Goal: Task Accomplishment & Management: Manage account settings

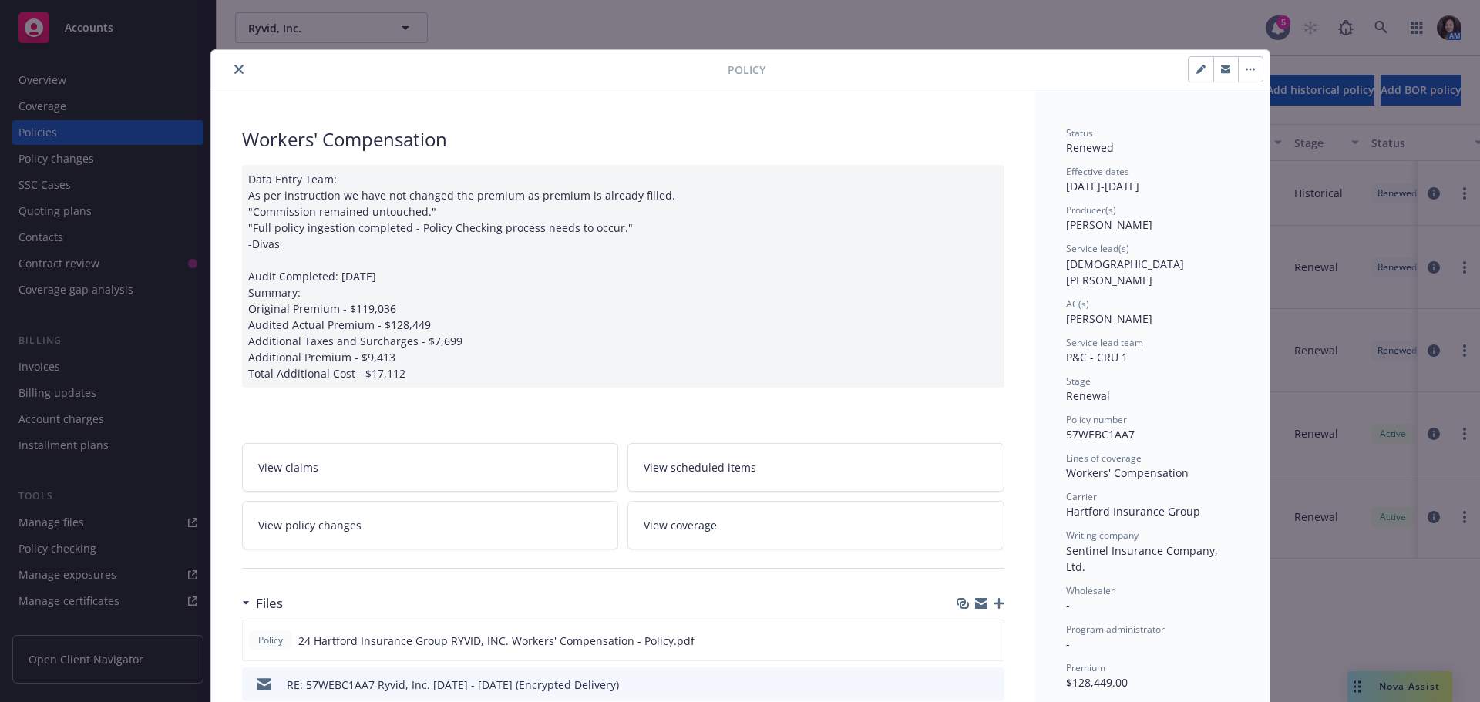
click at [234, 71] on icon "close" at bounding box center [238, 69] width 9 height 9
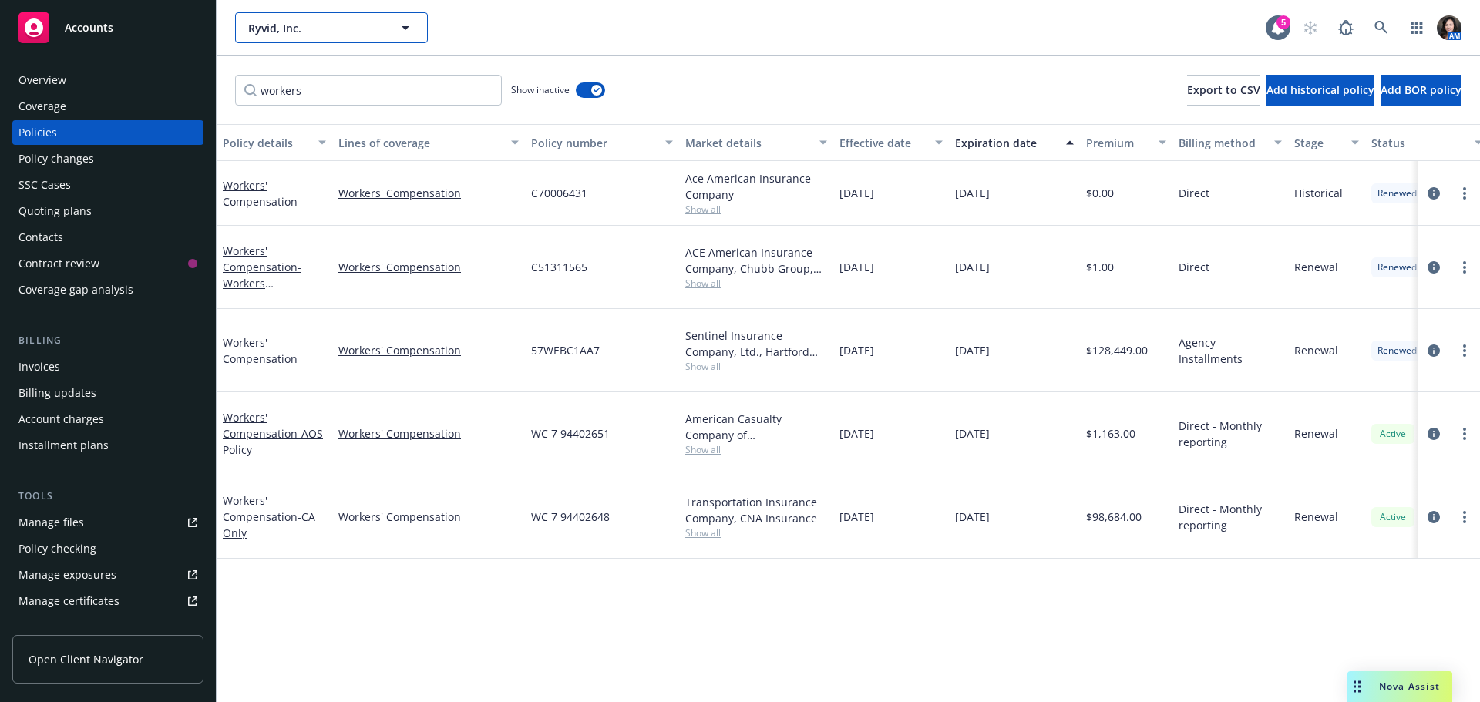
click at [304, 35] on span "Ryvid, Inc." at bounding box center [314, 28] width 133 height 16
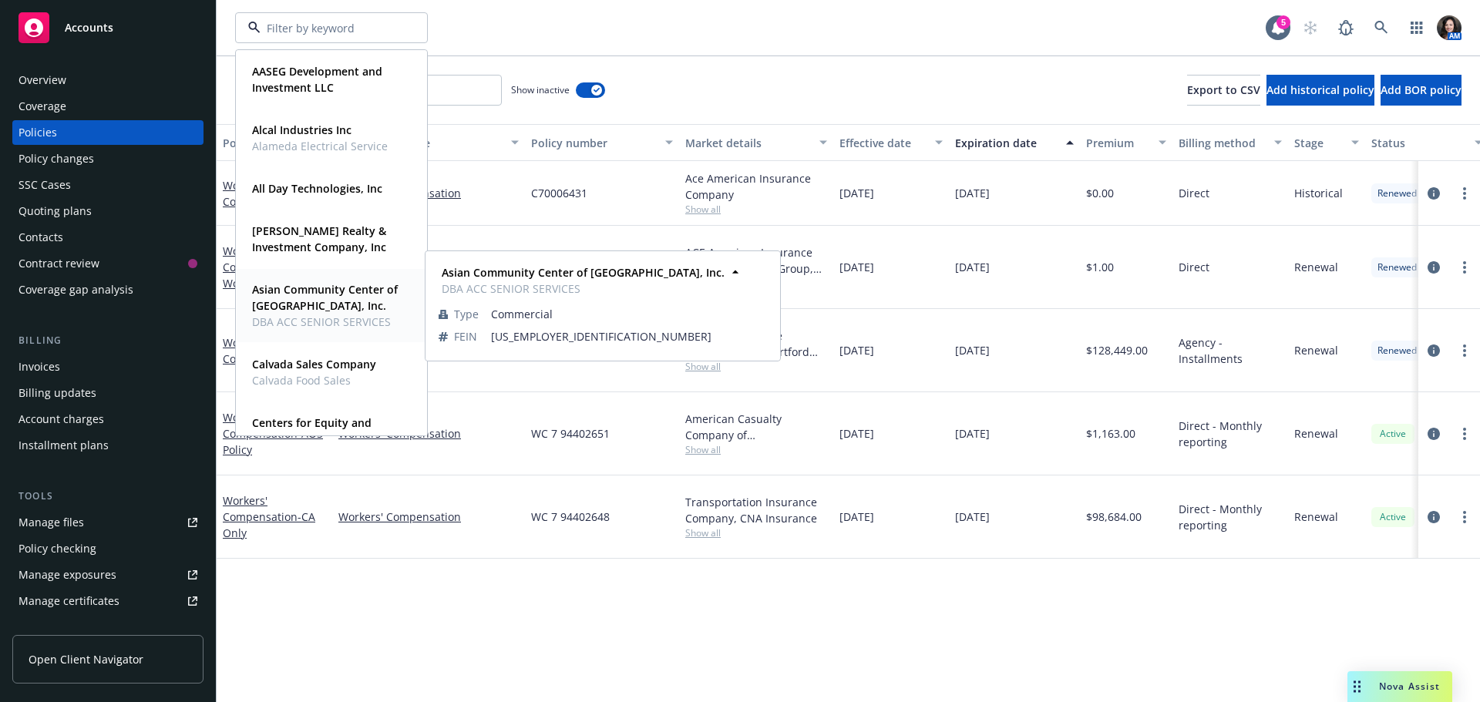
click at [298, 295] on strong "Asian Community Center of Sacramento Valley, Inc." at bounding box center [325, 297] width 146 height 31
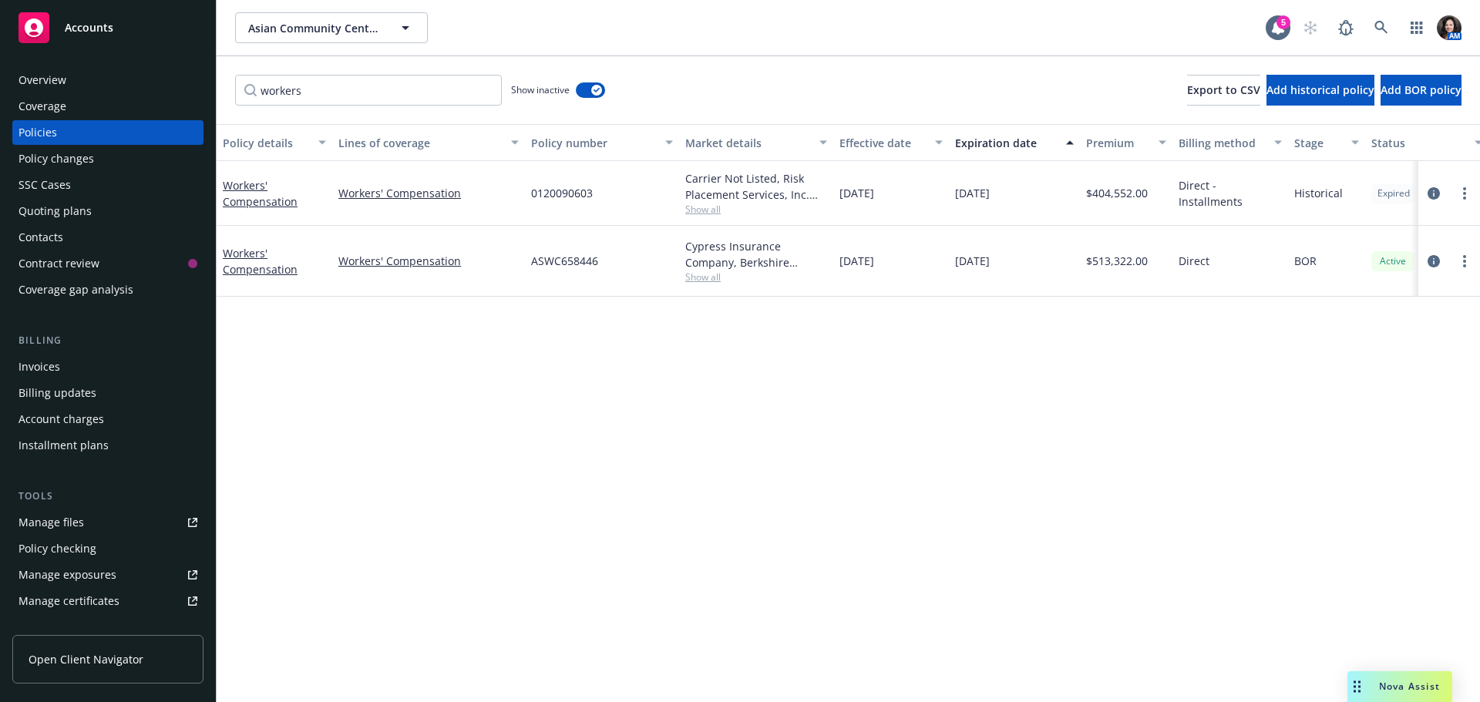
click at [82, 74] on div "Overview" at bounding box center [107, 80] width 179 height 25
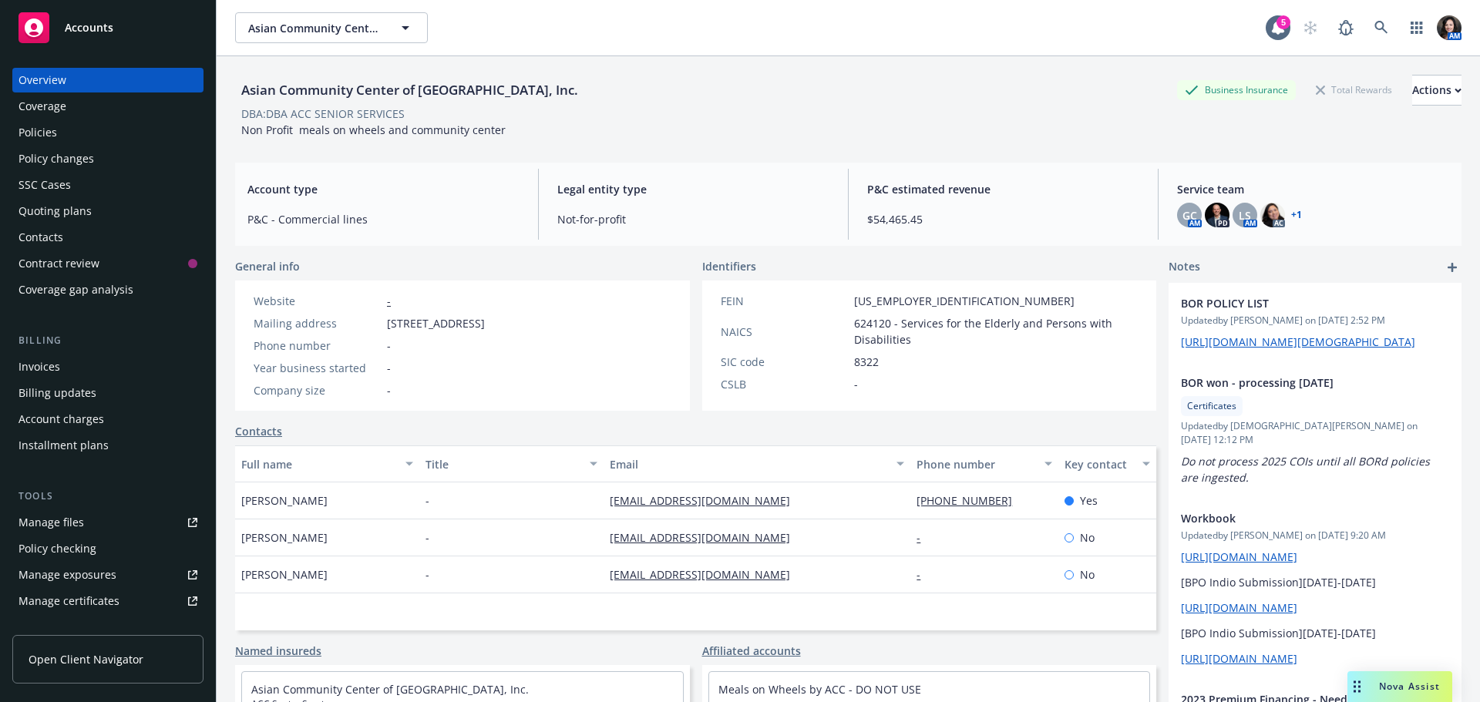
click at [66, 132] on div "Policies" at bounding box center [107, 132] width 179 height 25
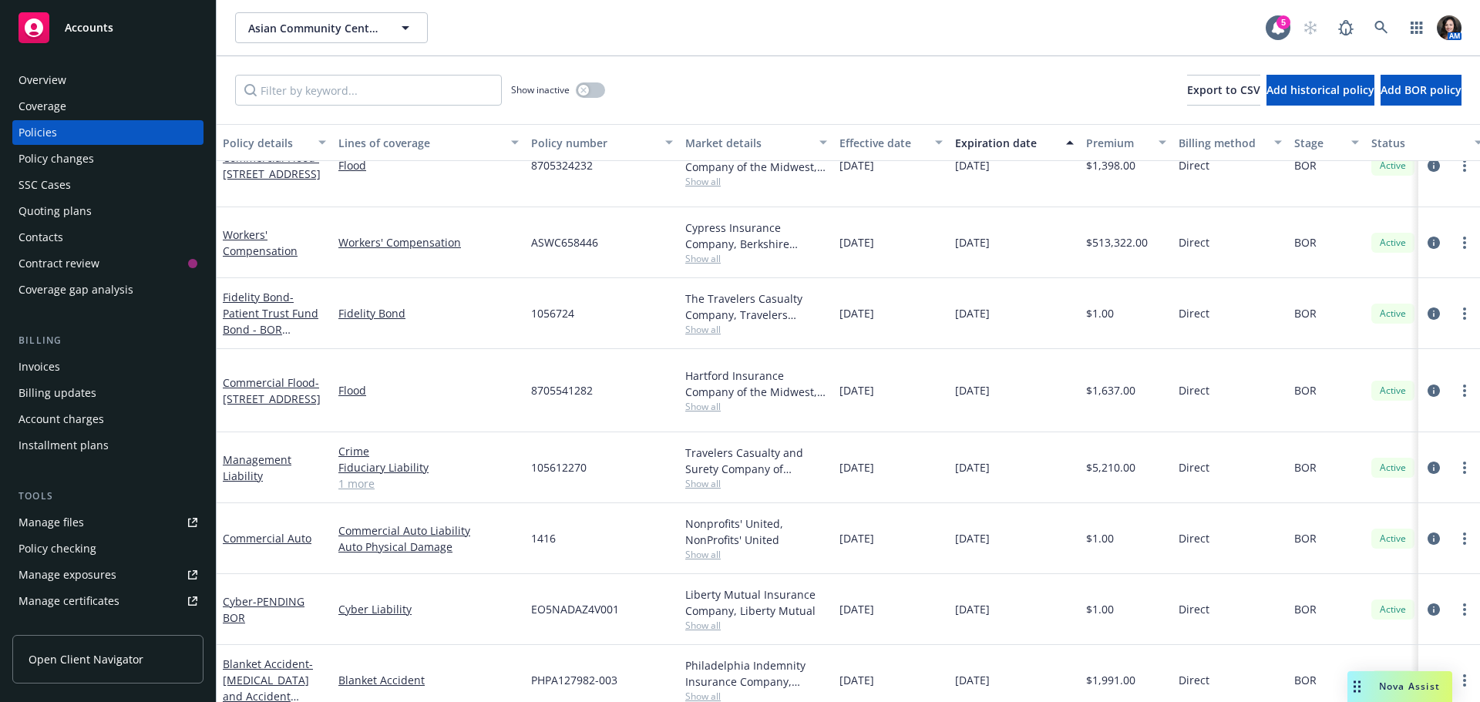
scroll to position [385, 0]
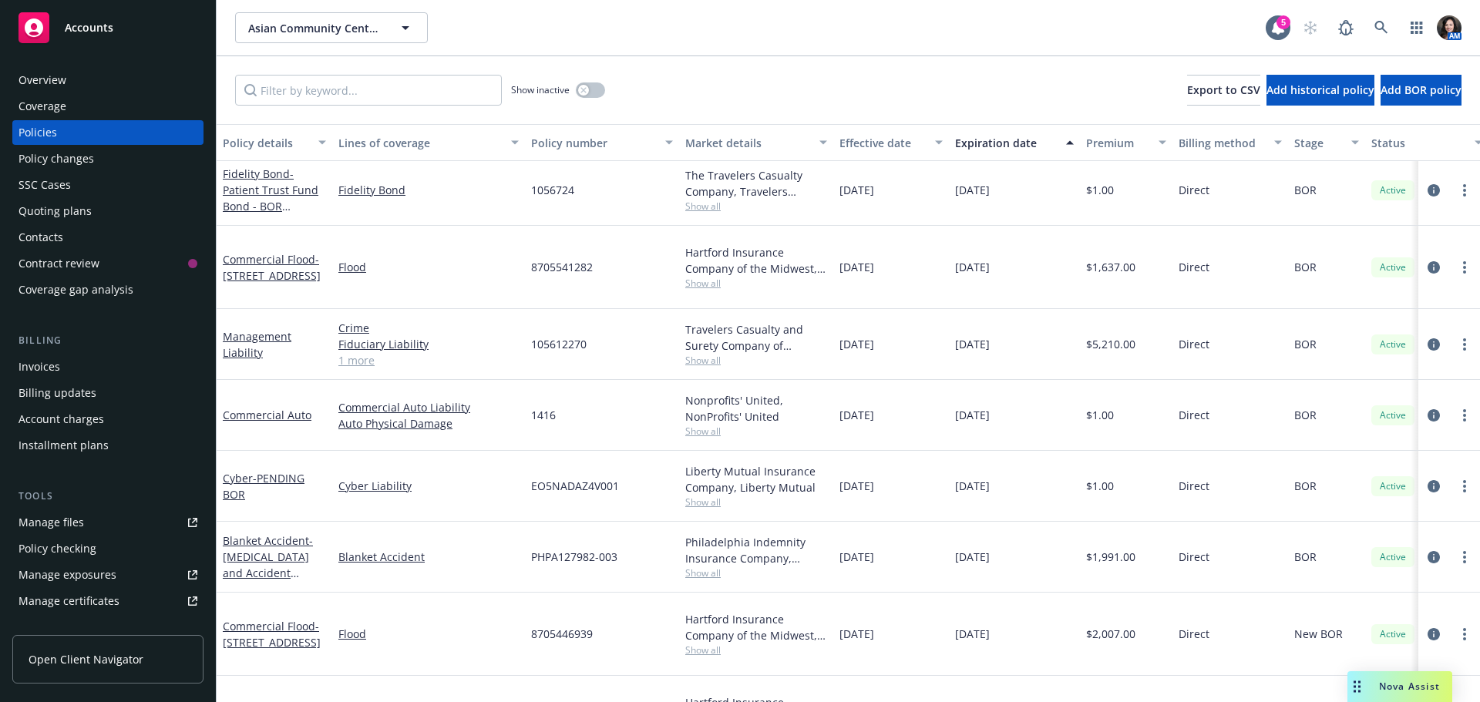
click at [318, 49] on div "Asian Community Center of Sacramento Valley, Inc. Asian Community Center of Sac…" at bounding box center [848, 27] width 1263 height 55
click at [318, 34] on span "Asian Community Center of Sacramento Valley, Inc." at bounding box center [314, 28] width 133 height 16
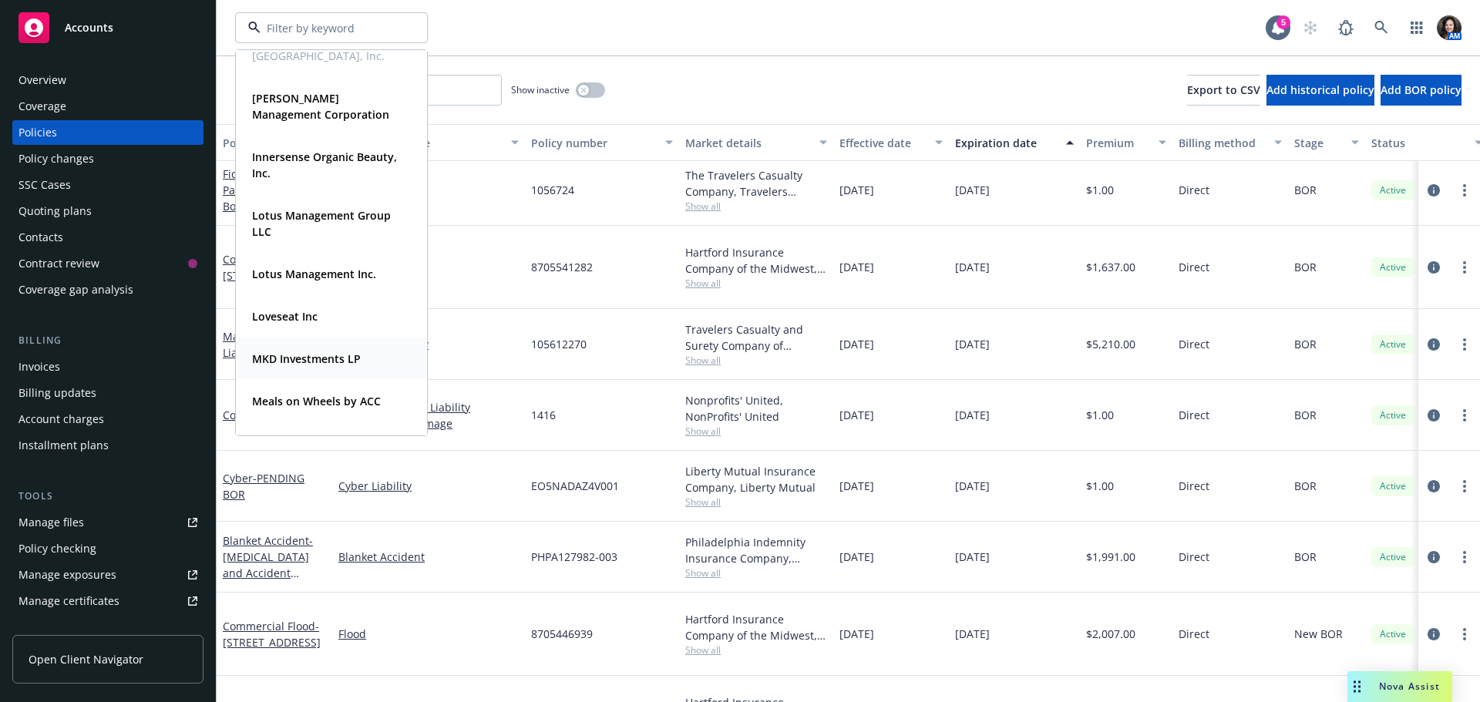
scroll to position [1002, 0]
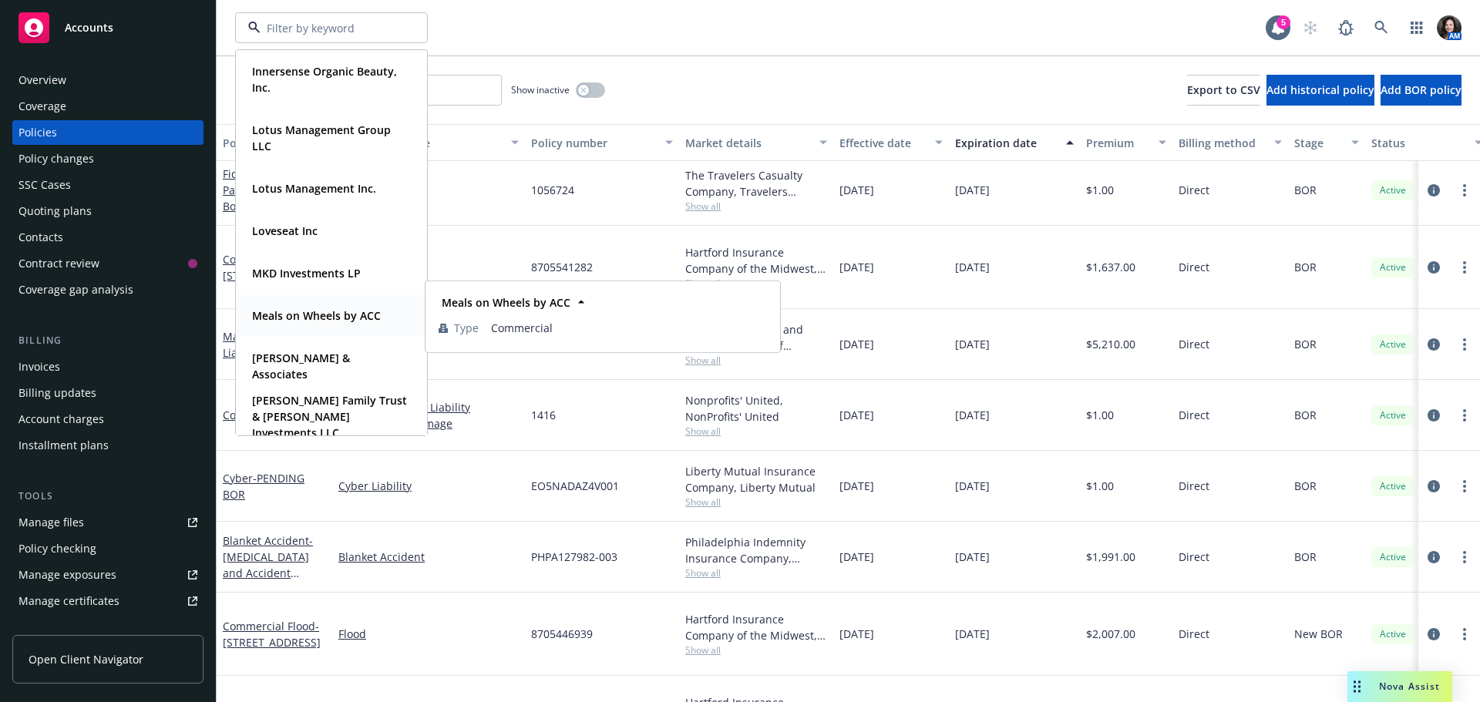
click at [291, 314] on strong "Meals on Wheels by ACC" at bounding box center [316, 315] width 129 height 15
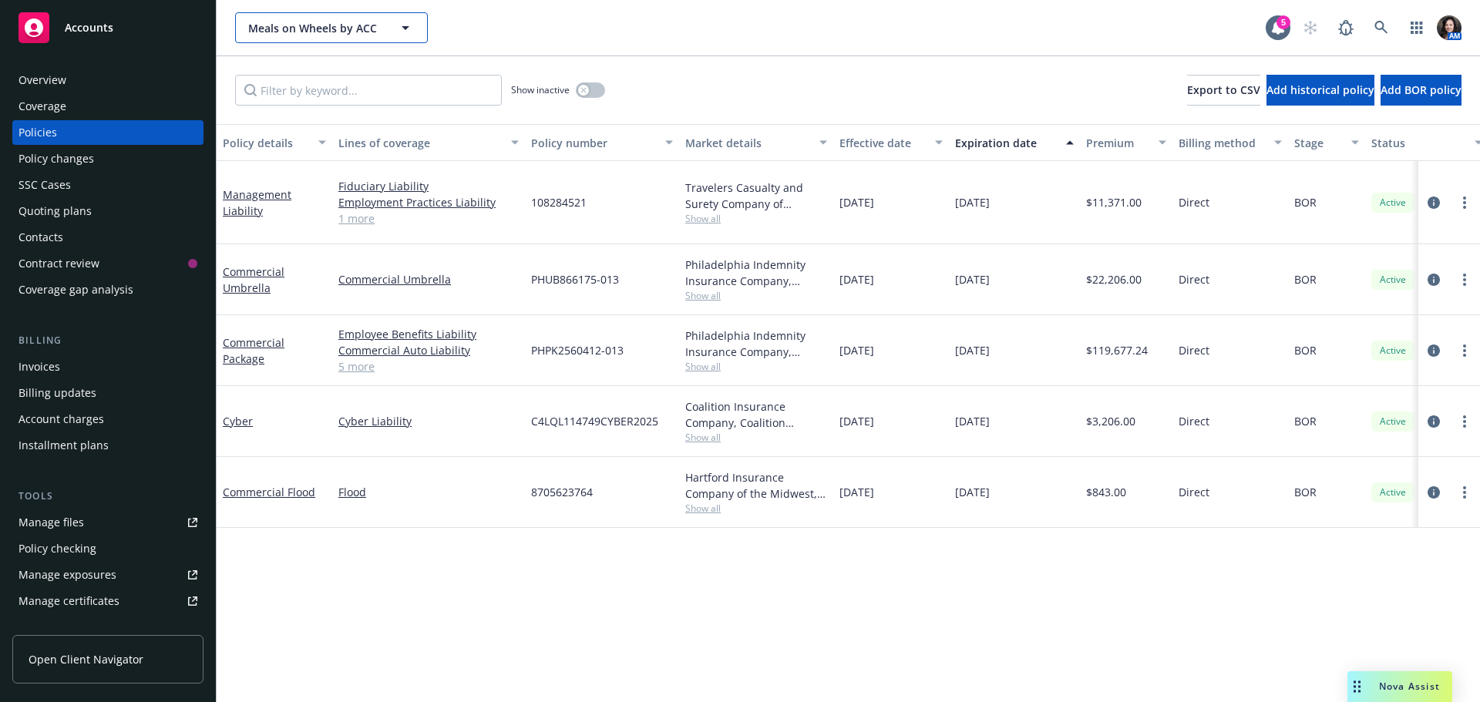
click at [365, 21] on span "Meals on Wheels by ACC" at bounding box center [314, 28] width 133 height 16
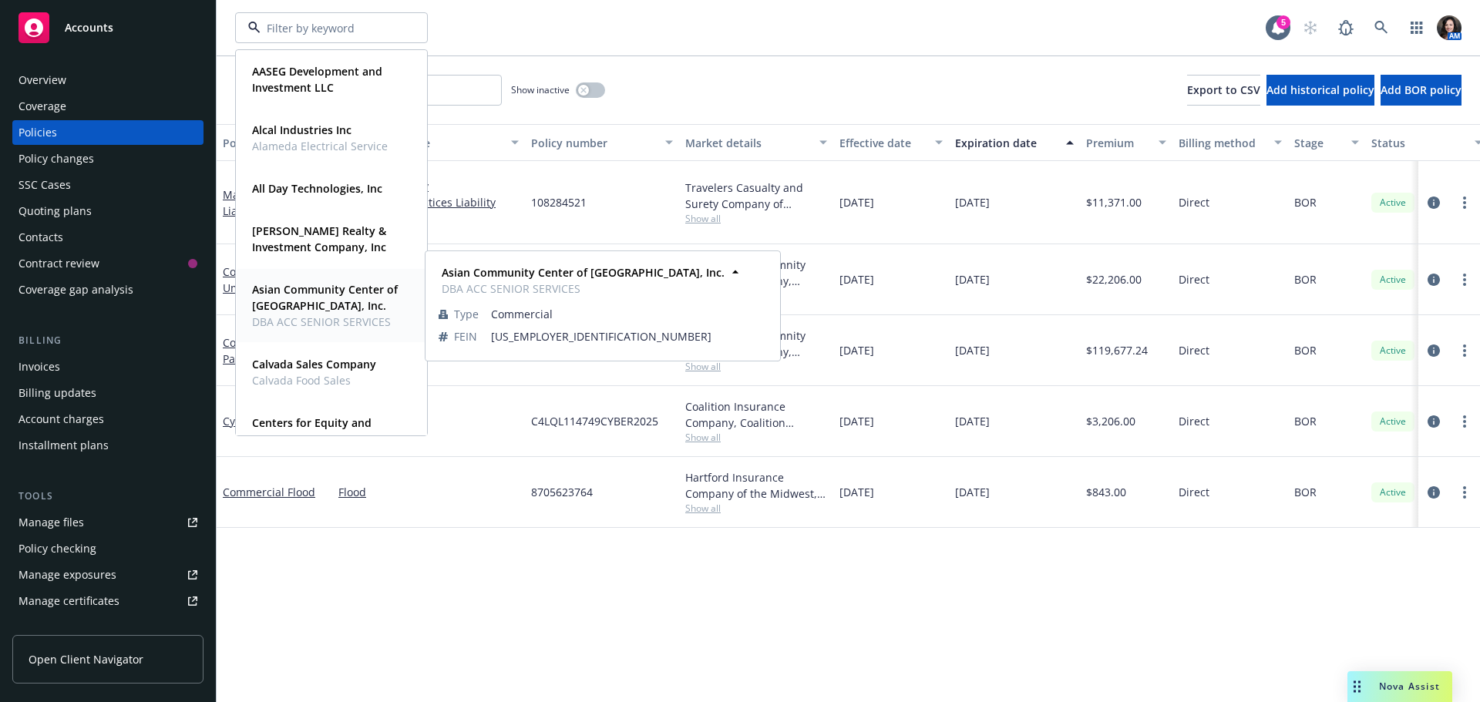
click at [286, 291] on strong "Asian Community Center of Sacramento Valley, Inc." at bounding box center [325, 297] width 146 height 31
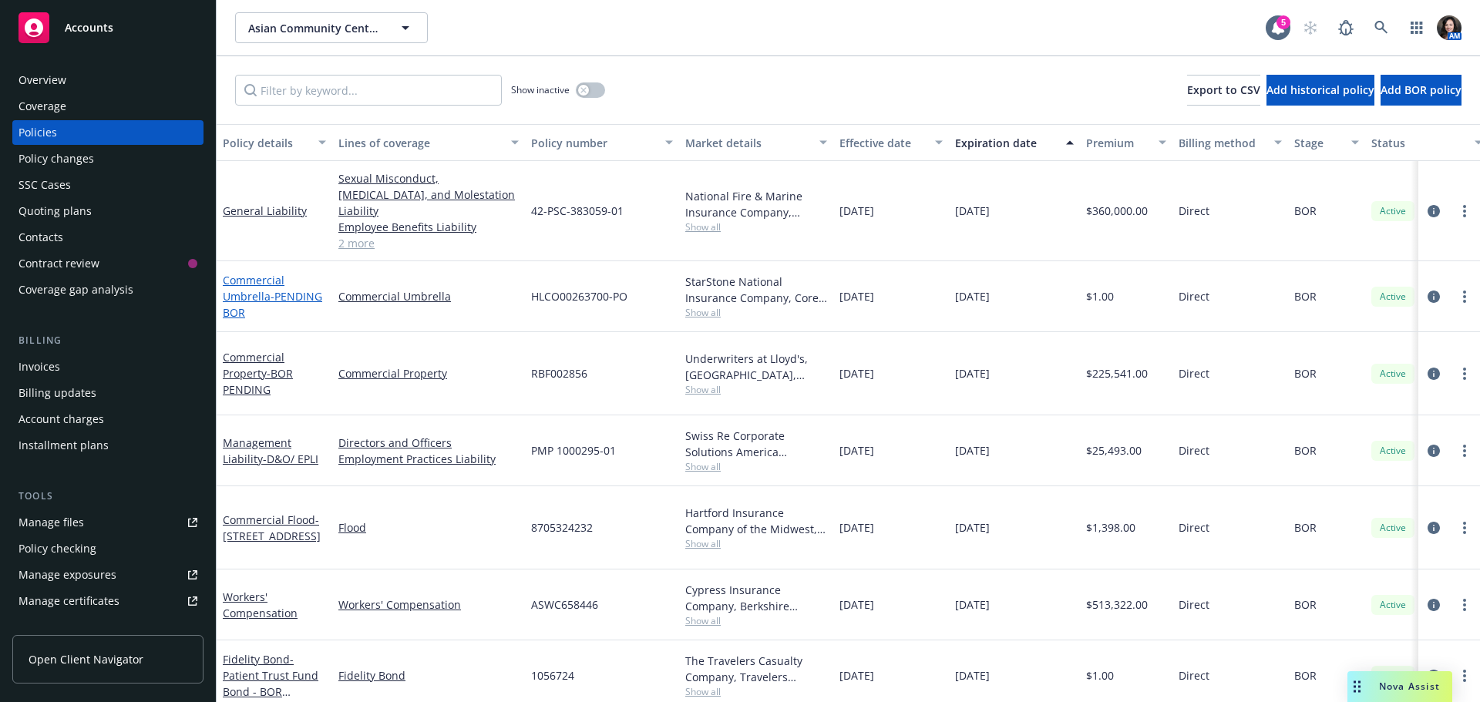
click at [258, 277] on link "Commercial Umbrella - PENDING BOR" at bounding box center [272, 296] width 99 height 47
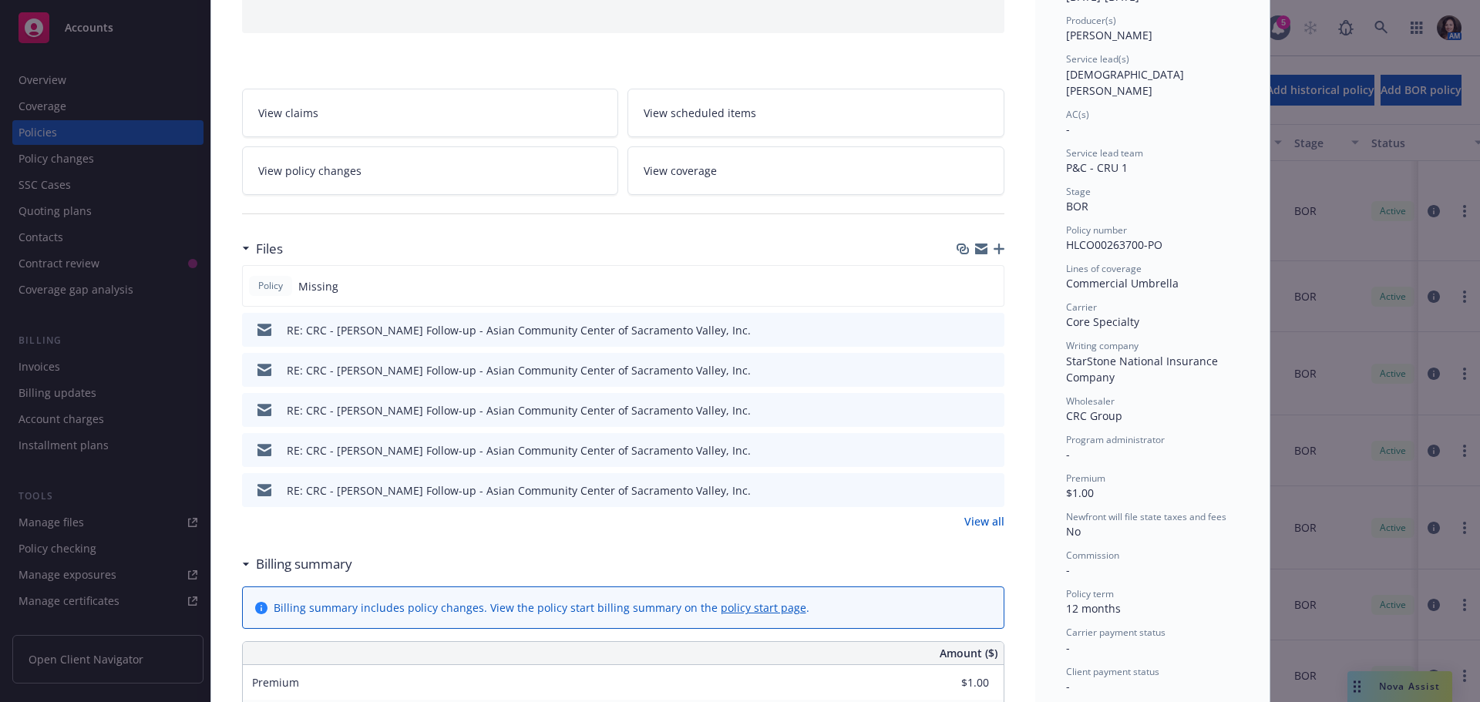
scroll to position [231, 0]
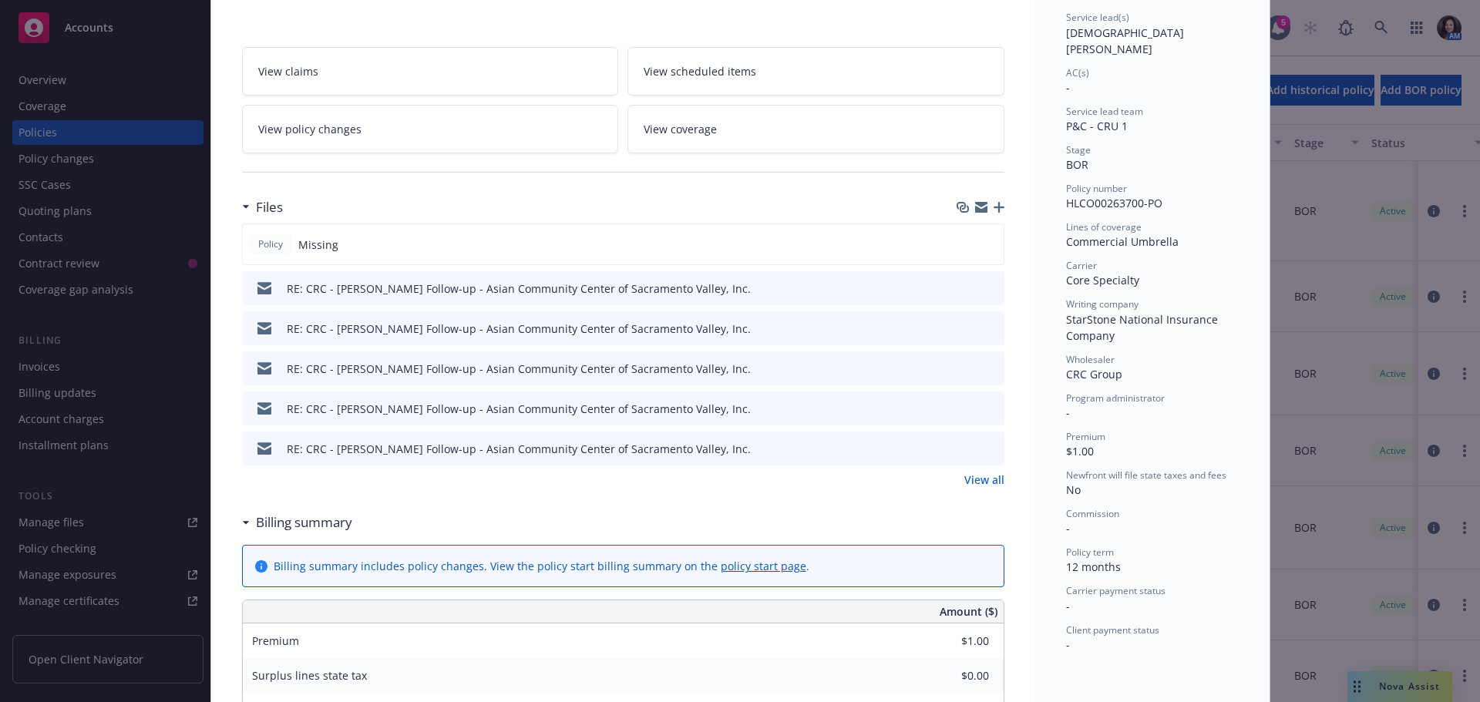
click at [983, 479] on link "View all" at bounding box center [984, 480] width 40 height 16
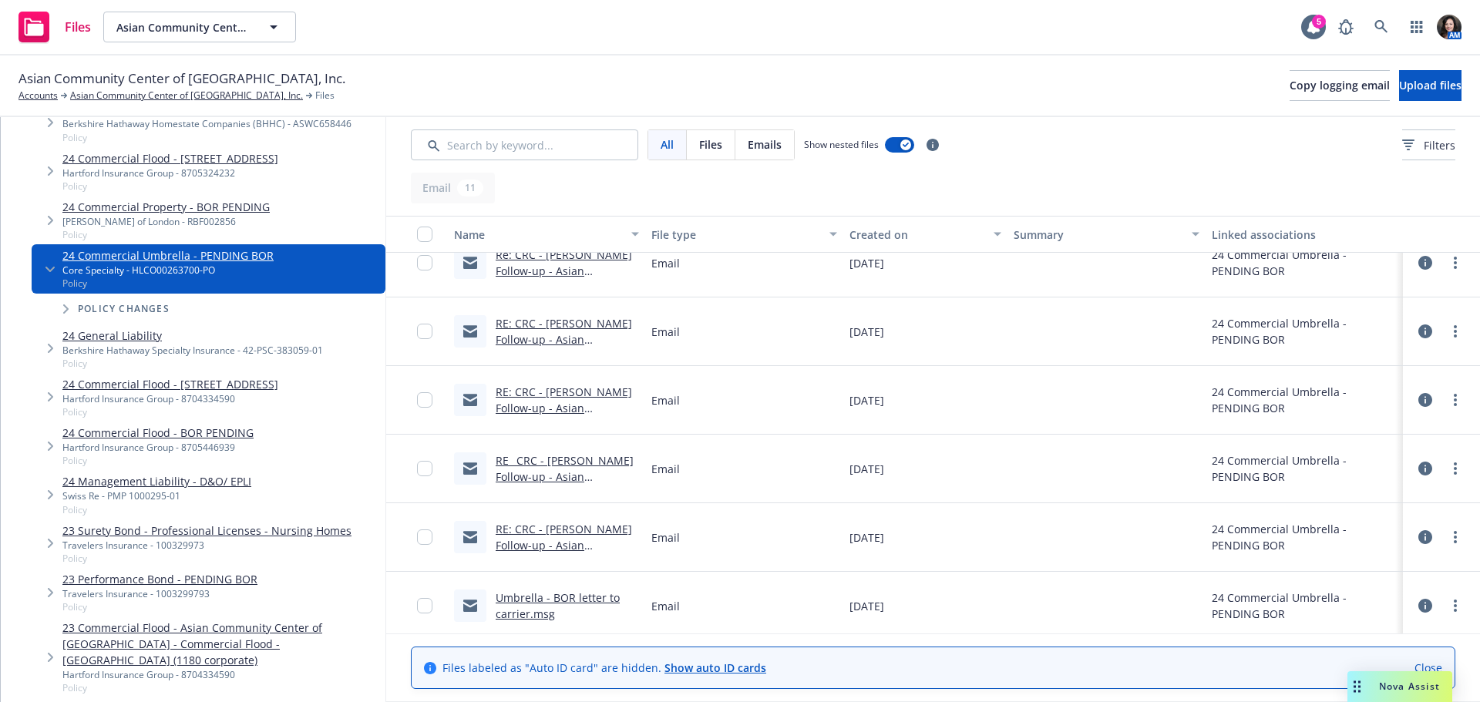
scroll to position [365, 0]
click at [1384, 30] on icon at bounding box center [1380, 26] width 13 height 13
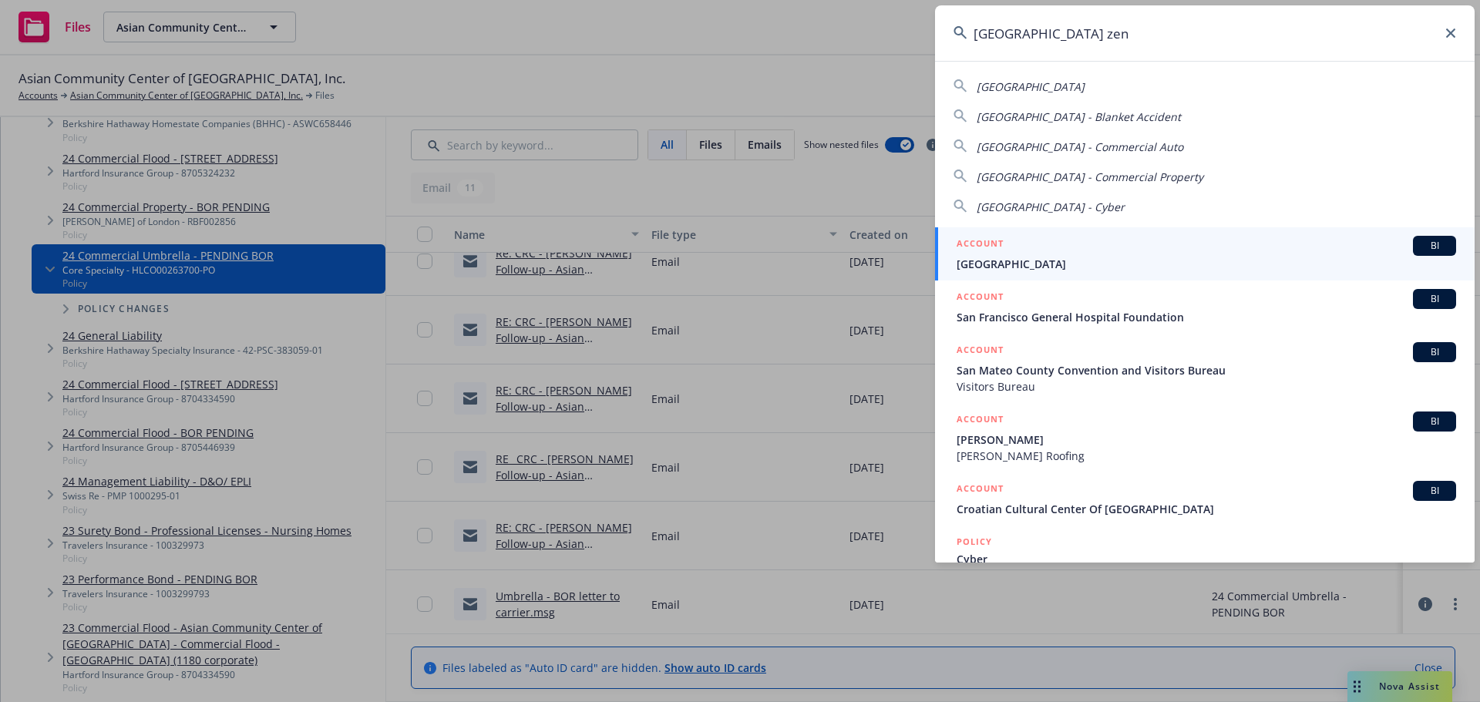
type input "san francisco zen"
click at [1191, 258] on span "San Francisco Zen Center" at bounding box center [1205, 264] width 499 height 16
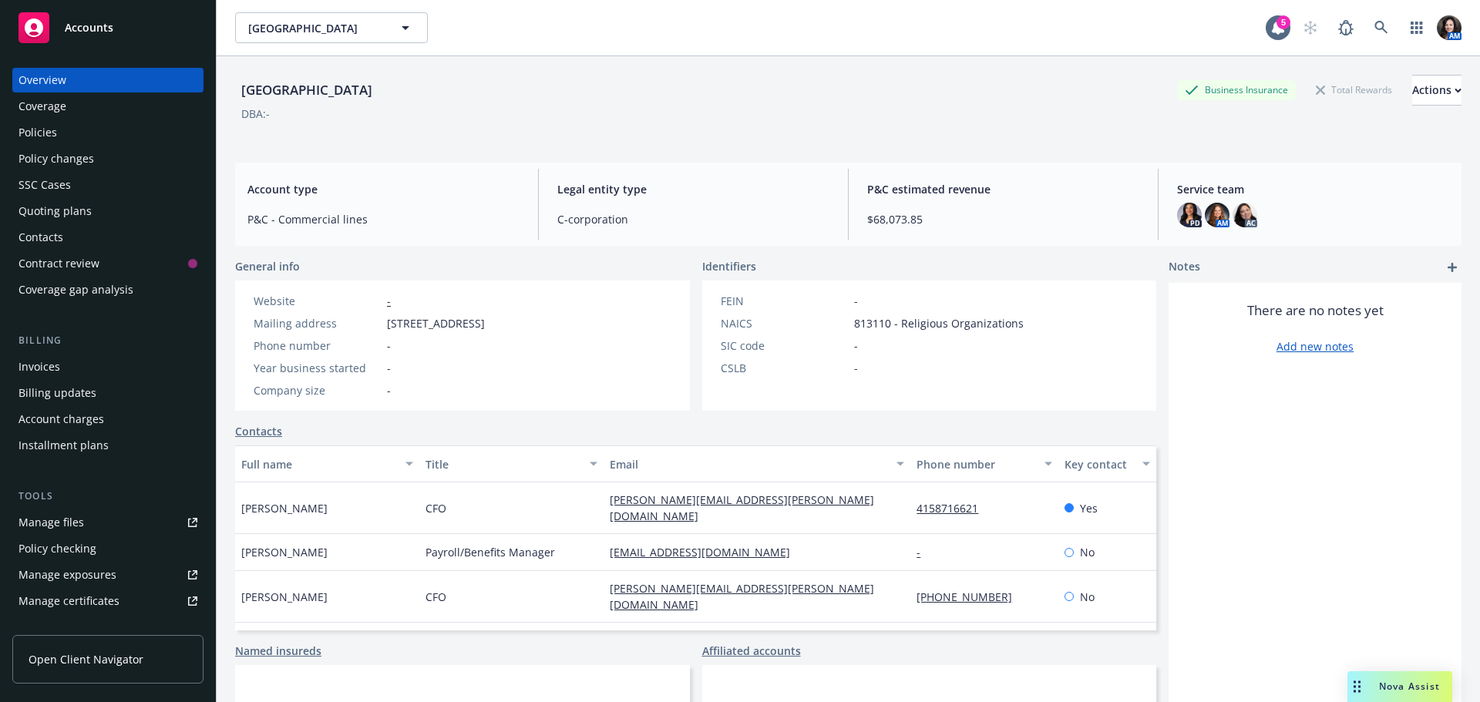
click at [82, 216] on div "Quoting plans" at bounding box center [54, 211] width 73 height 25
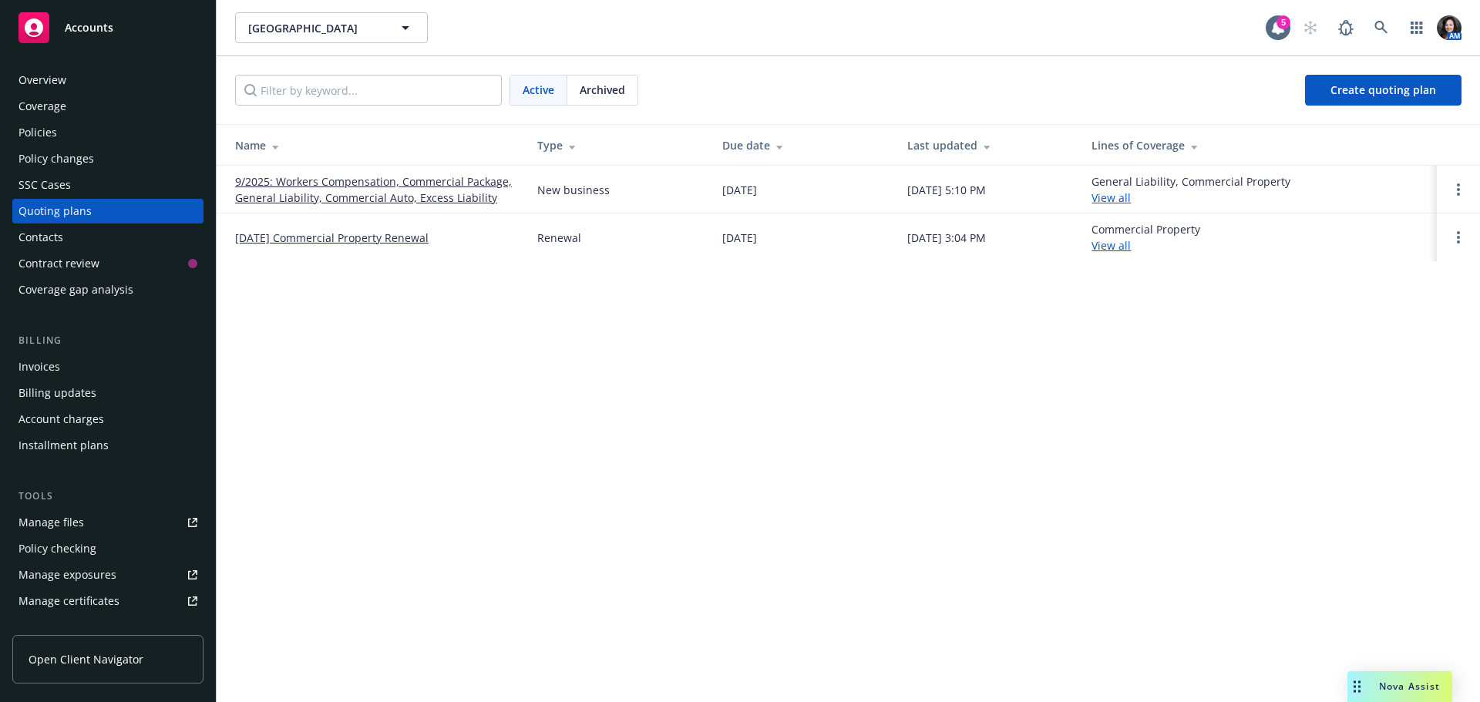
drag, startPoint x: 637, startPoint y: 76, endPoint x: 630, endPoint y: 86, distance: 12.0
click at [630, 86] on div "Active Archived Create quoting plan" at bounding box center [848, 90] width 1263 height 68
click at [630, 86] on div "Archived" at bounding box center [602, 90] width 70 height 29
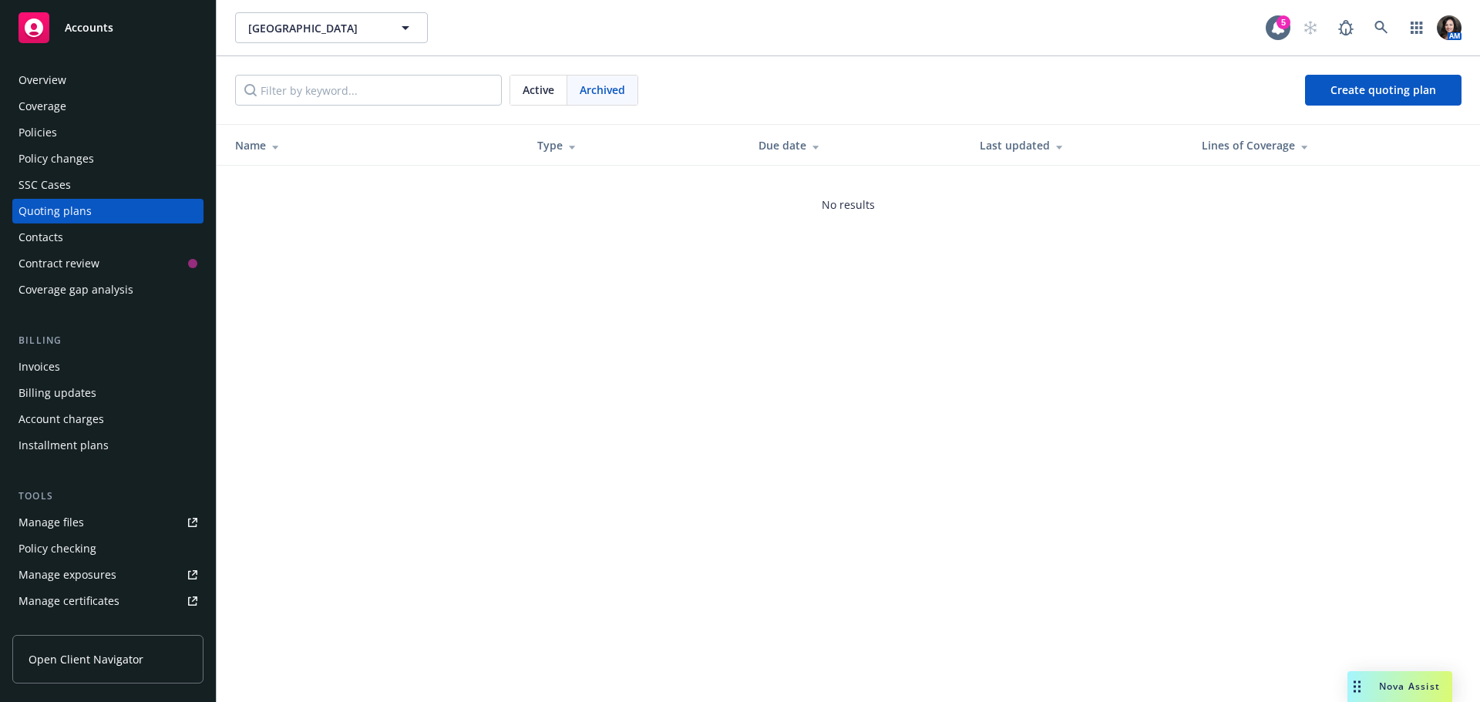
click at [552, 91] on span "Active" at bounding box center [539, 90] width 32 height 16
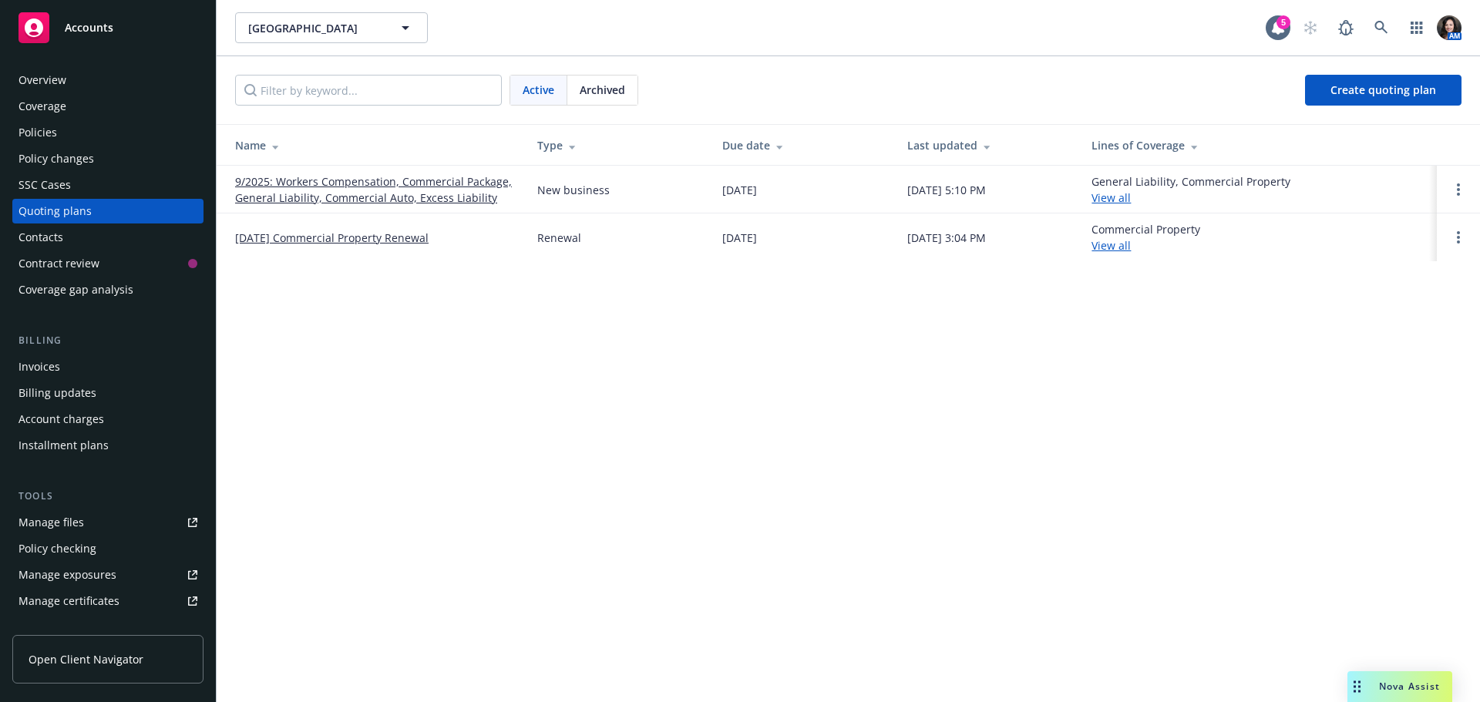
click at [323, 244] on link "08/24/25 Commercial Property Renewal" at bounding box center [331, 238] width 193 height 16
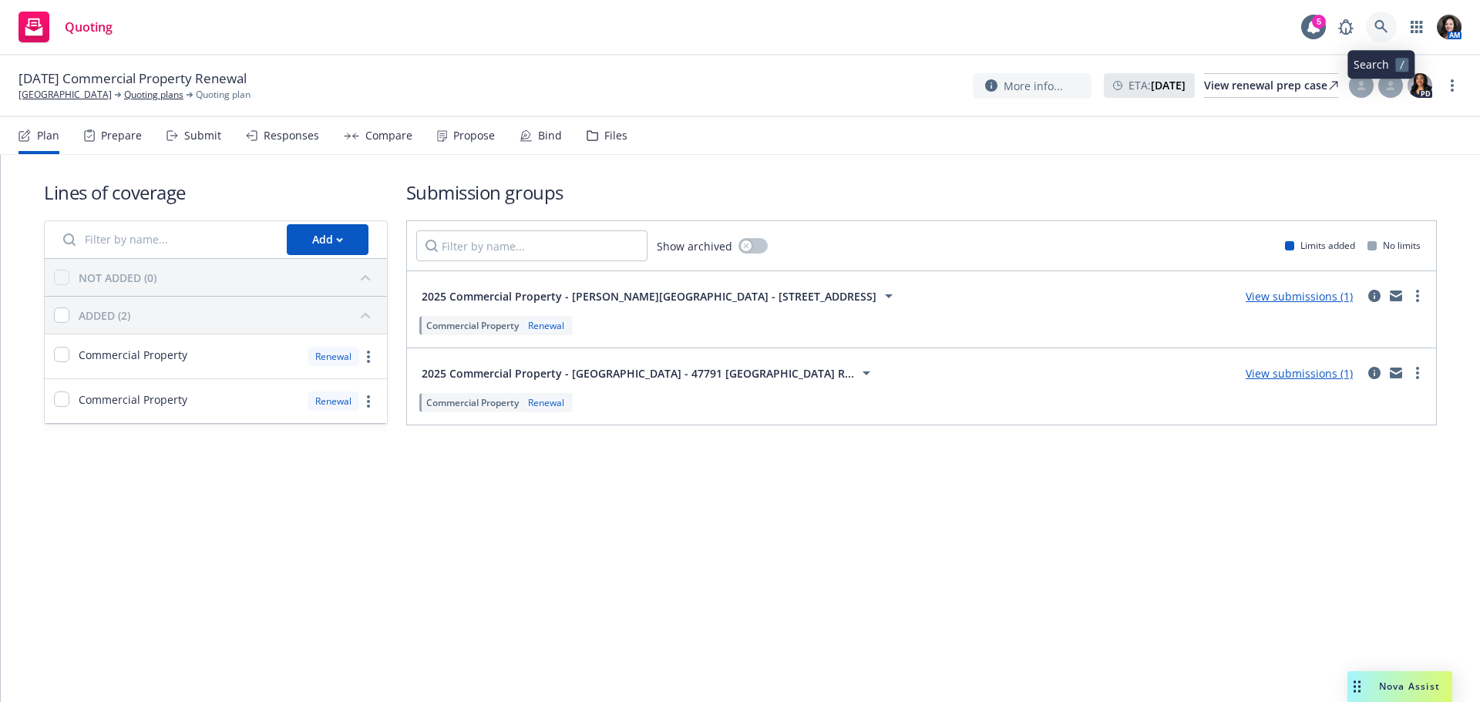
click at [1379, 23] on icon at bounding box center [1381, 27] width 14 height 14
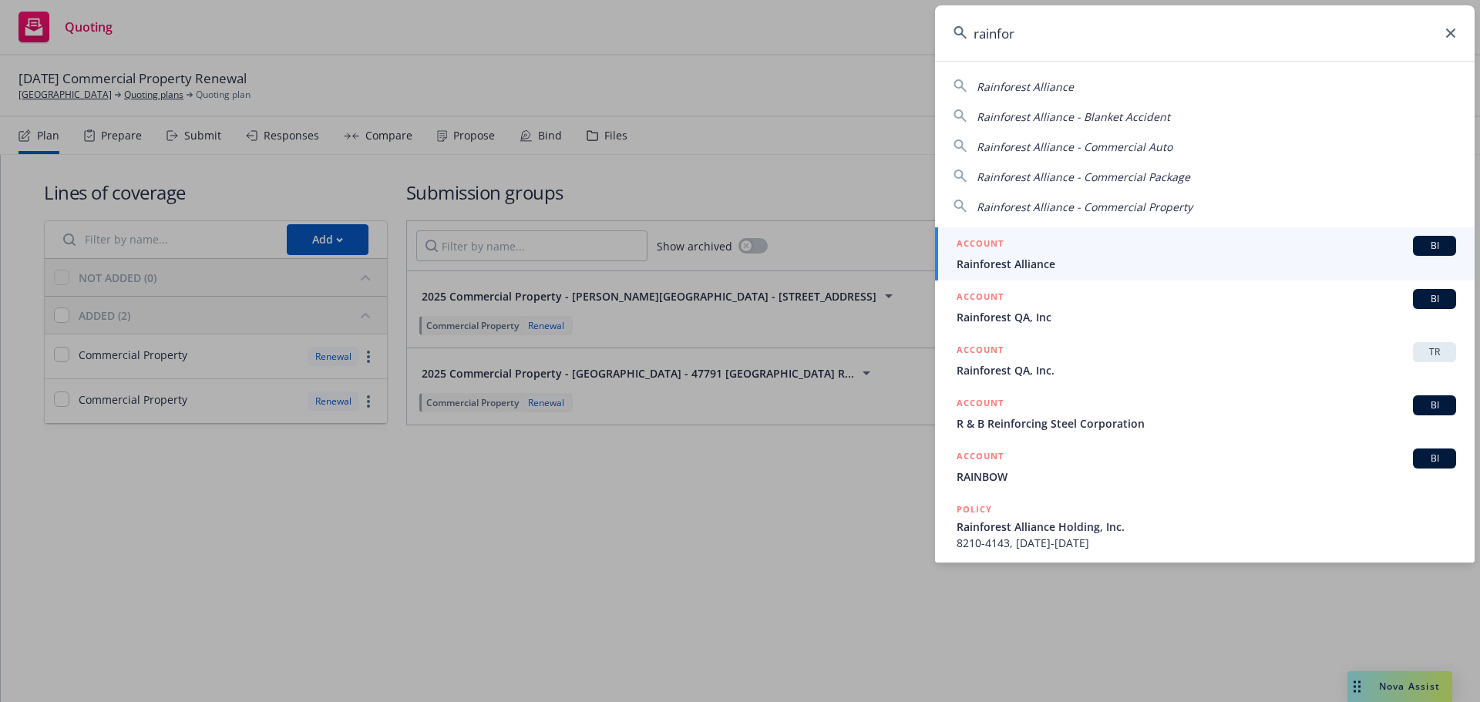
type input "rainfor"
click at [1245, 242] on div "ACCOUNT BI" at bounding box center [1205, 246] width 499 height 20
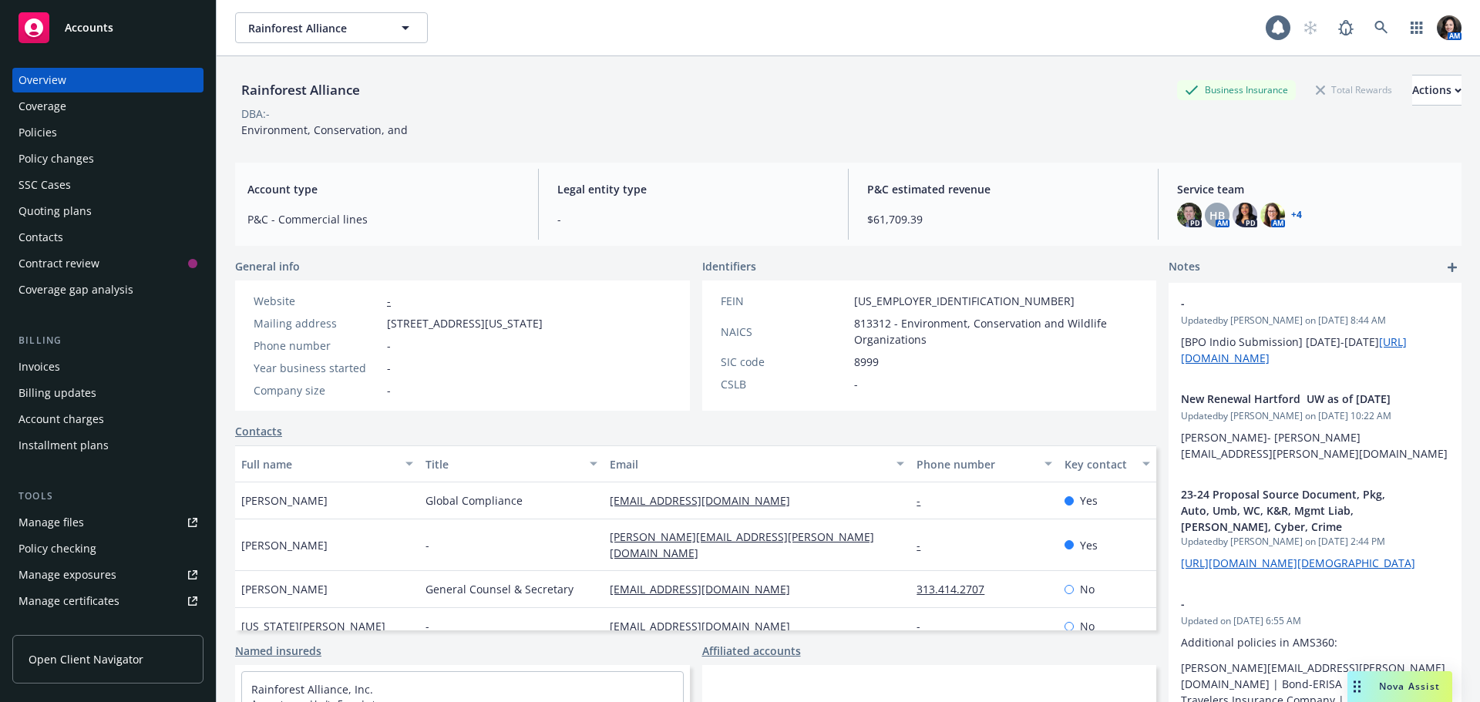
click at [97, 203] on div "Quoting plans" at bounding box center [107, 211] width 179 height 25
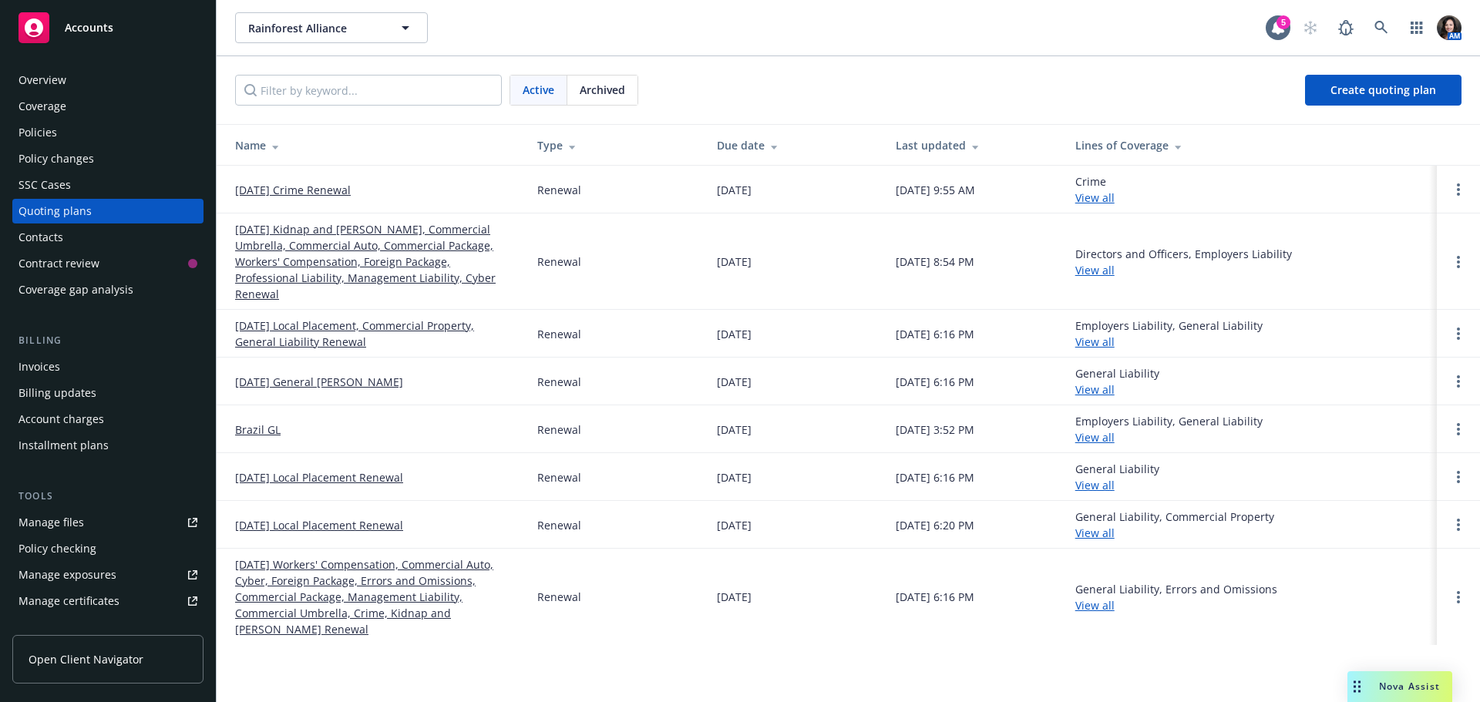
click at [351, 566] on link "[DATE] Workers' Compensation, Commercial Auto, Cyber, Foreign Package, Errors a…" at bounding box center [373, 596] width 277 height 81
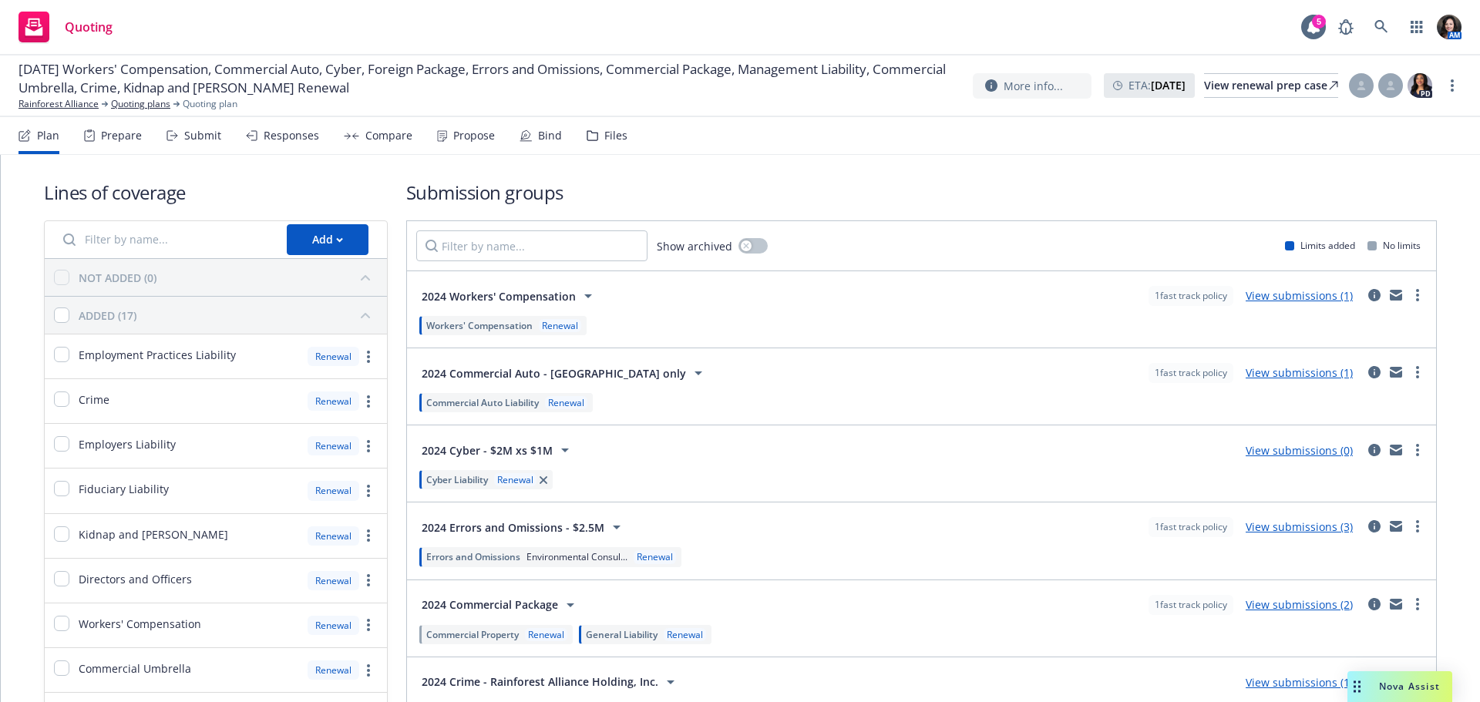
click at [612, 133] on div "Files" at bounding box center [615, 135] width 23 height 12
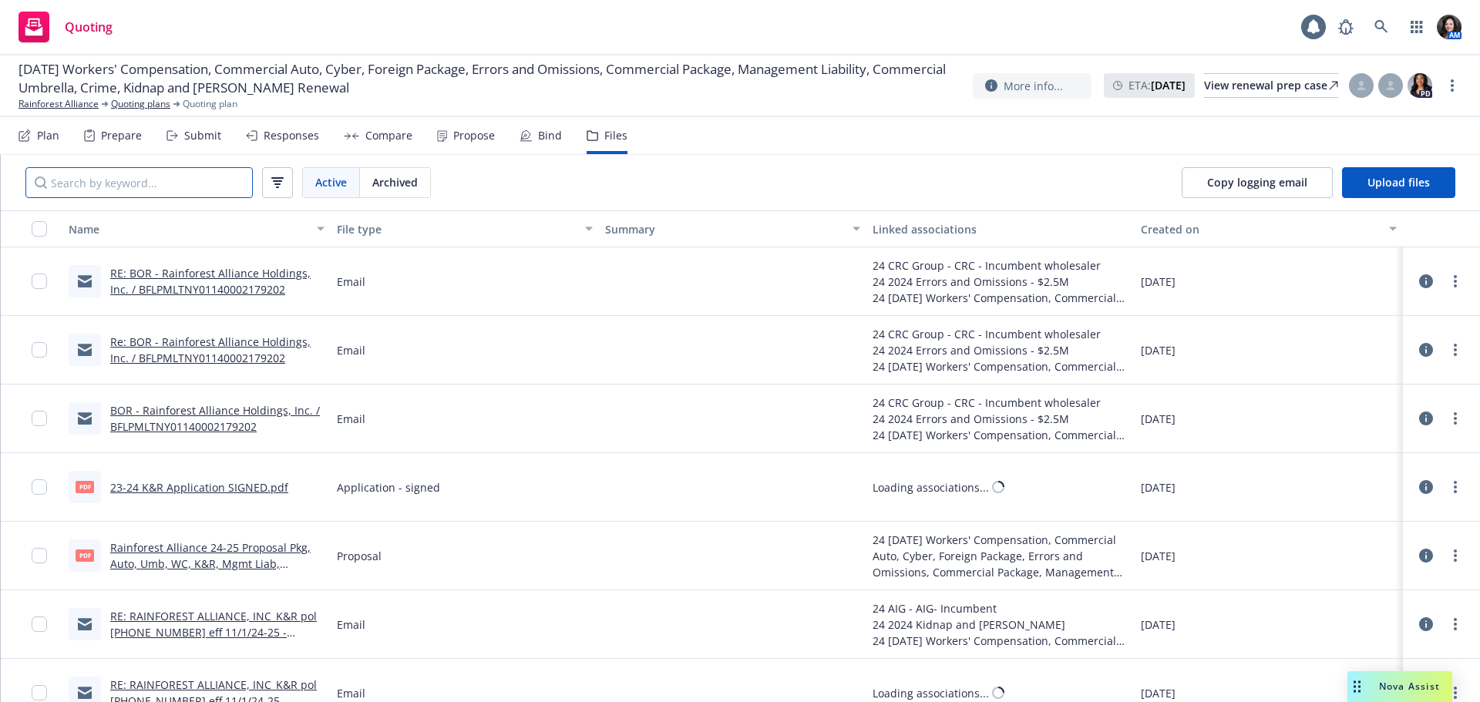
click at [190, 179] on input "Search by keyword..." at bounding box center [138, 182] width 227 height 31
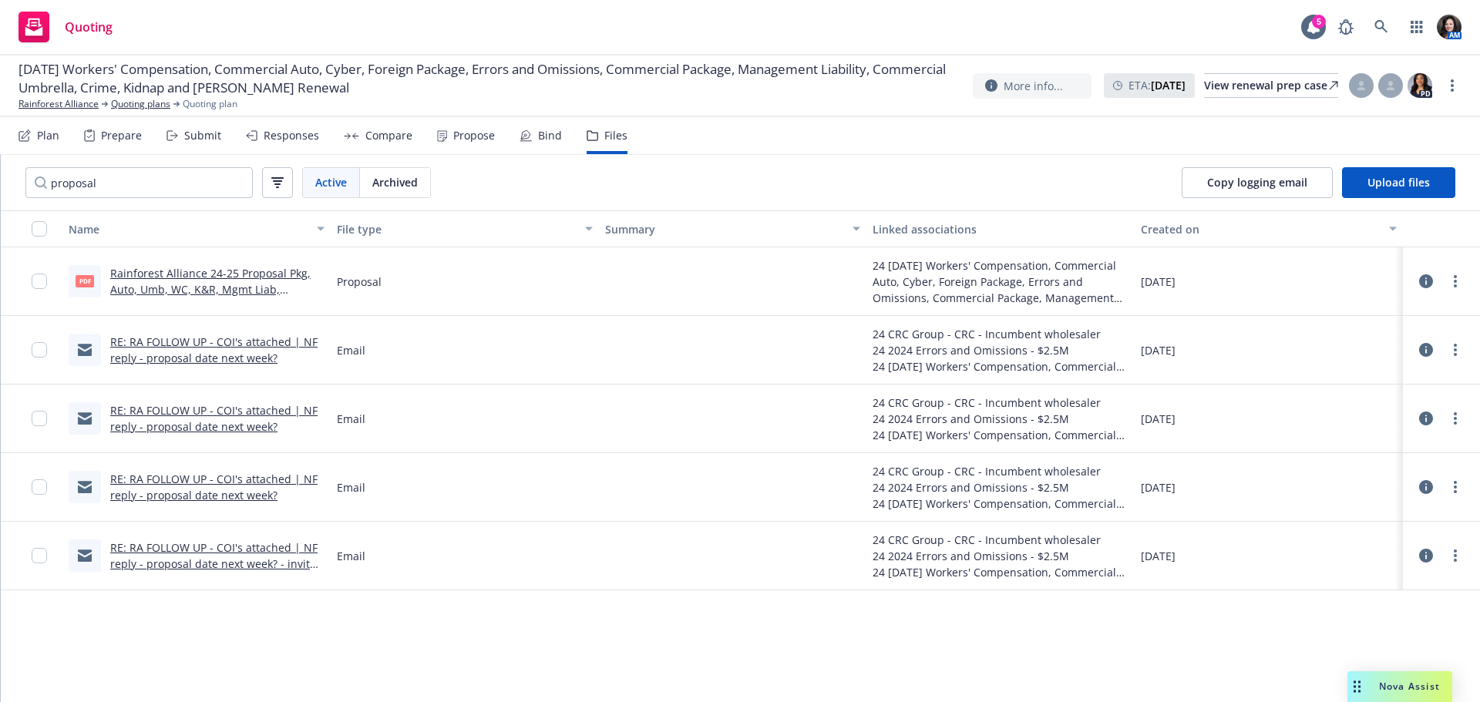
click at [233, 277] on link "Rainforest Alliance 24-25 Proposal Pkg, Auto, Umb, WC, K&R, Mgmt Liab, [PERSON_…" at bounding box center [210, 289] width 200 height 47
click at [187, 183] on input "proposal" at bounding box center [138, 182] width 227 height 31
type input "p"
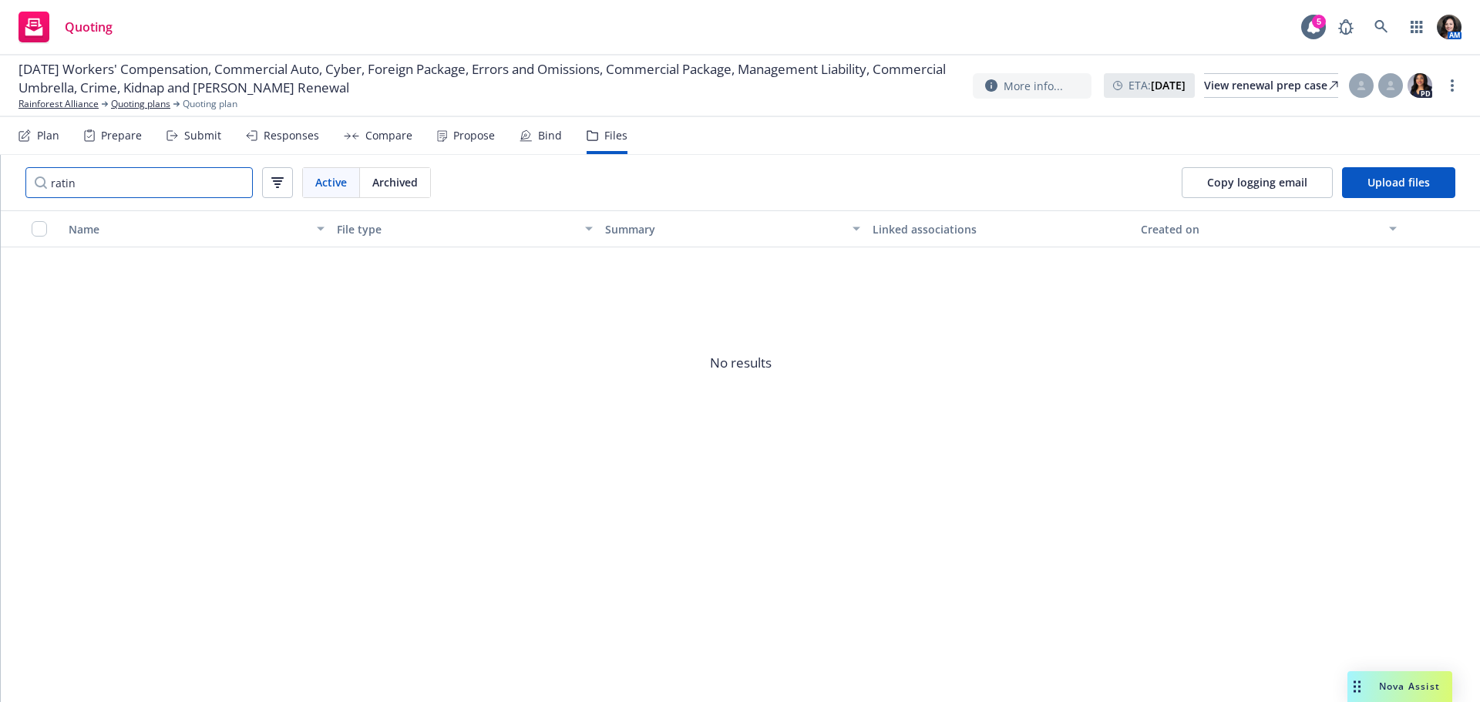
type input "rating"
click at [237, 186] on input "rating" at bounding box center [138, 182] width 227 height 31
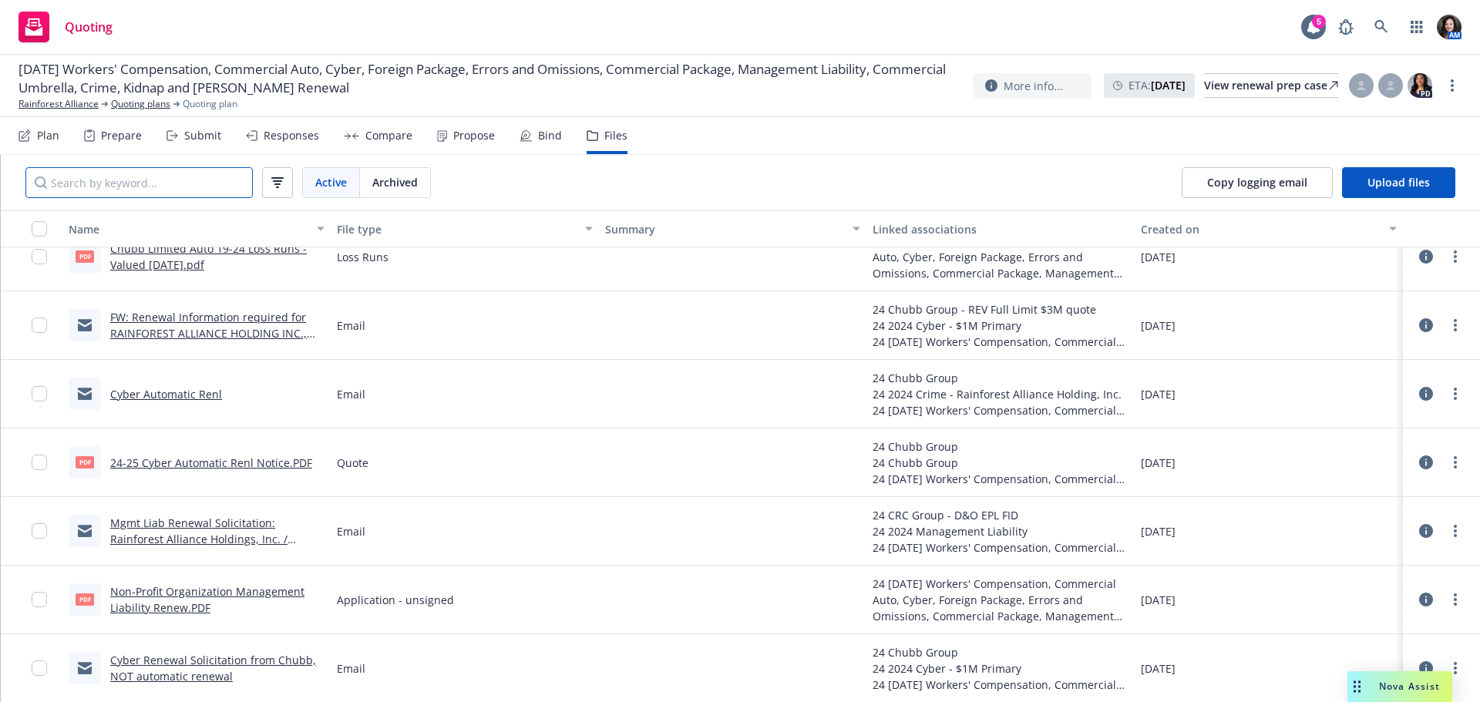
scroll to position [8504, 0]
click at [53, 99] on link "Rainforest Alliance" at bounding box center [58, 104] width 80 height 14
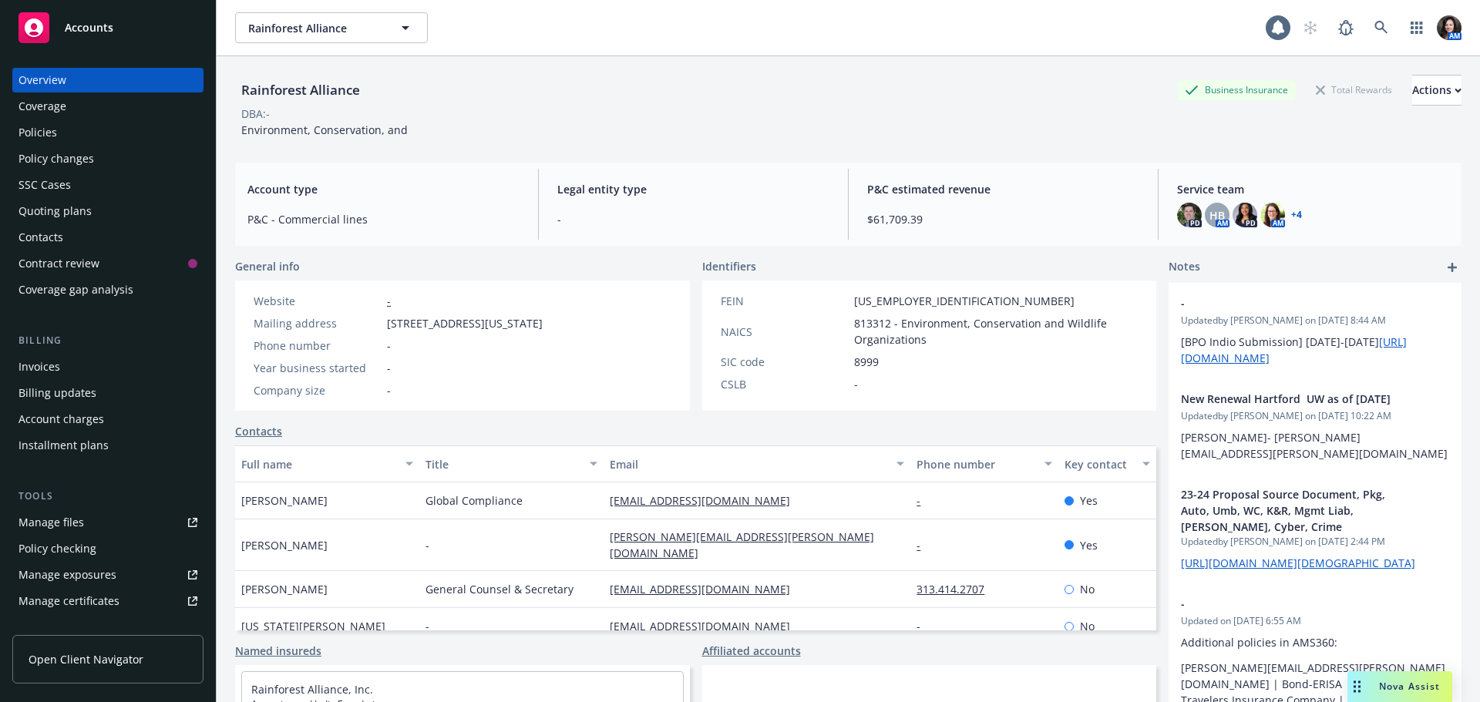
click at [68, 24] on span "Accounts" at bounding box center [89, 28] width 49 height 12
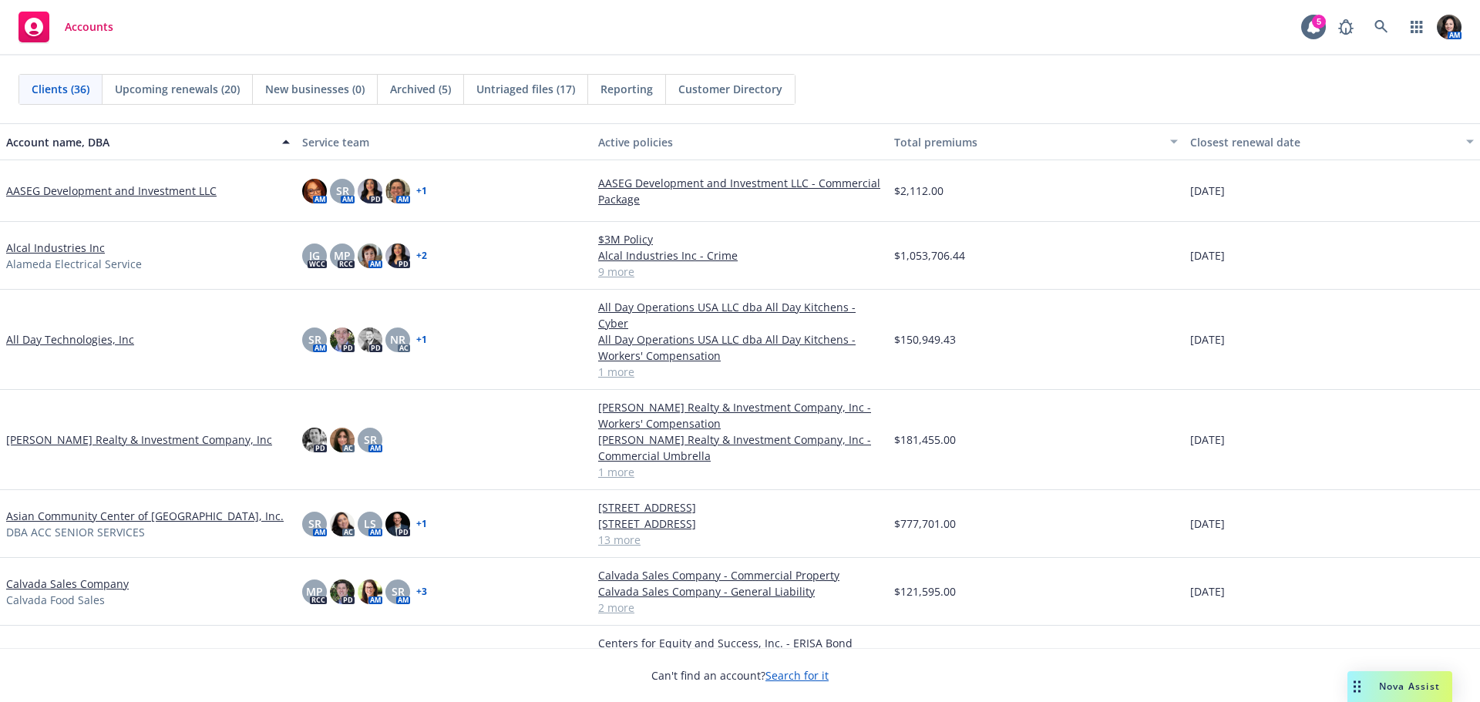
click at [63, 508] on link "Asian Community Center of [GEOGRAPHIC_DATA], Inc." at bounding box center [144, 516] width 277 height 16
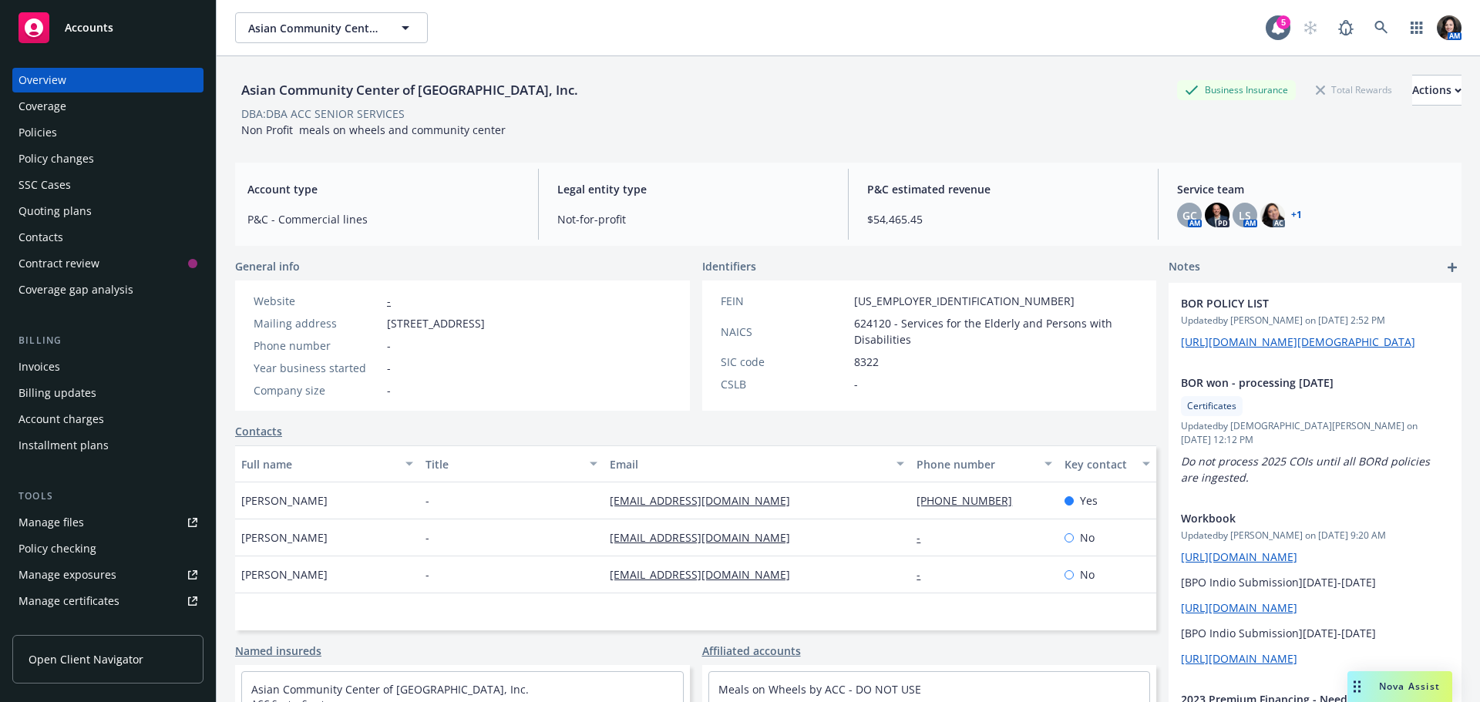
click at [66, 138] on div "Policies" at bounding box center [107, 132] width 179 height 25
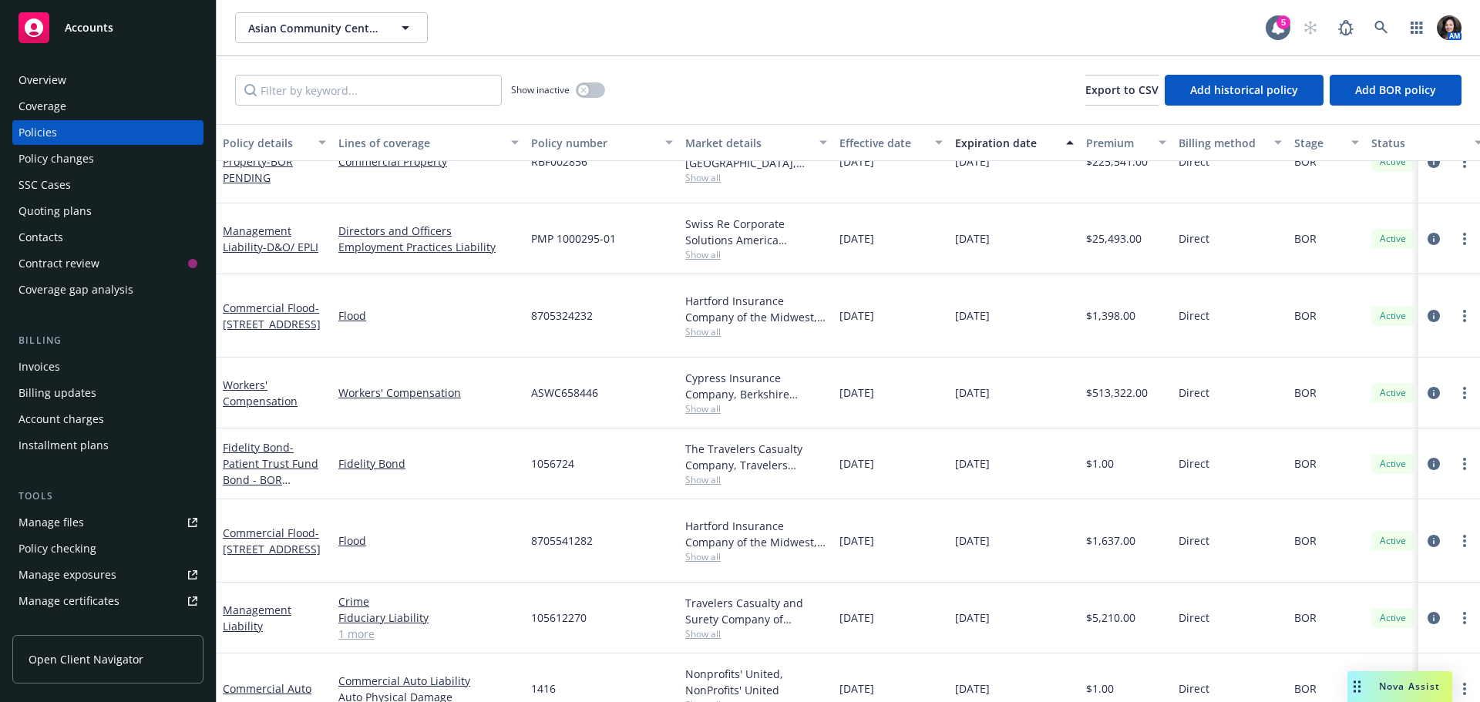
scroll to position [231, 0]
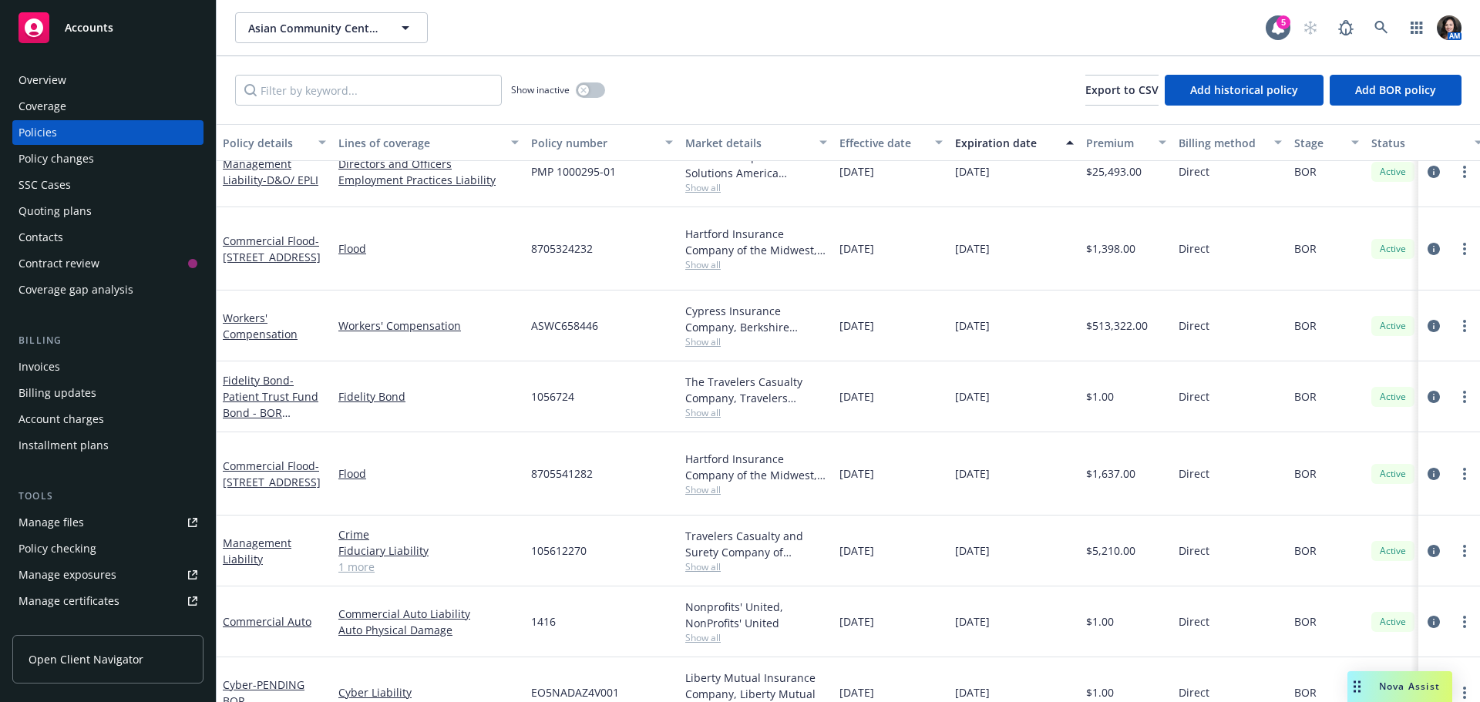
click at [1427, 687] on icon "circleInformation" at bounding box center [1433, 693] width 12 height 12
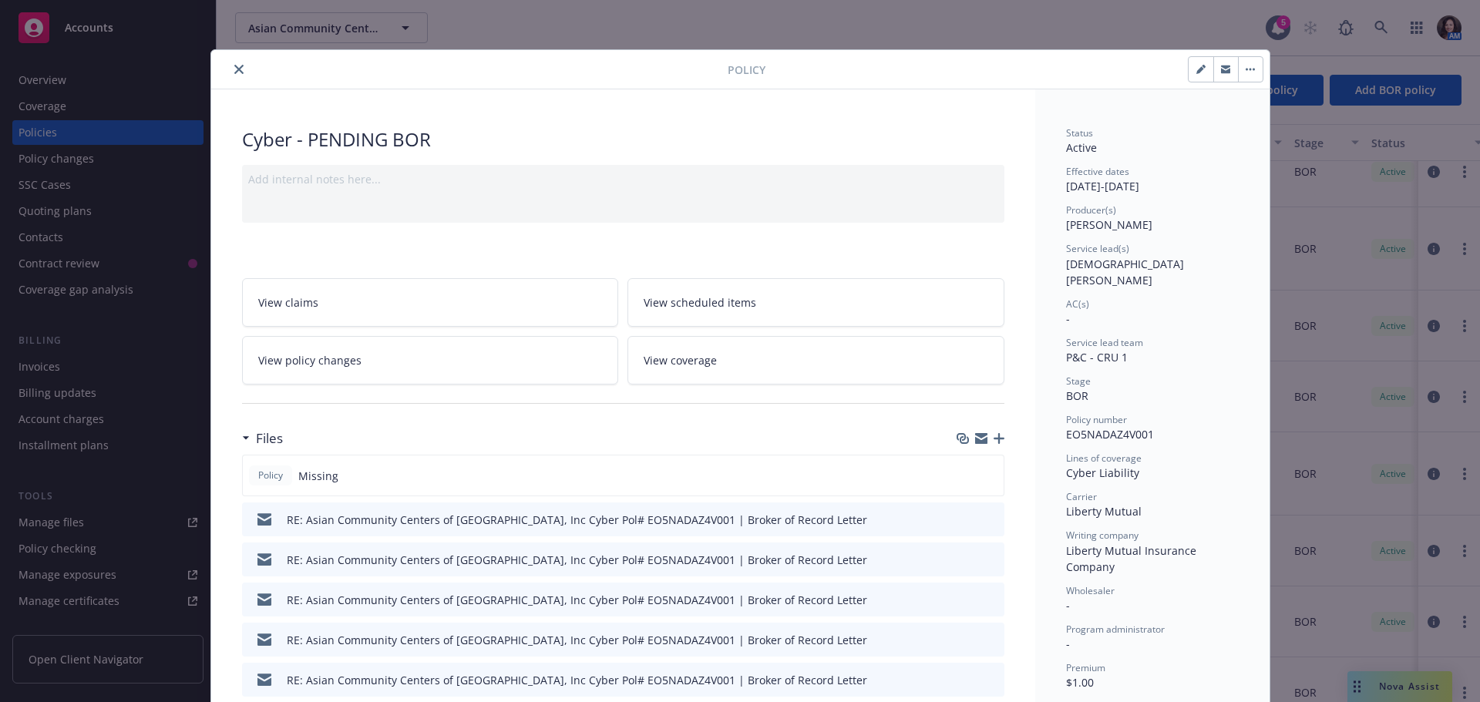
click at [1217, 62] on button "button" at bounding box center [1225, 69] width 25 height 25
click at [220, 65] on div at bounding box center [472, 69] width 510 height 18
click at [240, 67] on button "close" at bounding box center [239, 69] width 18 height 18
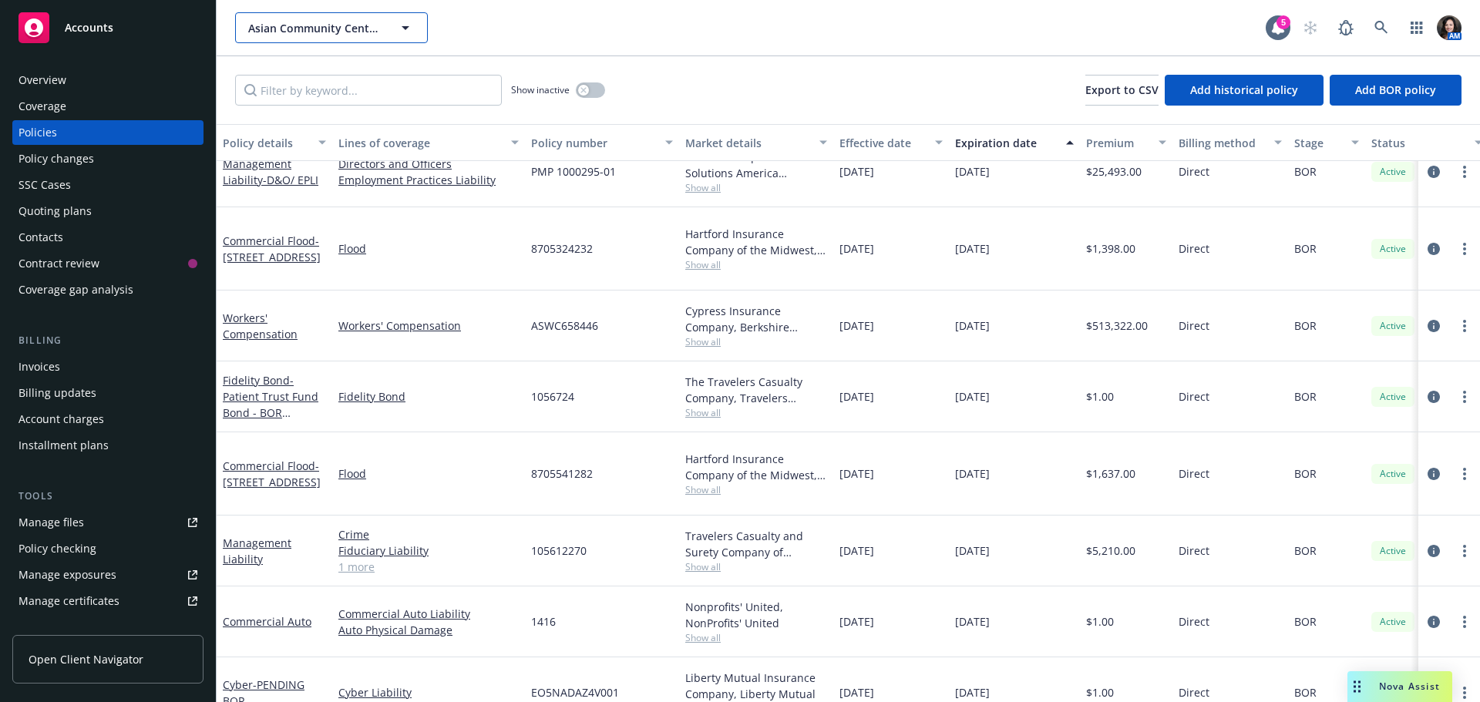
click at [309, 27] on span "Asian Community Center of [GEOGRAPHIC_DATA], Inc." at bounding box center [314, 28] width 133 height 16
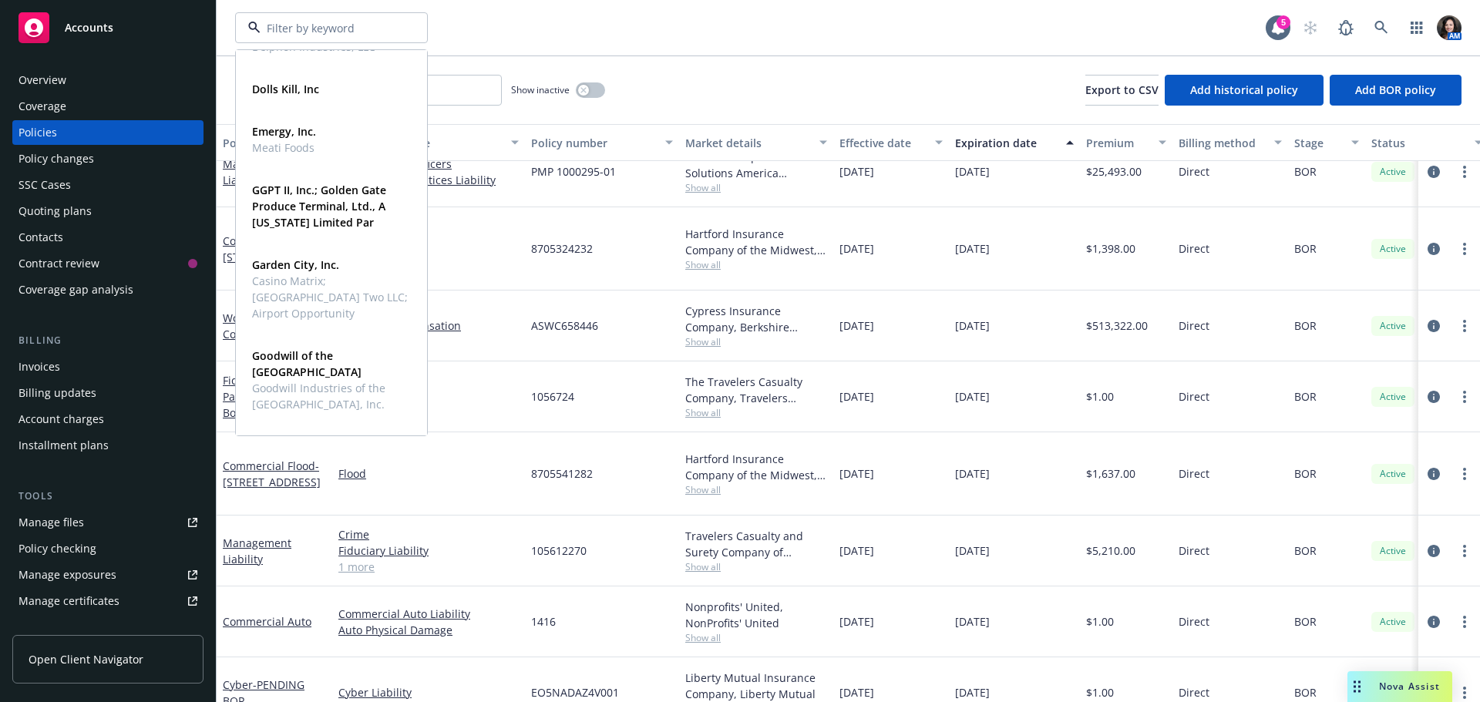
scroll to position [563, 0]
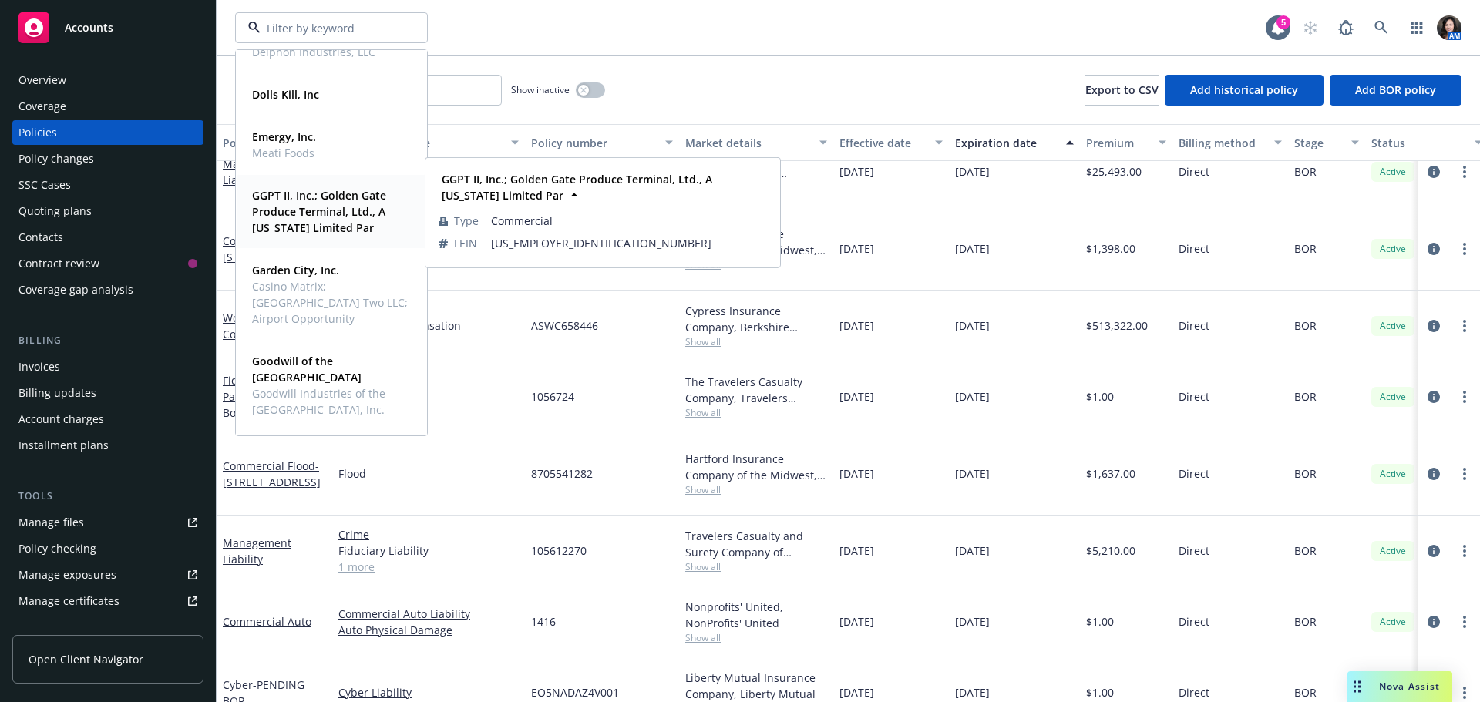
click at [299, 200] on strong "GGPT II, Inc.; Golden Gate Produce Terminal, Ltd., A California Limited Par" at bounding box center [319, 211] width 134 height 47
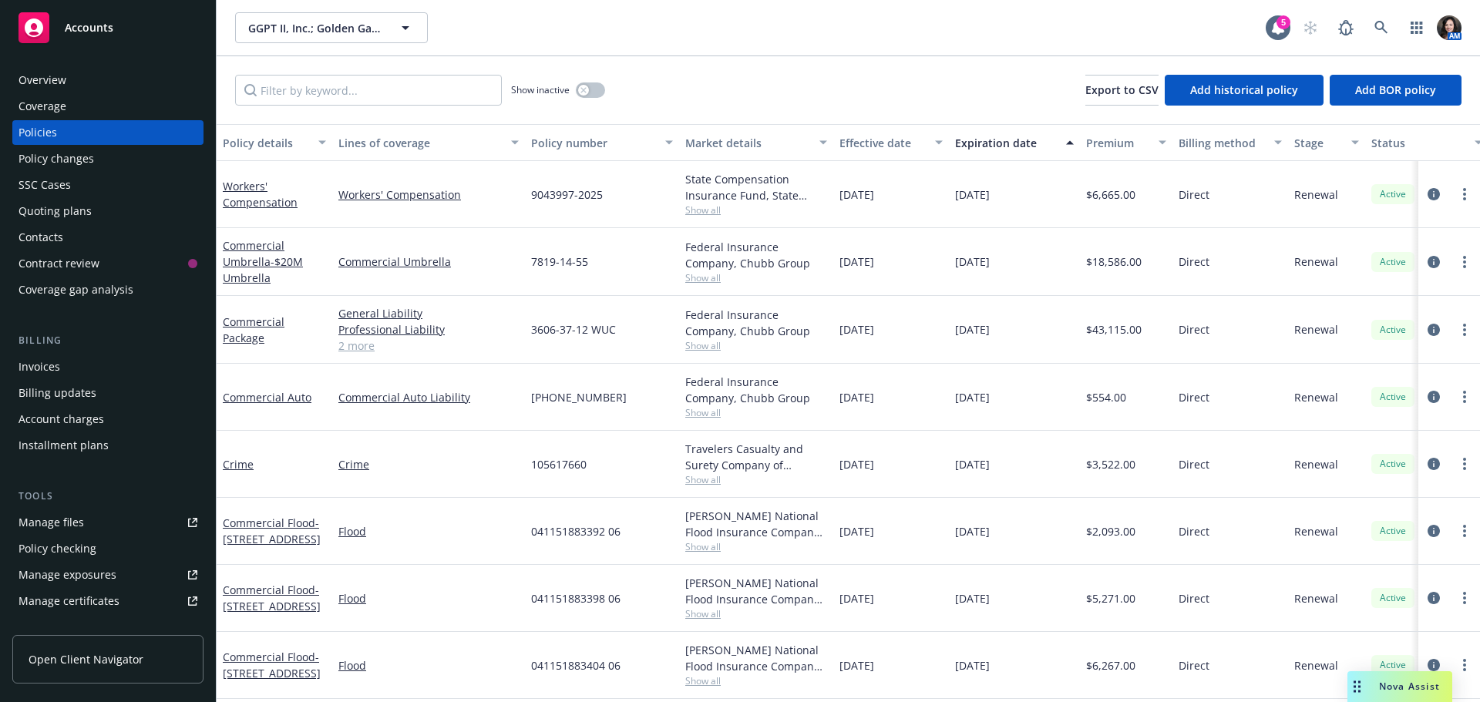
click at [76, 212] on div "Quoting plans" at bounding box center [54, 211] width 73 height 25
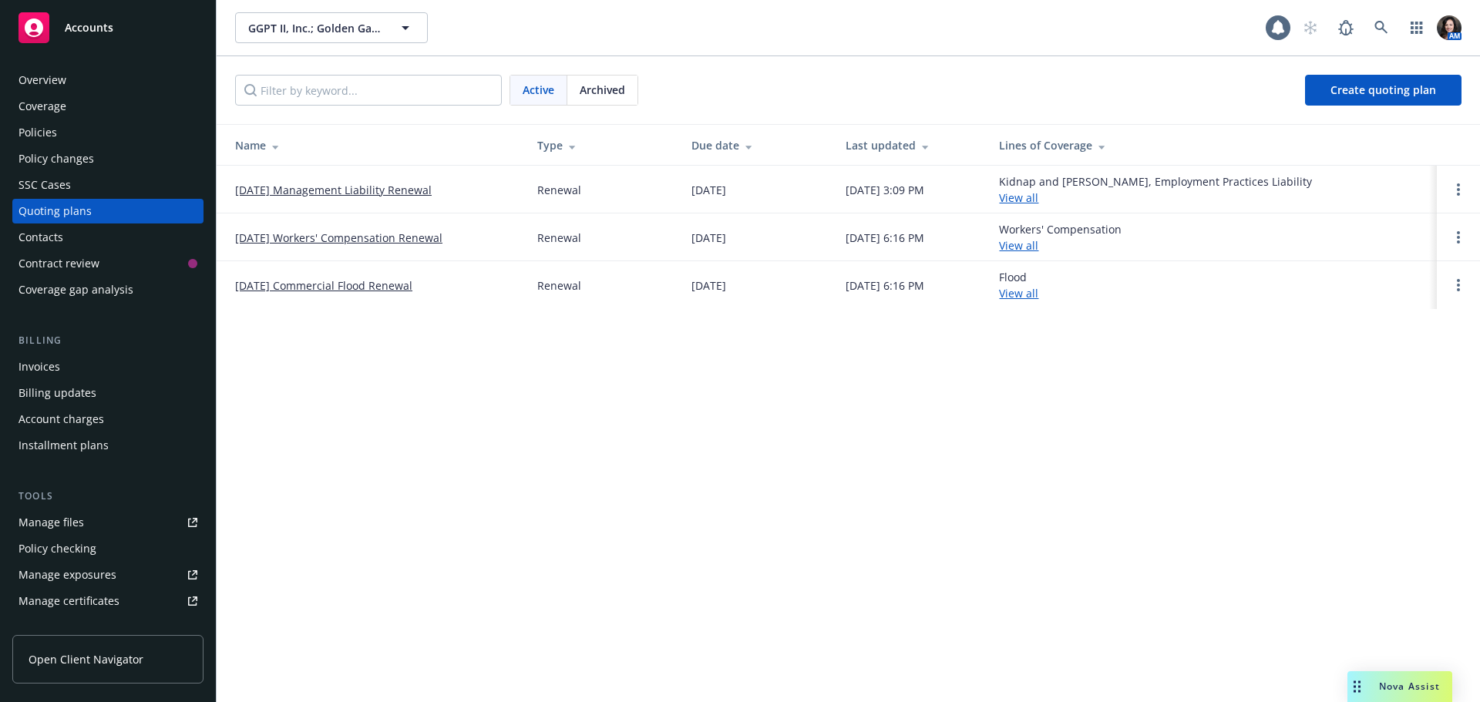
click at [293, 190] on link "10/01/25 Management Liability Renewal" at bounding box center [333, 190] width 197 height 16
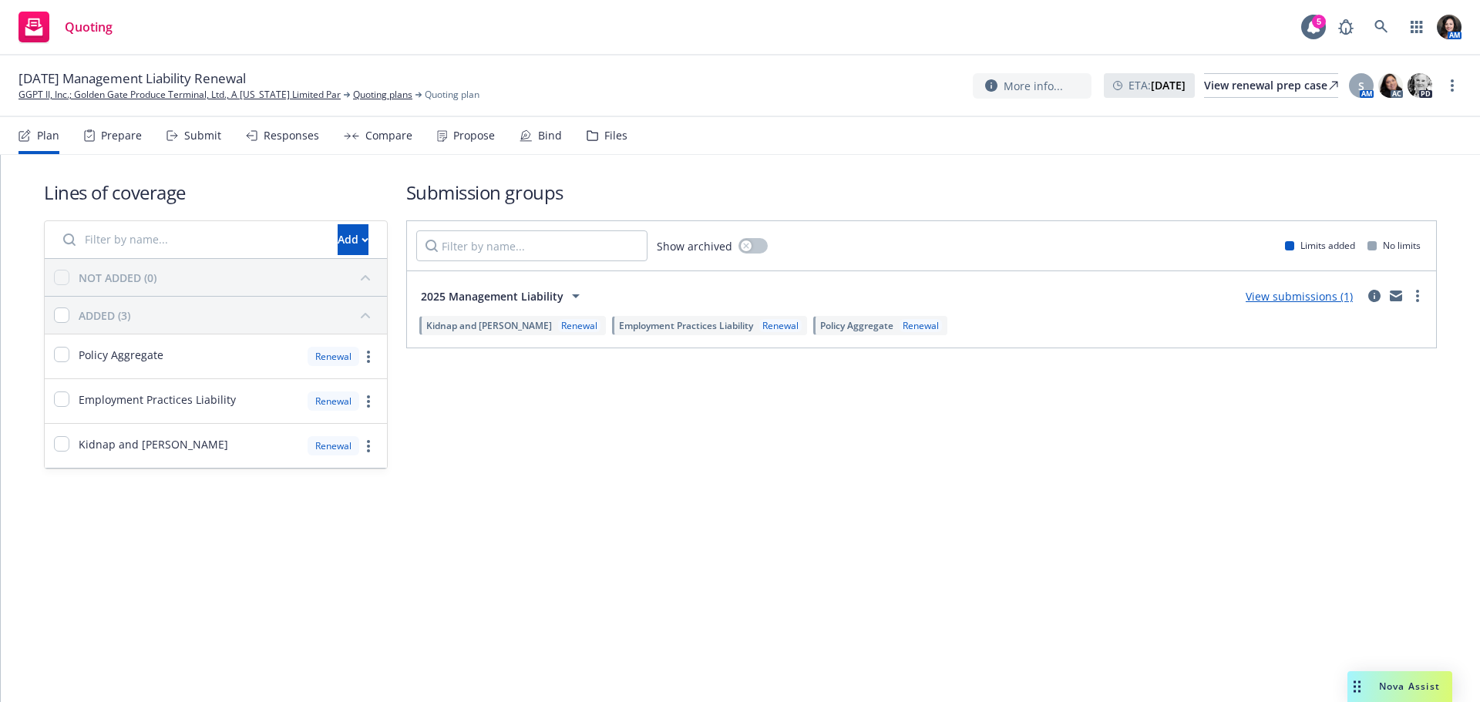
click at [530, 133] on div "Bind" at bounding box center [540, 135] width 42 height 37
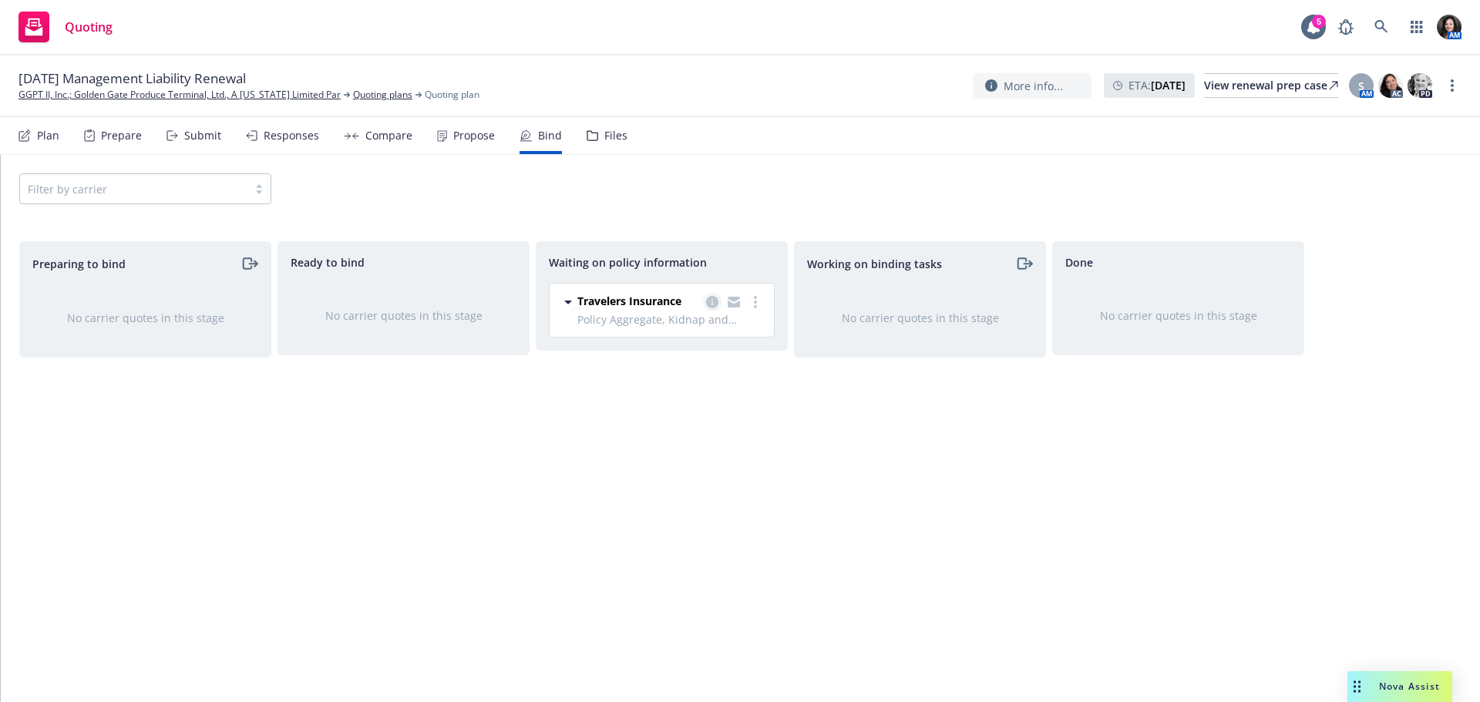
click at [712, 300] on icon "copy logging email" at bounding box center [712, 302] width 12 height 12
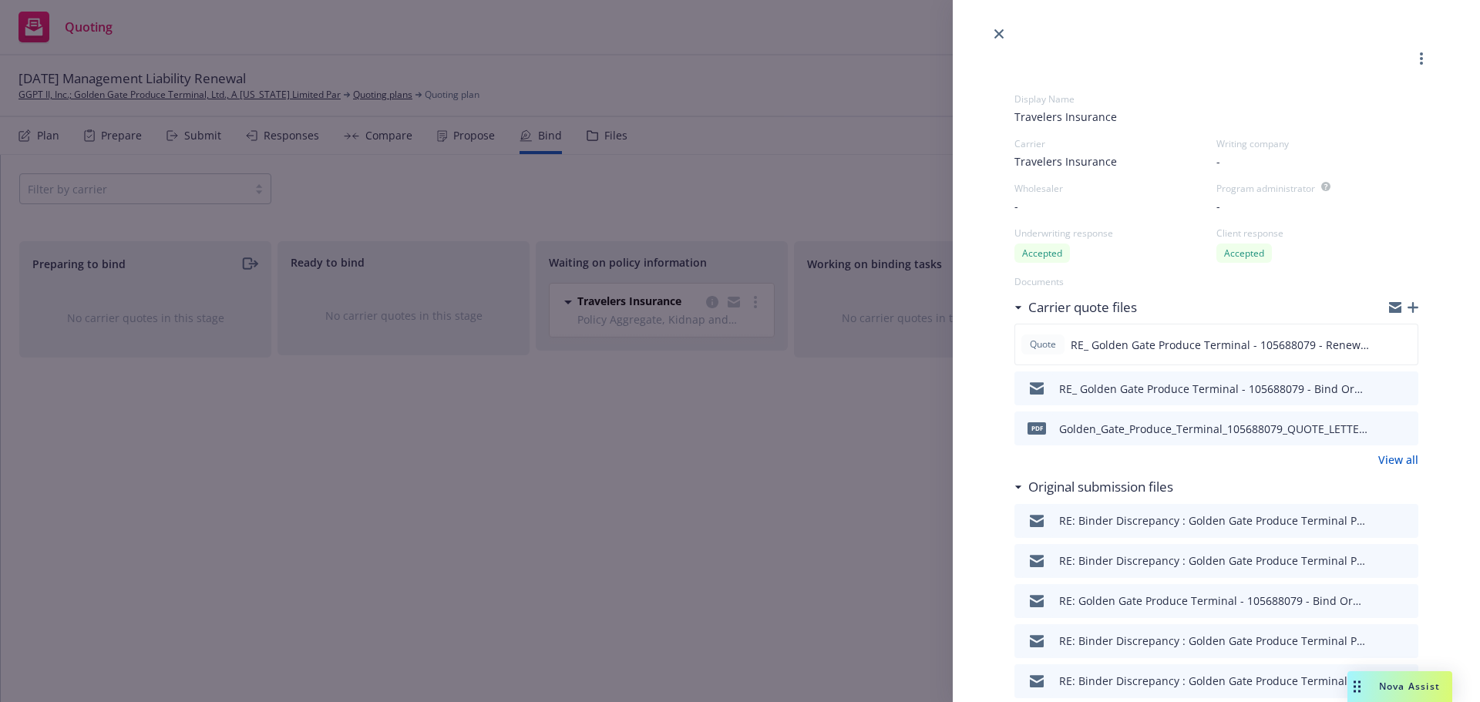
click at [1397, 388] on icon "preview file" at bounding box center [1404, 387] width 14 height 11
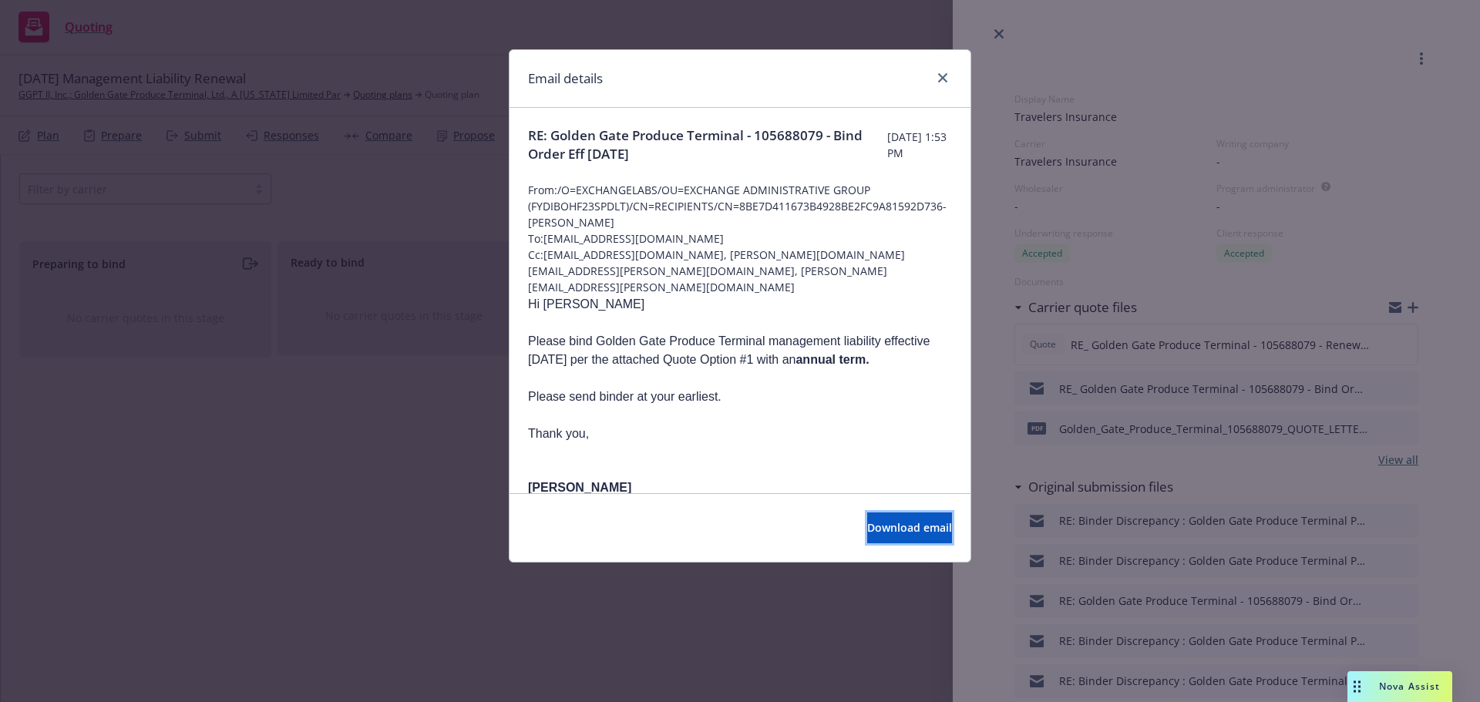
drag, startPoint x: 914, startPoint y: 534, endPoint x: 893, endPoint y: 496, distance: 43.8
click at [913, 533] on span "Download email" at bounding box center [909, 527] width 85 height 15
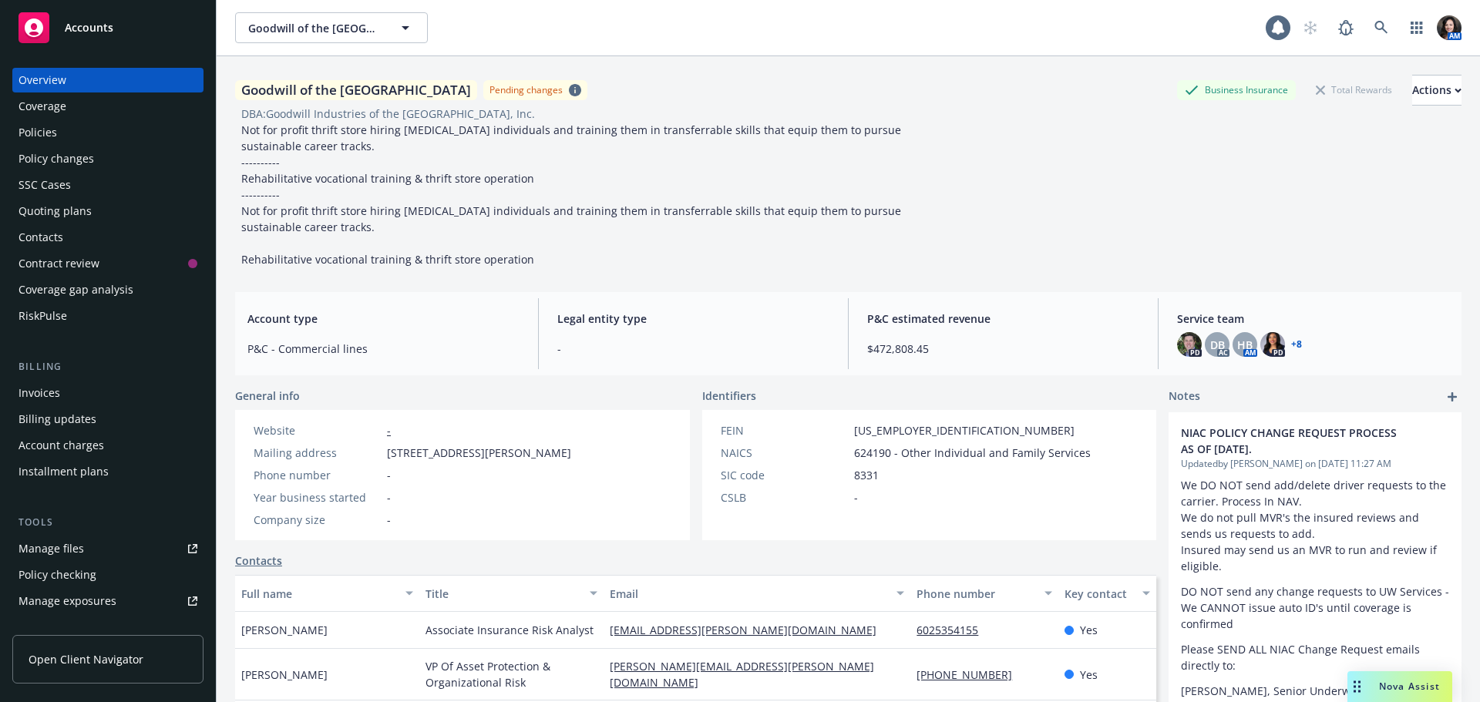
click at [59, 129] on div "Policies" at bounding box center [107, 132] width 179 height 25
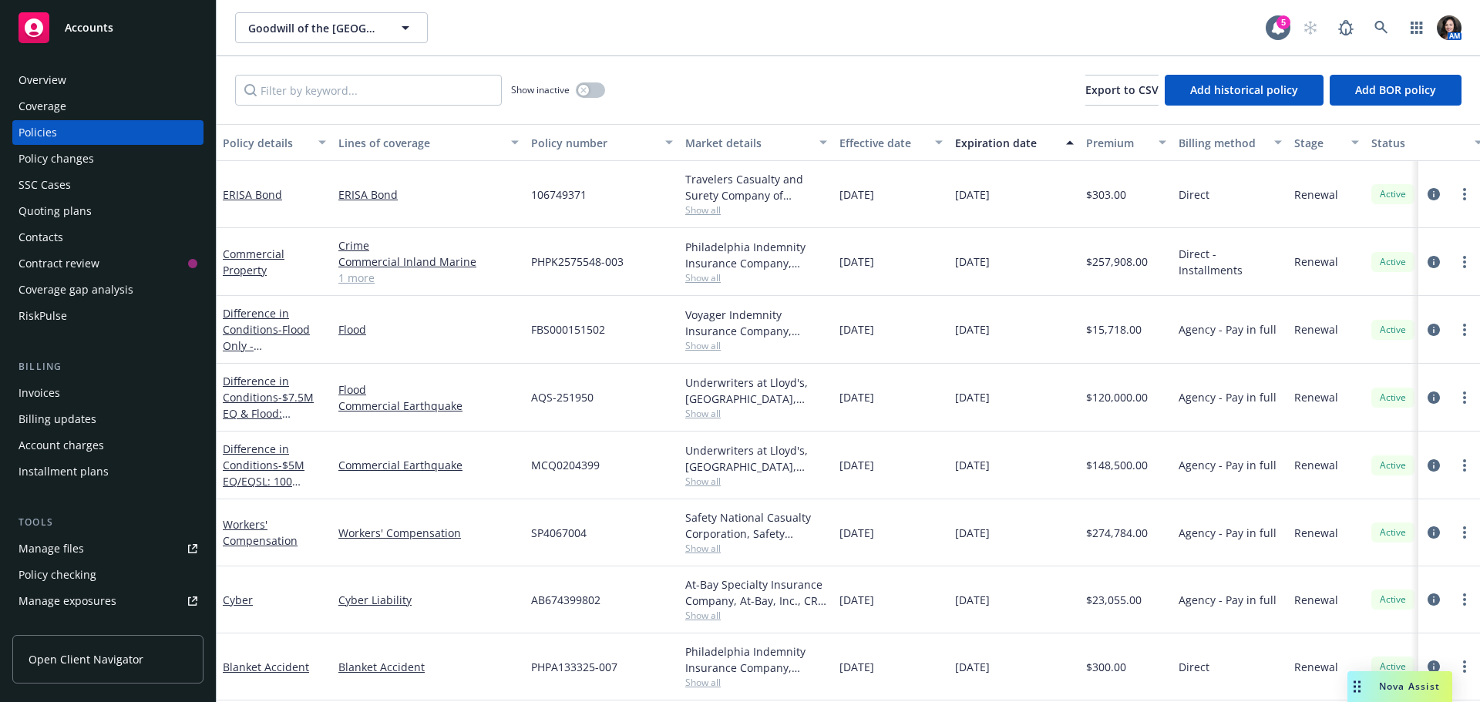
scroll to position [77, 0]
click at [331, 80] on input "Filter by keyword..." at bounding box center [368, 90] width 267 height 31
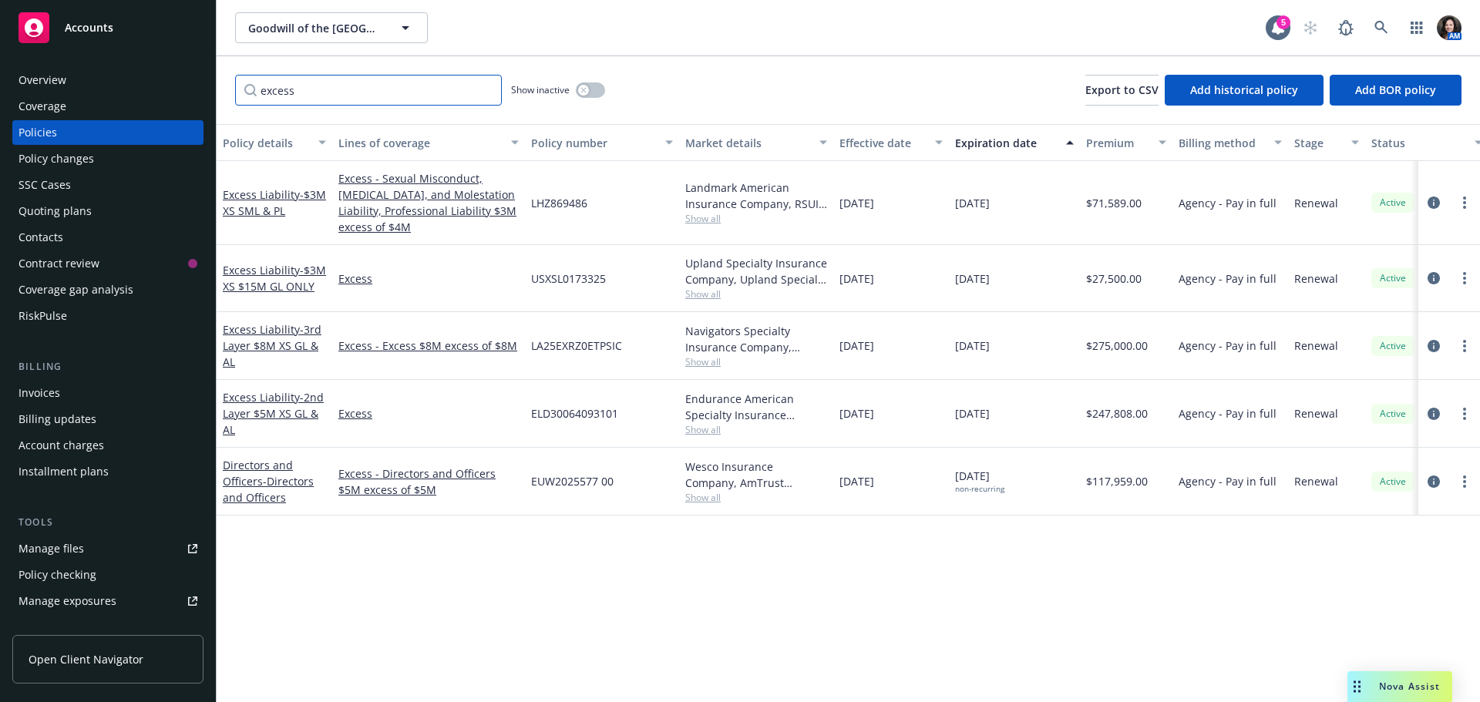
type input "excess"
click at [243, 337] on link "Excess Liability - 3rd Layer $8M XS GL & AL" at bounding box center [272, 345] width 99 height 47
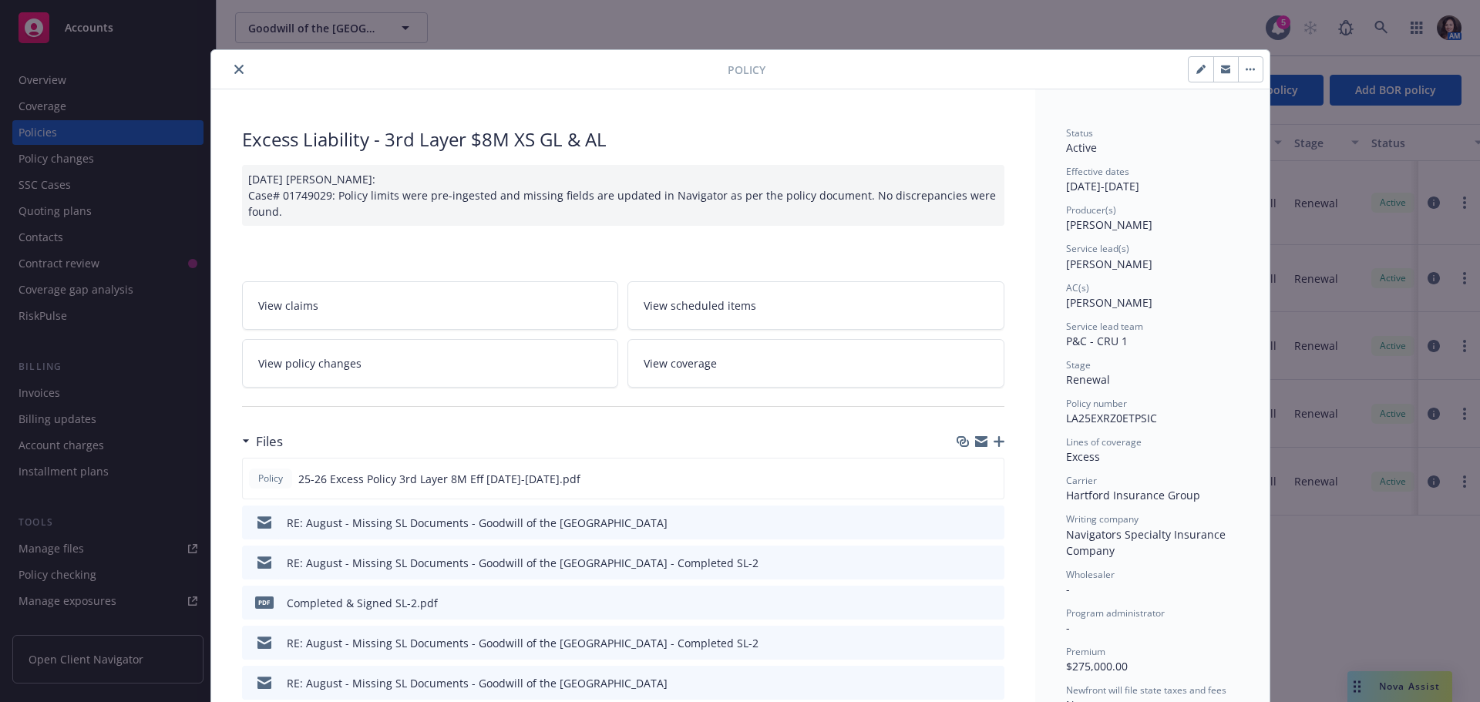
click at [985, 599] on icon "preview file" at bounding box center [990, 602] width 14 height 11
click at [234, 71] on icon "close" at bounding box center [238, 69] width 9 height 9
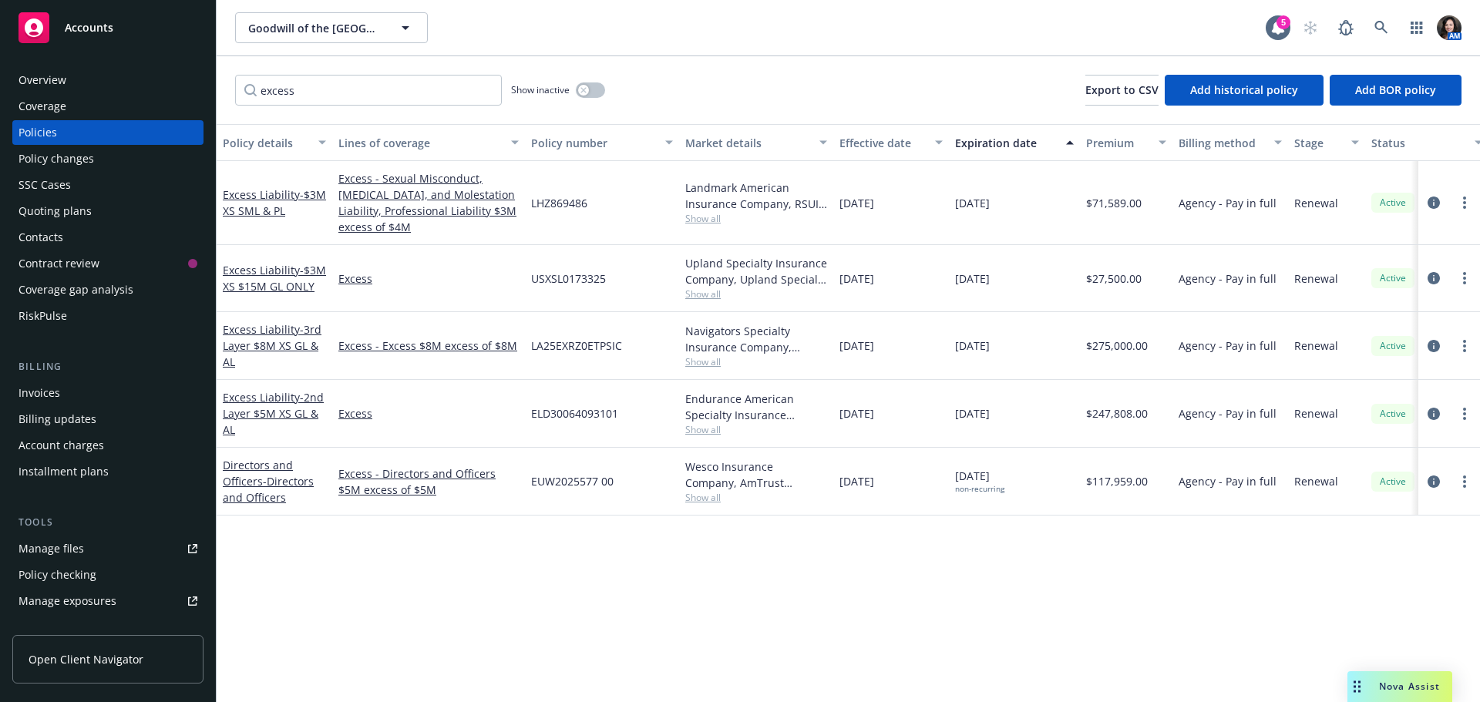
click at [37, 66] on div "Overview Coverage Policies Policy changes SSC Cases Quoting plans Contacts Cont…" at bounding box center [108, 375] width 216 height 653
click at [43, 71] on div "Overview" at bounding box center [42, 80] width 48 height 25
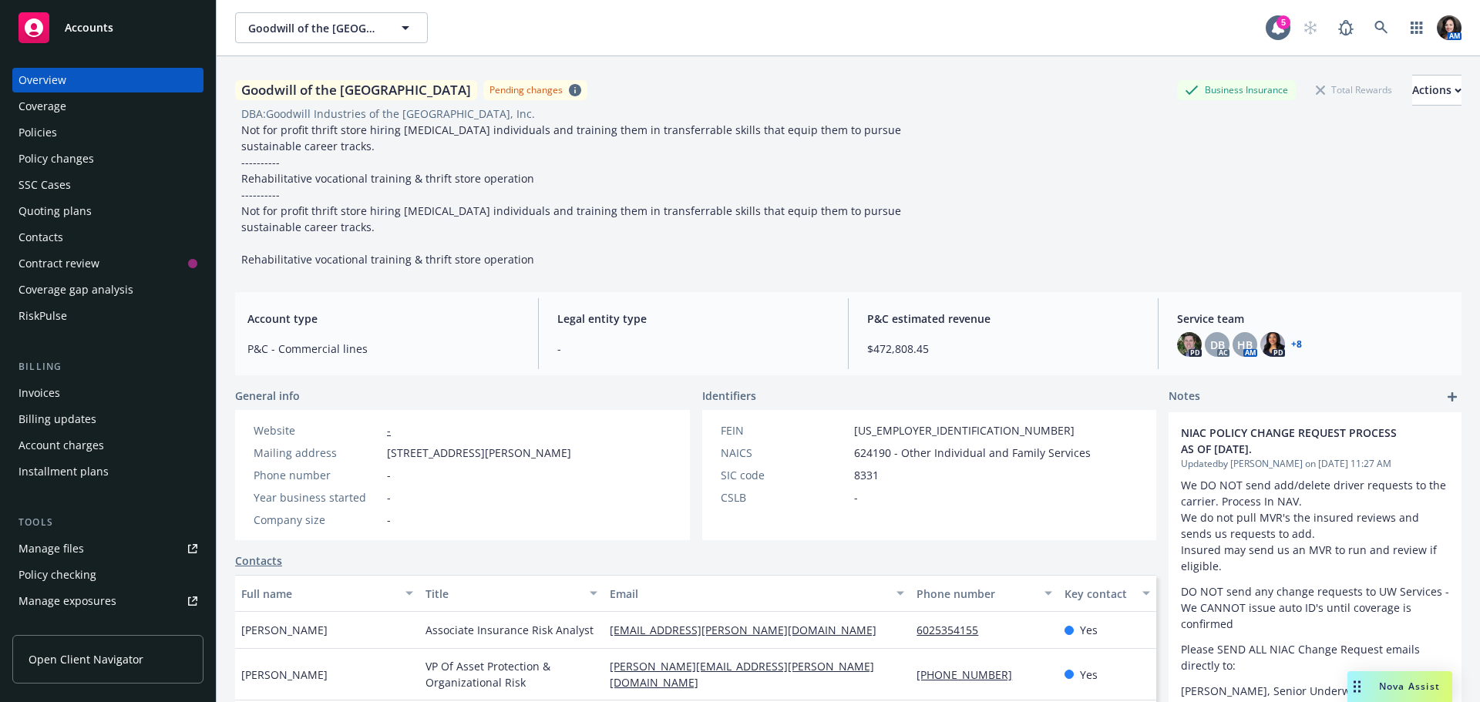
click at [119, 136] on div "Policies" at bounding box center [107, 132] width 179 height 25
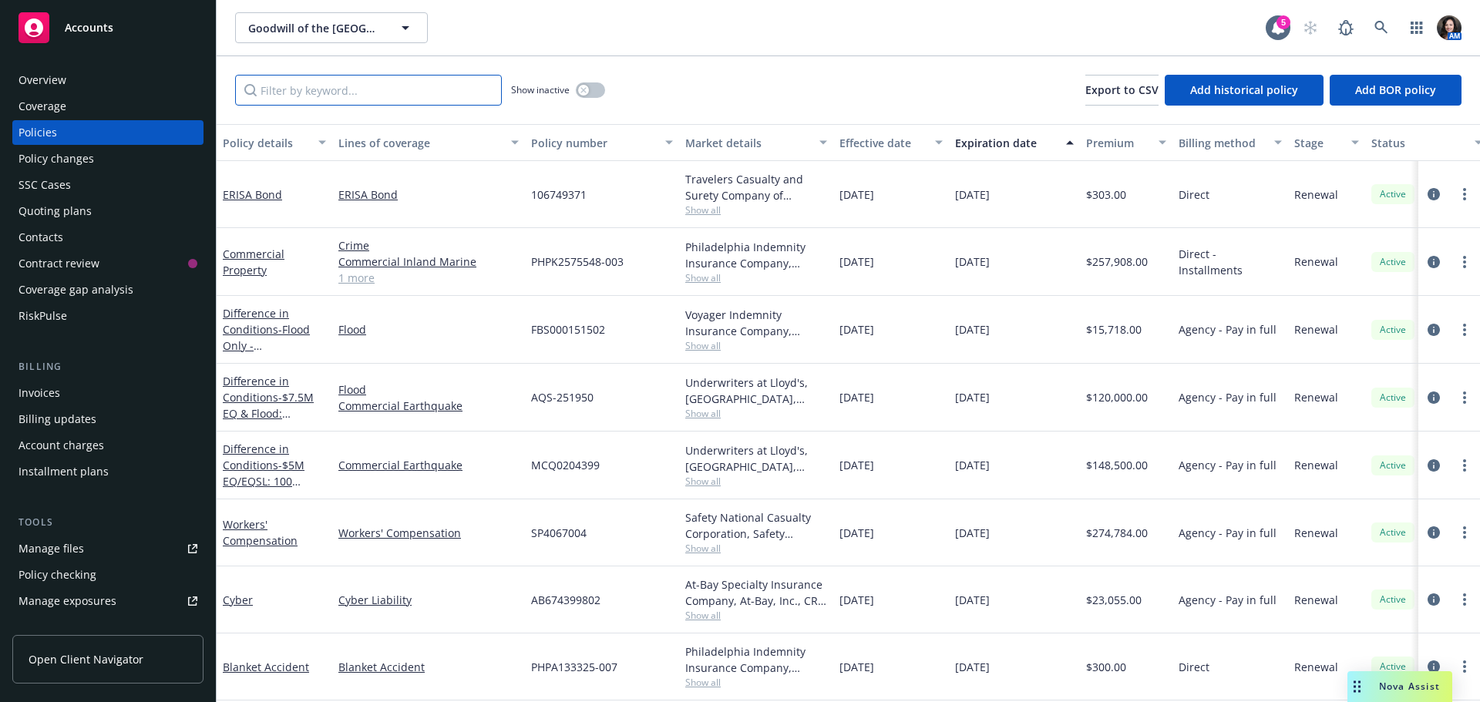
click at [295, 98] on input "Filter by keyword..." at bounding box center [368, 90] width 267 height 31
type input "e"
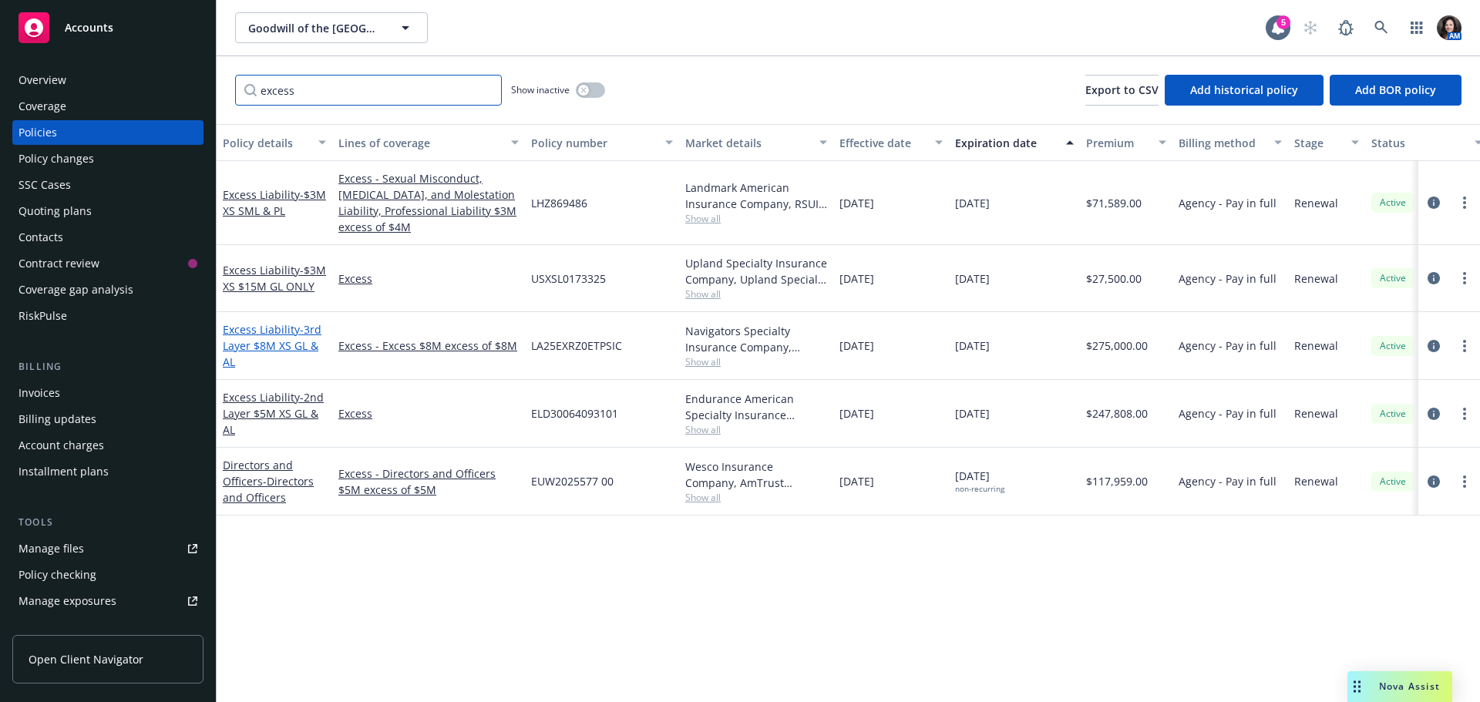
type input "excess"
click at [279, 341] on span "- 3rd Layer $8M XS GL & AL" at bounding box center [272, 345] width 99 height 47
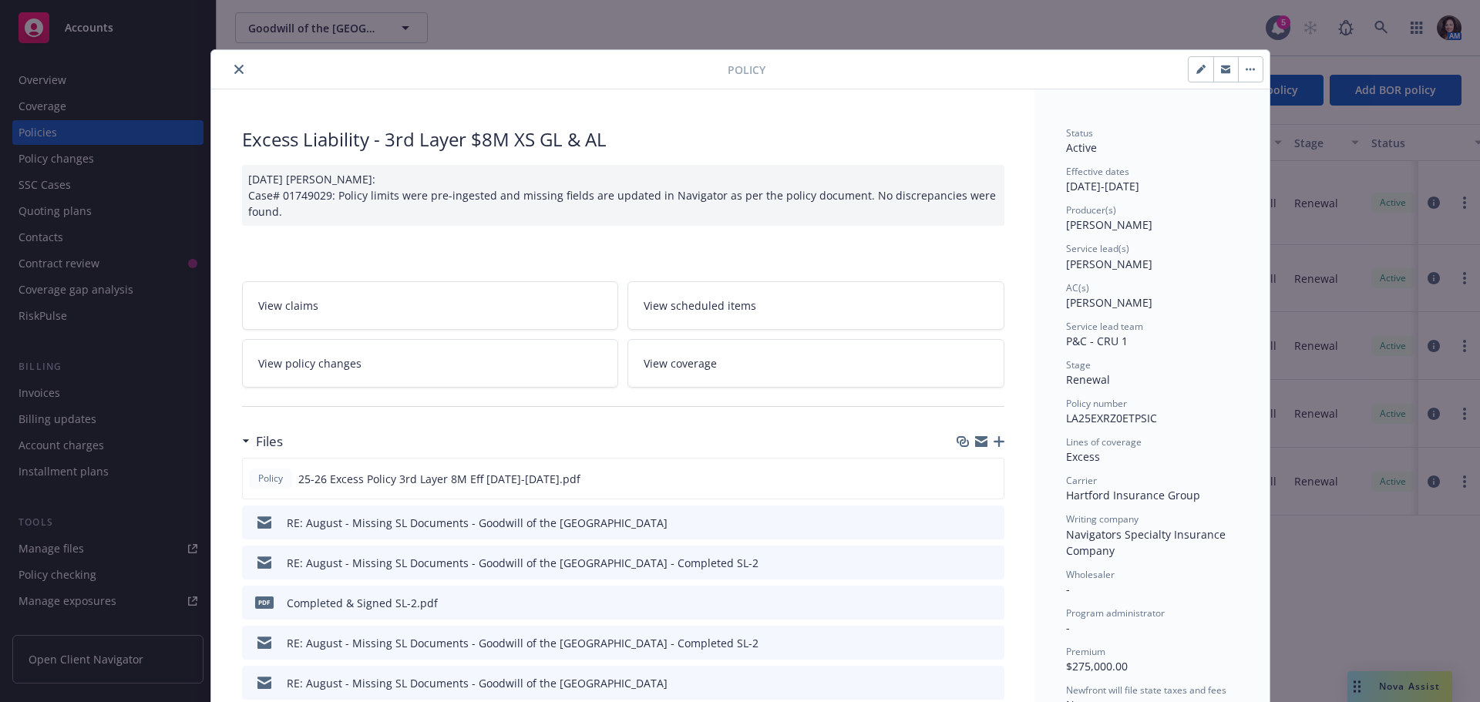
scroll to position [46, 0]
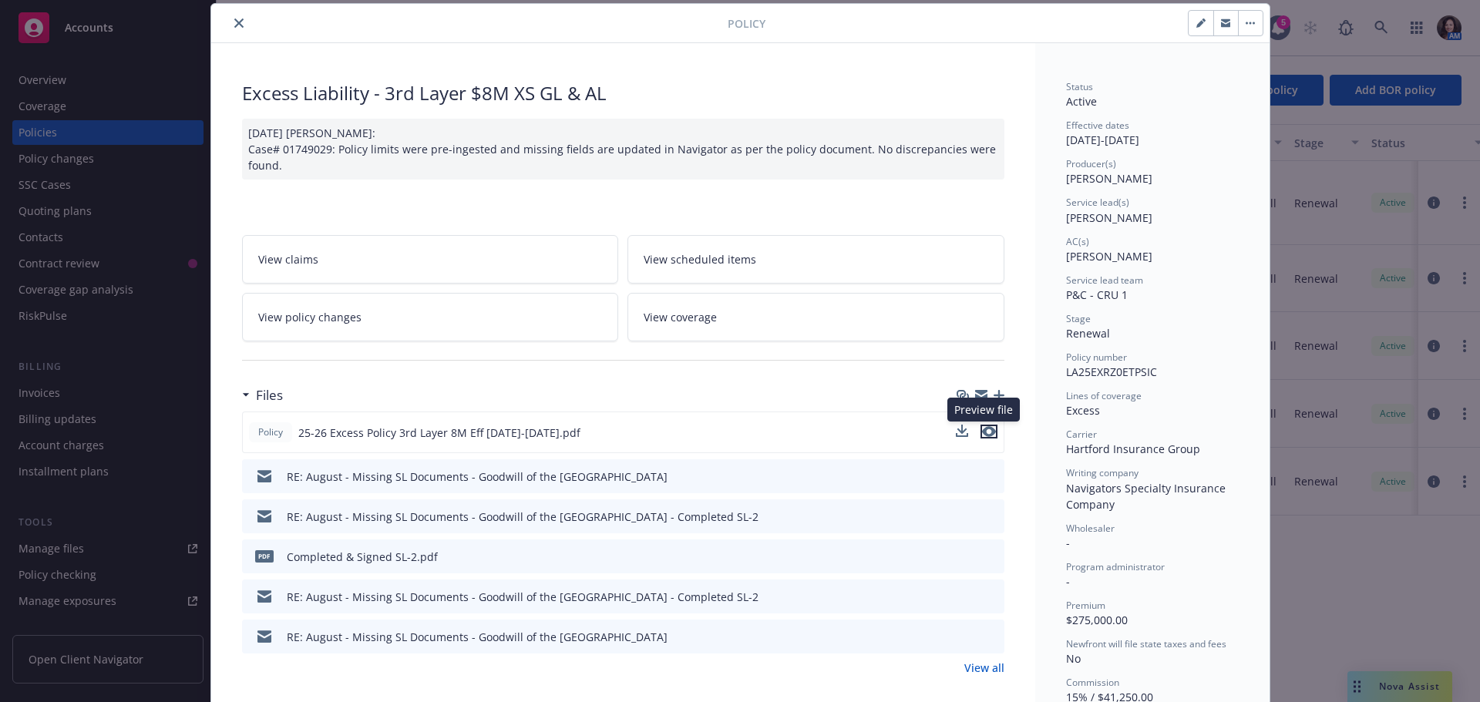
click at [987, 432] on icon "preview file" at bounding box center [989, 431] width 14 height 11
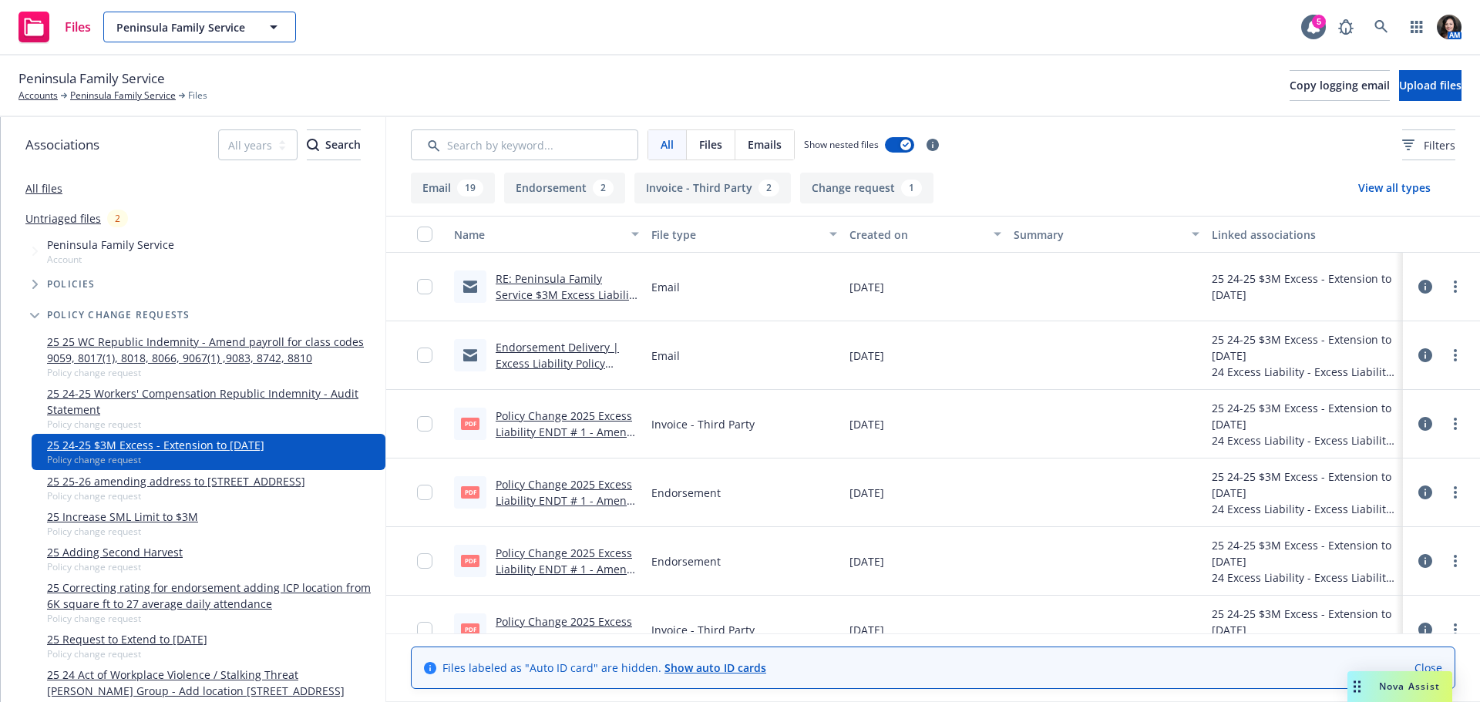
click at [186, 24] on span "Peninsula Family Service" at bounding box center [182, 27] width 133 height 16
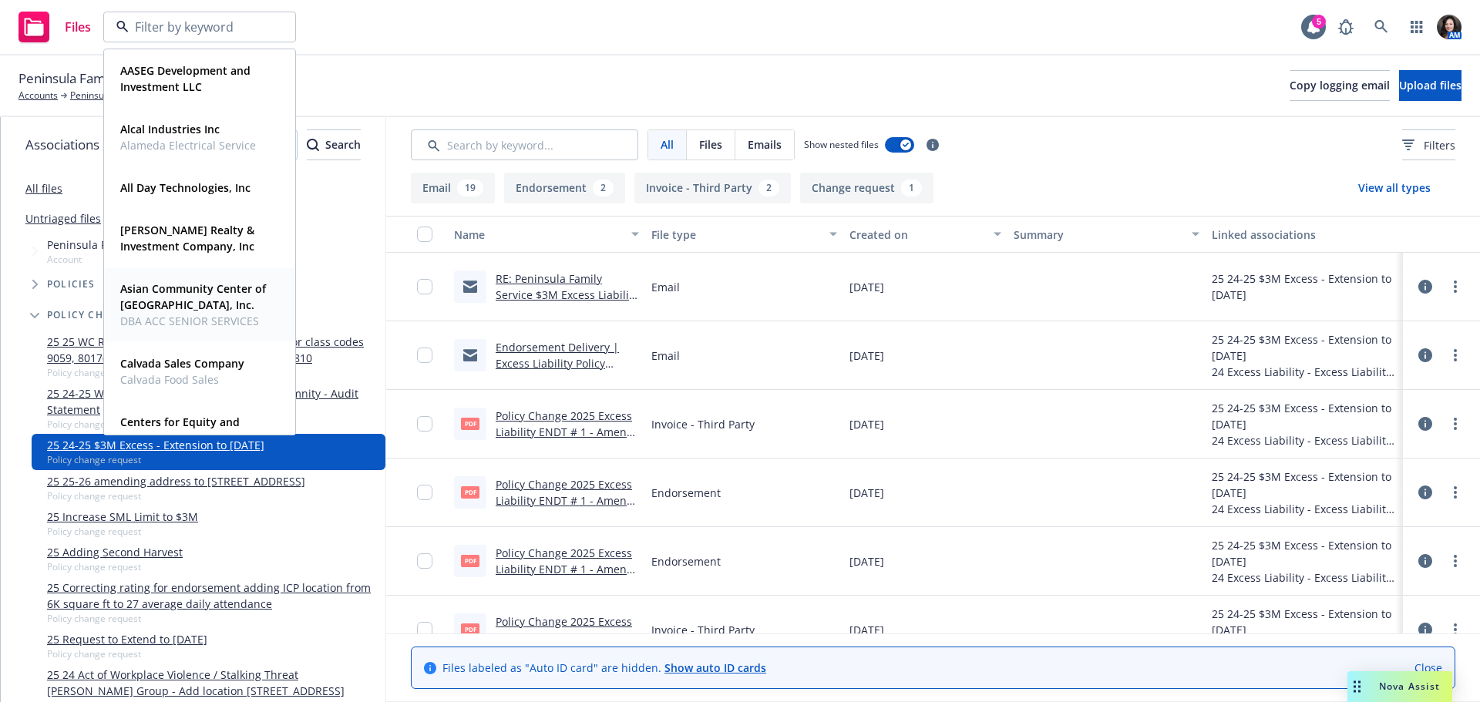
click at [162, 290] on strong "Asian Community Center of [GEOGRAPHIC_DATA], Inc." at bounding box center [193, 296] width 146 height 31
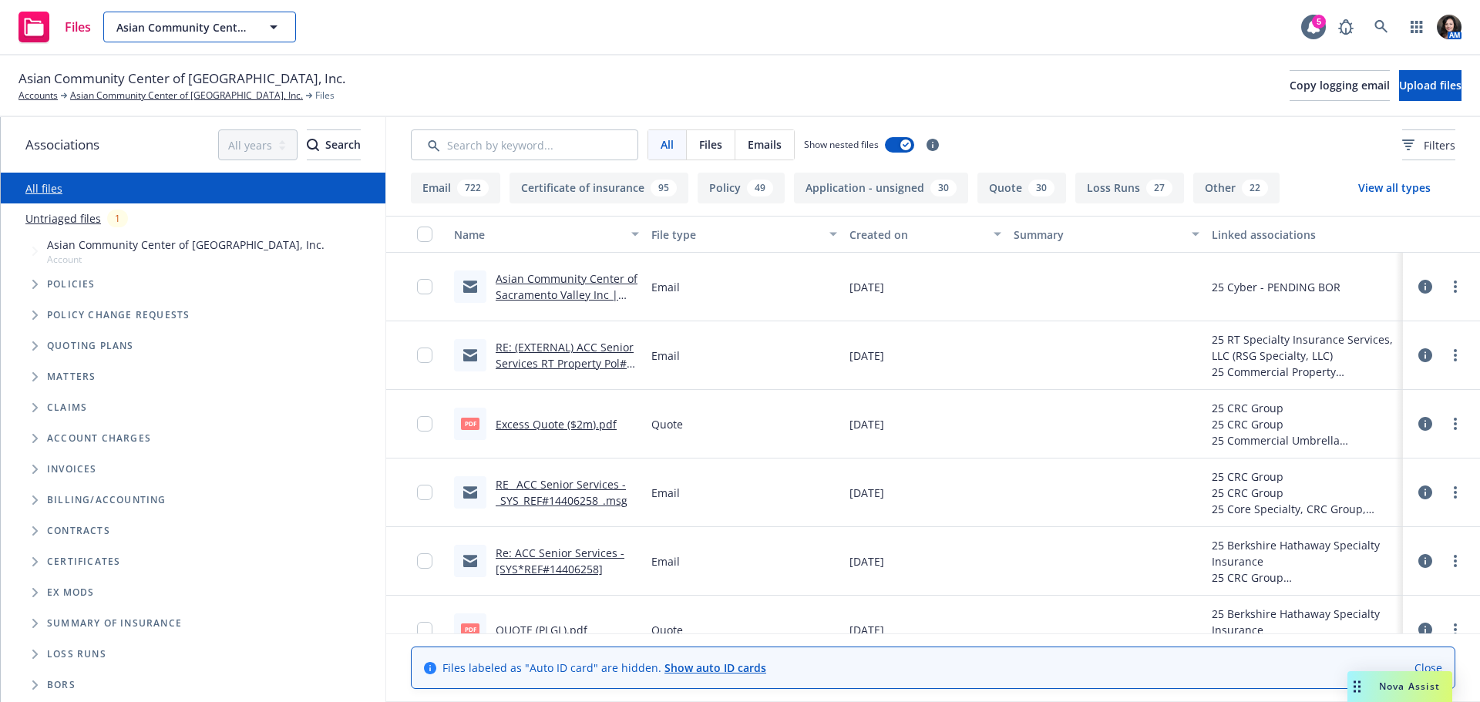
click at [155, 25] on span "Asian Community Center of [GEOGRAPHIC_DATA], Inc." at bounding box center [182, 27] width 133 height 16
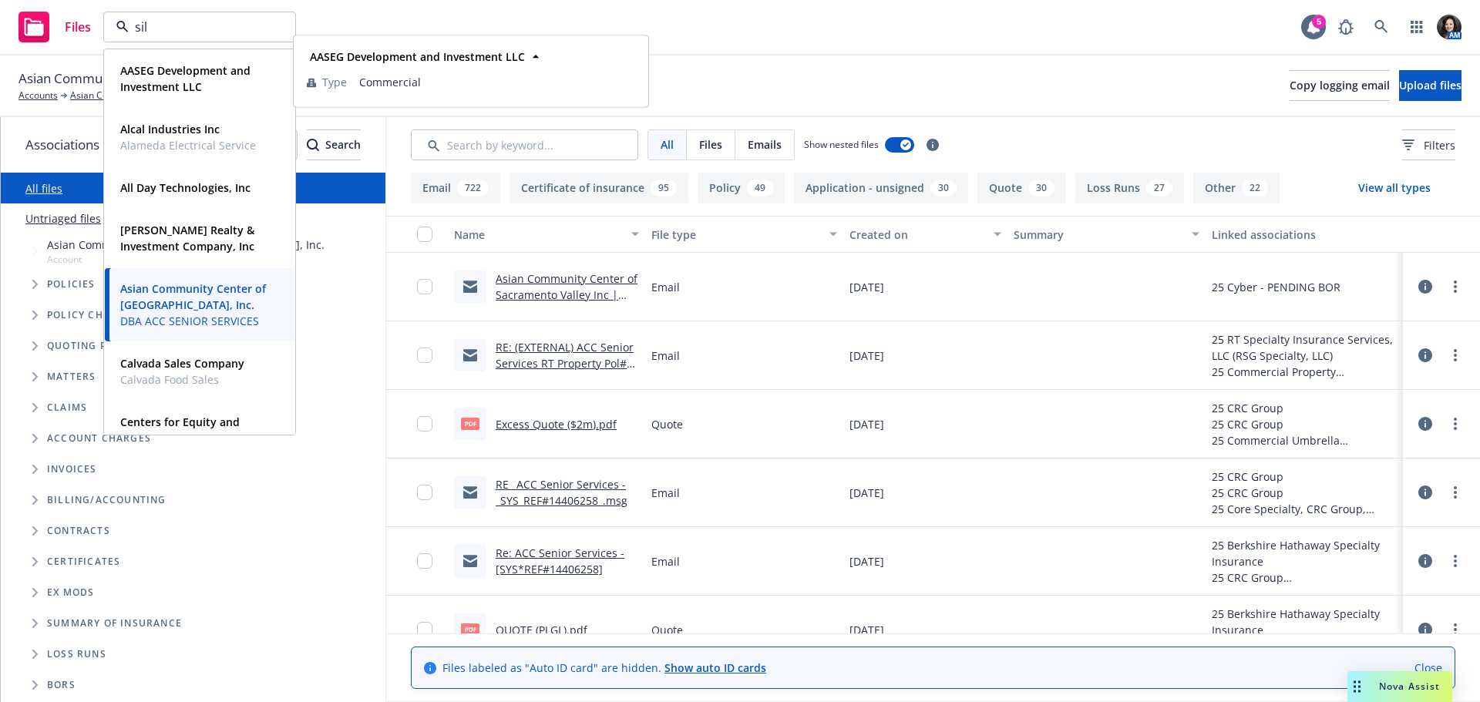
type input "sila"
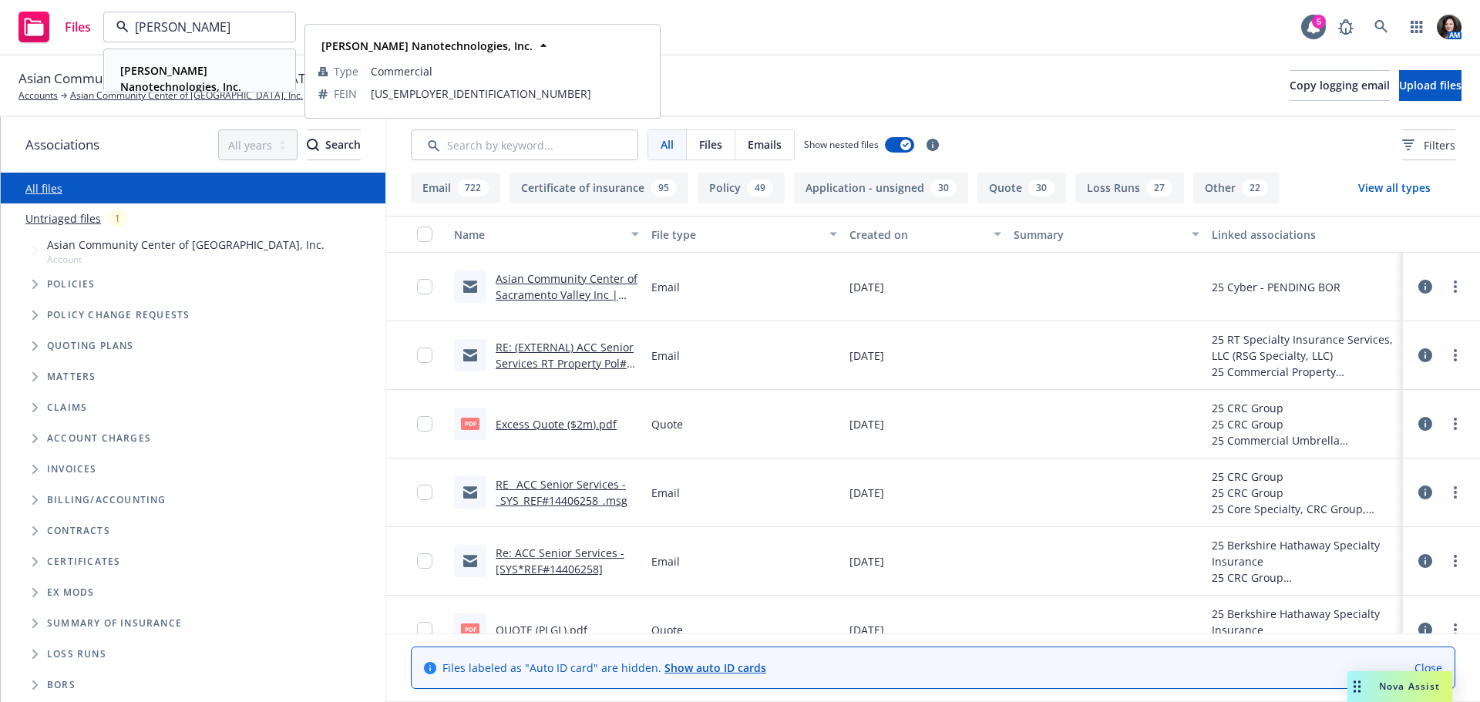
click at [160, 67] on strong "[PERSON_NAME] Nanotechnologies, Inc." at bounding box center [180, 78] width 121 height 31
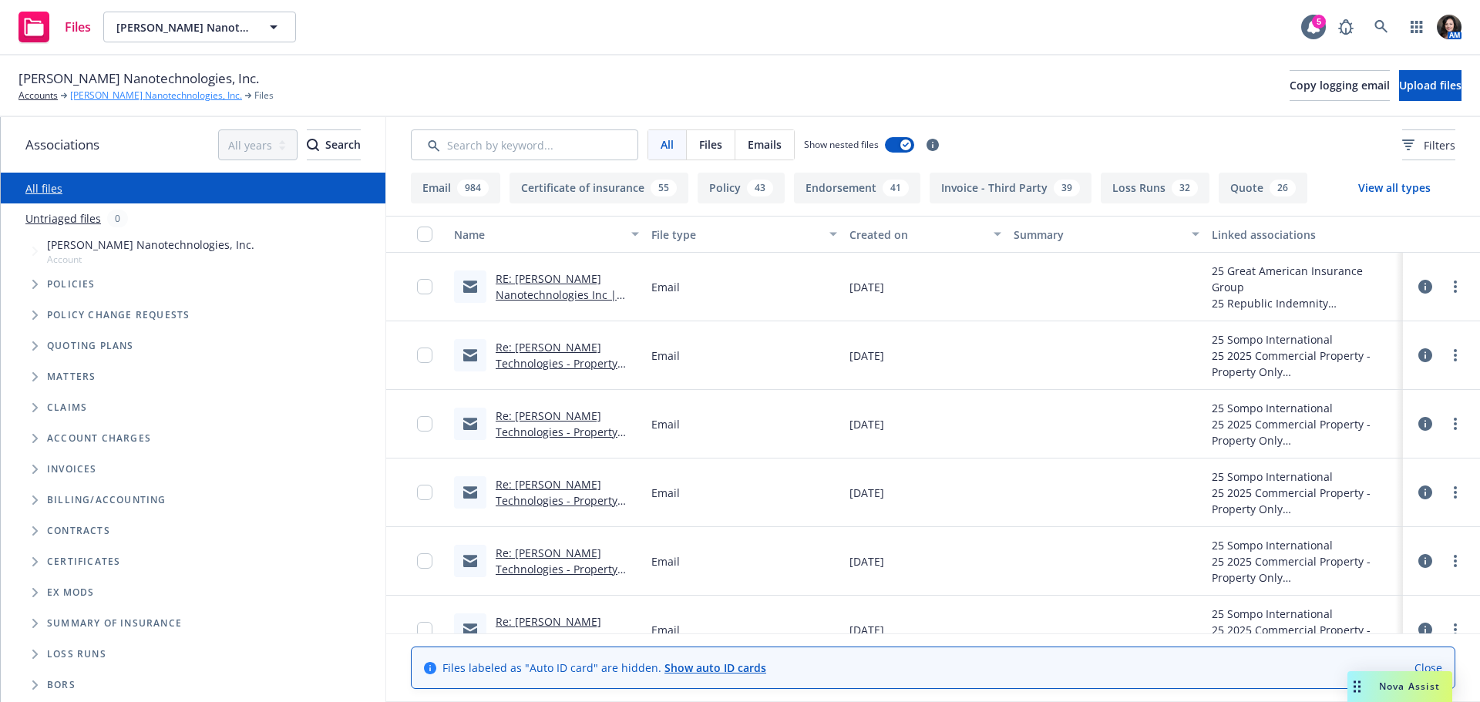
click at [146, 95] on link "[PERSON_NAME] Nanotechnologies, Inc." at bounding box center [156, 96] width 172 height 14
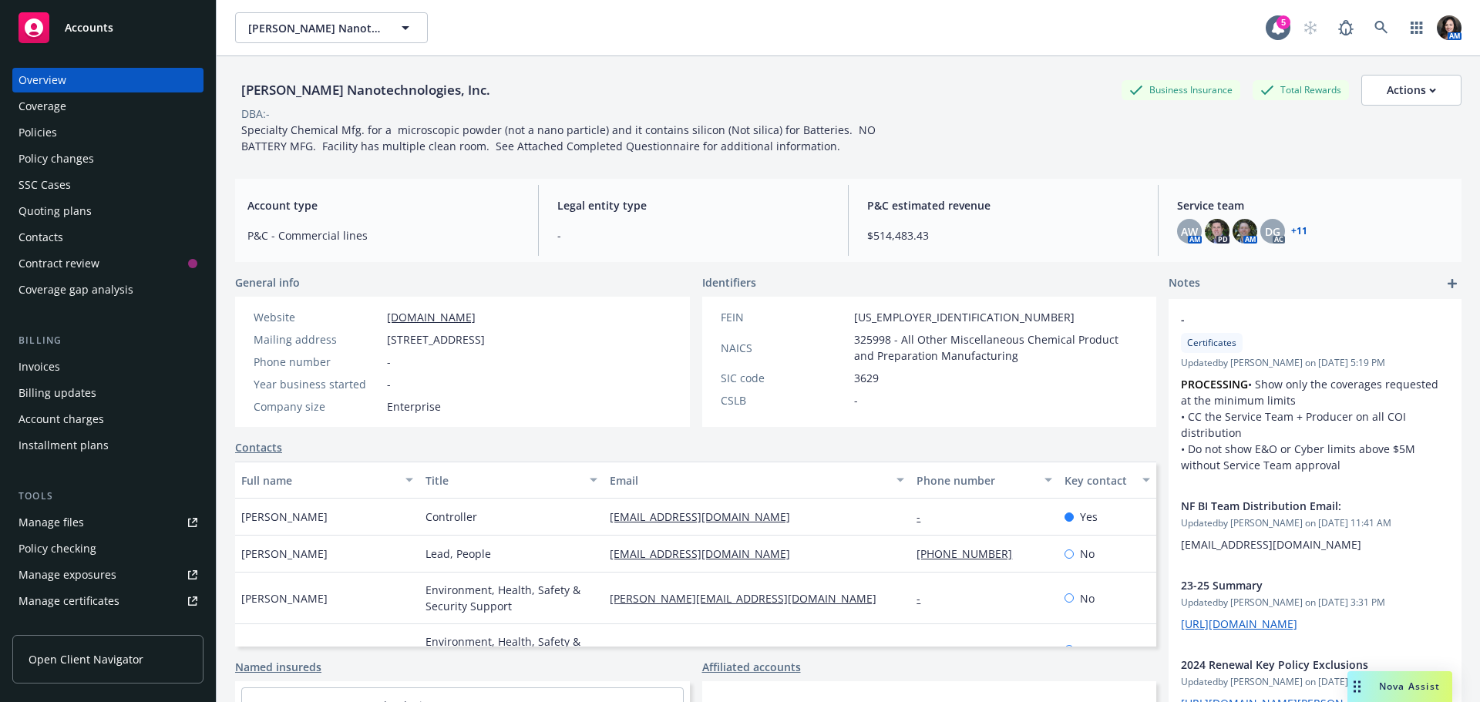
click at [18, 129] on div "Policies" at bounding box center [37, 132] width 39 height 25
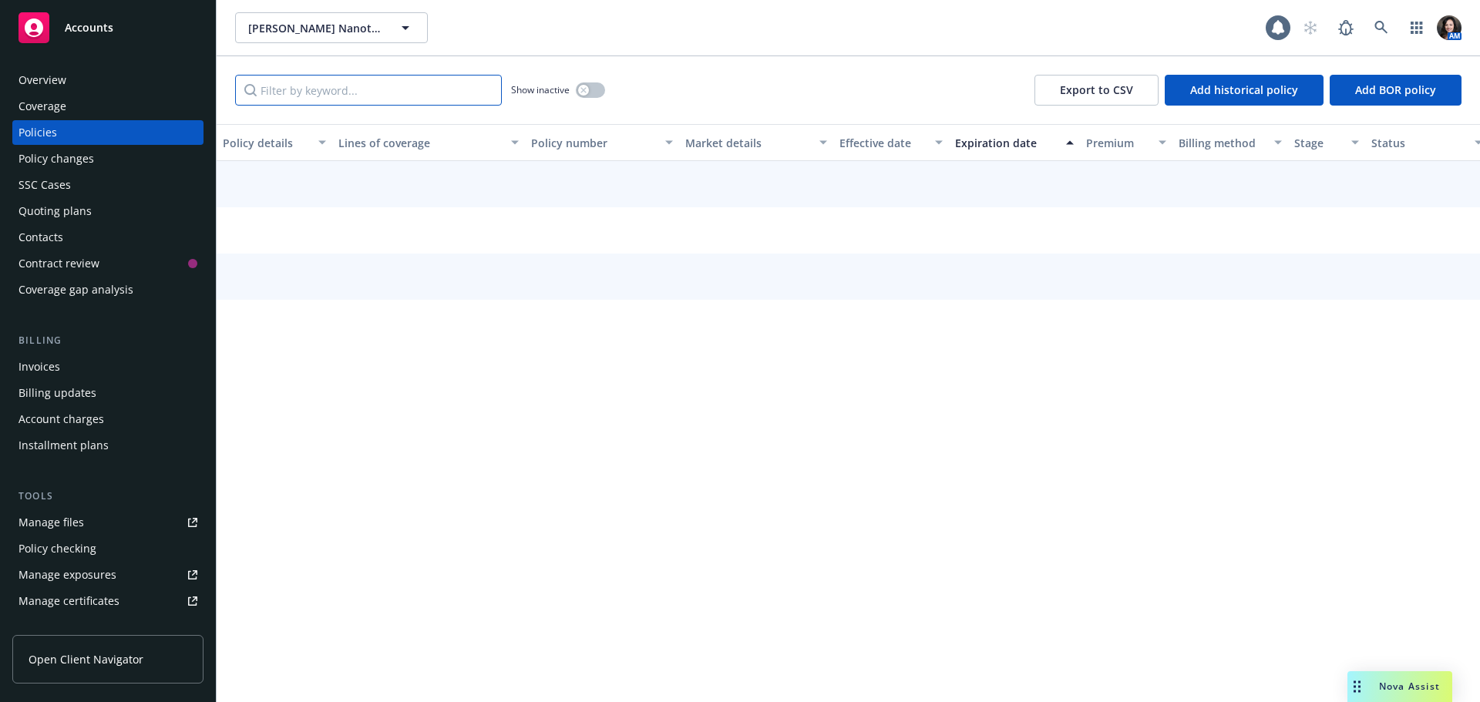
click at [334, 101] on input "Filter by keyword..." at bounding box center [368, 90] width 267 height 31
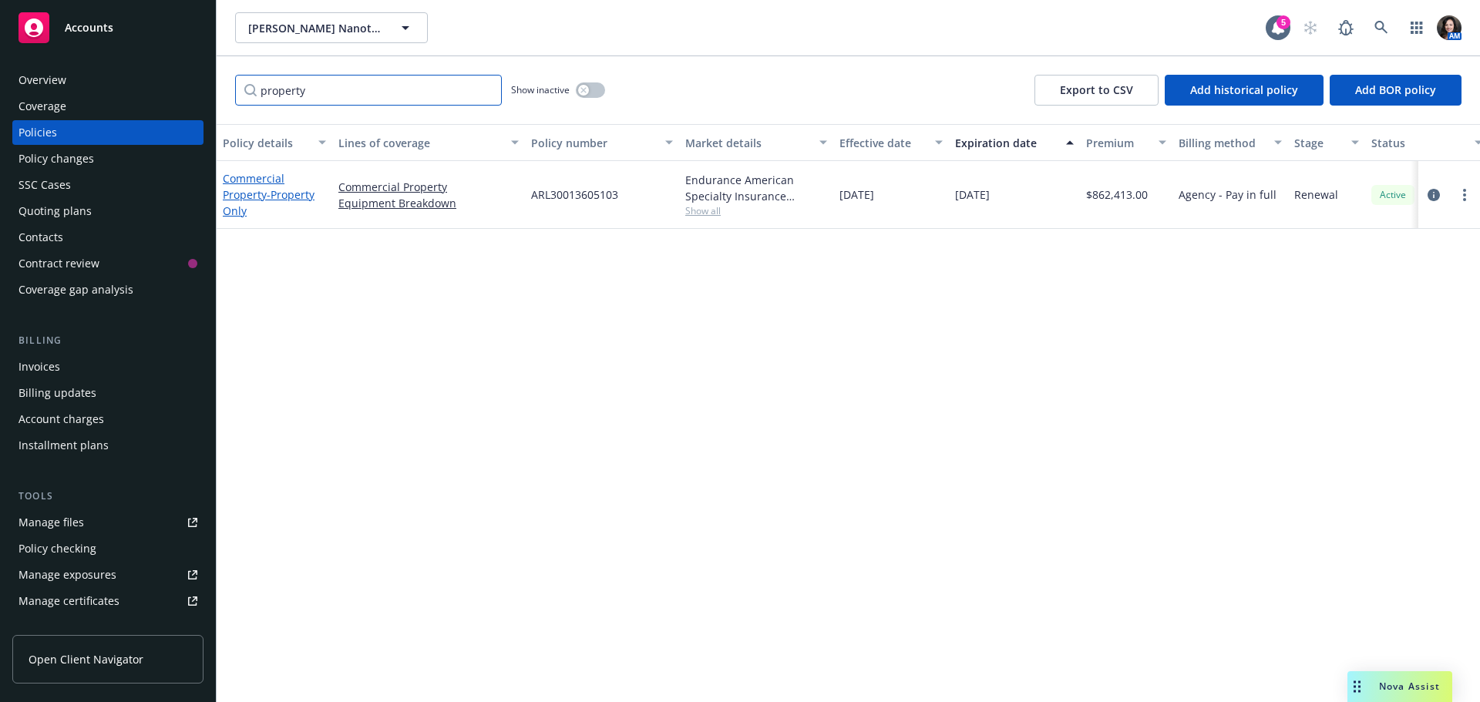
type input "property"
click at [247, 178] on link "Commercial Property - Property Only" at bounding box center [269, 194] width 92 height 47
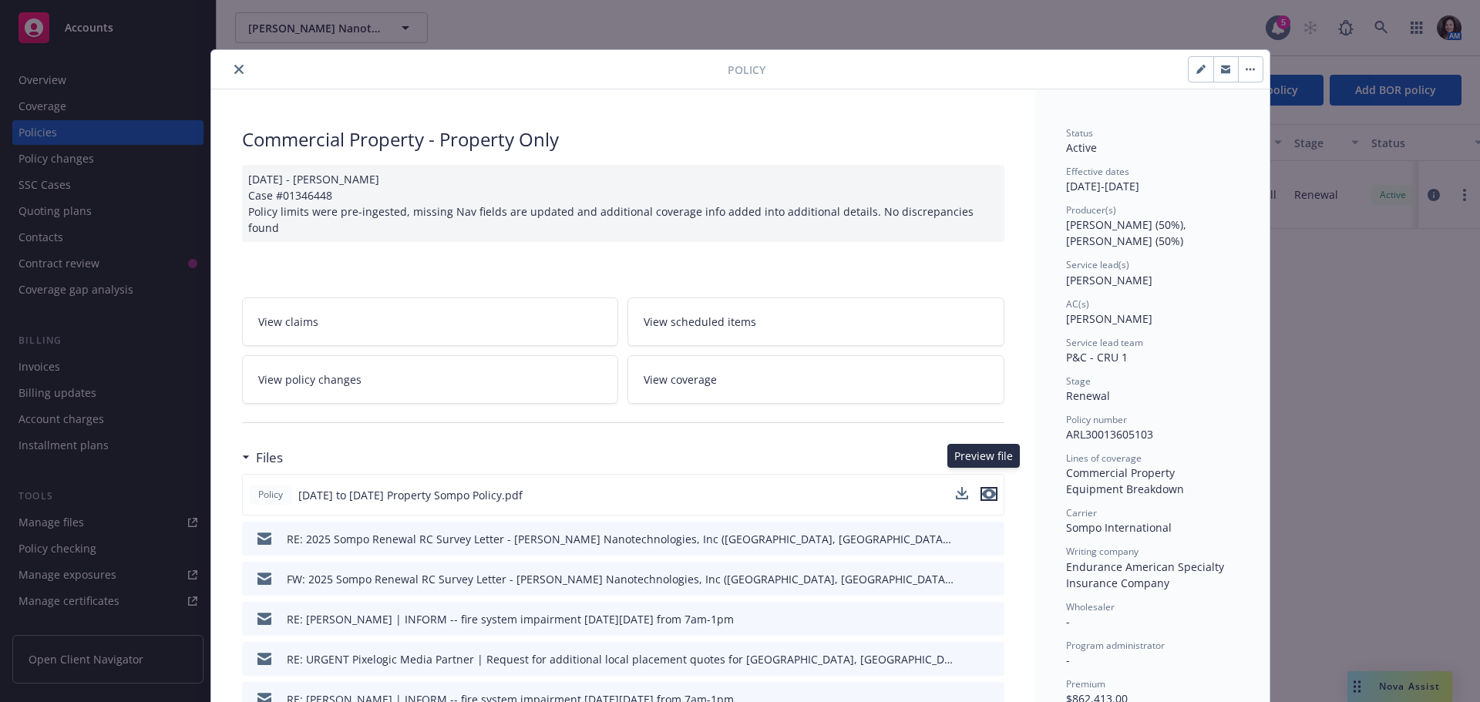
click at [985, 489] on icon "preview file" at bounding box center [989, 494] width 14 height 11
click at [318, 371] on span "View policy changes" at bounding box center [309, 379] width 103 height 16
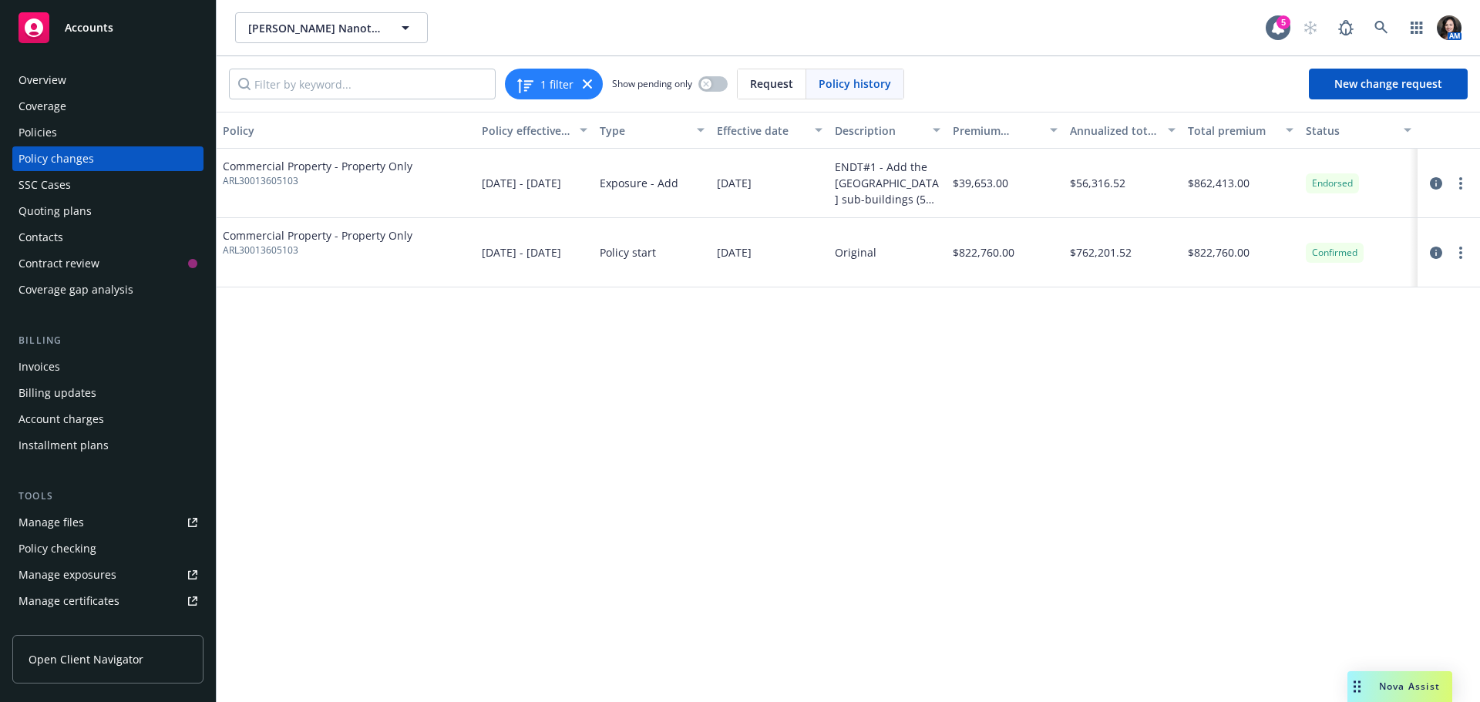
click at [1471, 187] on div at bounding box center [1449, 183] width 50 height 18
click at [1464, 186] on link "more" at bounding box center [1460, 183] width 18 height 18
click at [1437, 181] on icon "circleInformation" at bounding box center [1436, 183] width 12 height 12
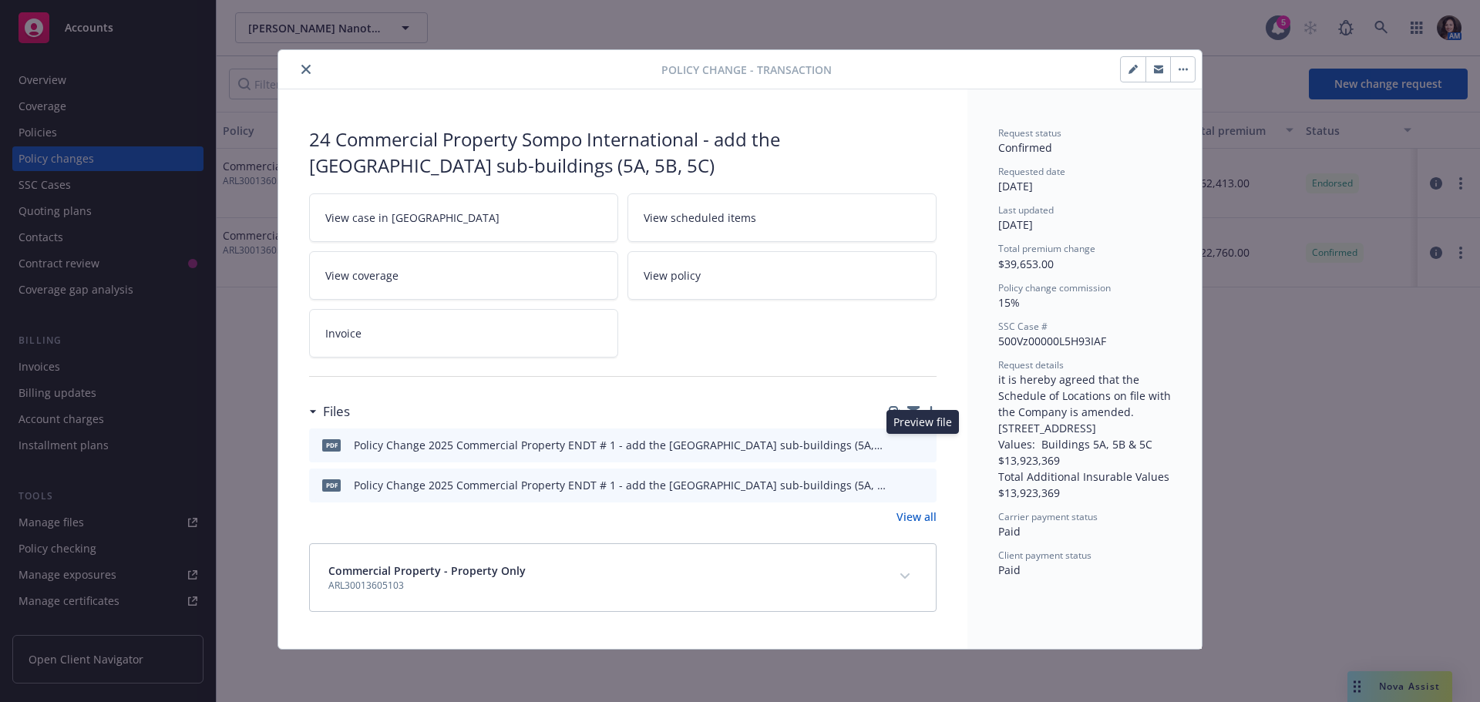
click at [919, 442] on icon "preview file" at bounding box center [922, 444] width 14 height 11
click at [306, 72] on icon "close" at bounding box center [305, 69] width 9 height 9
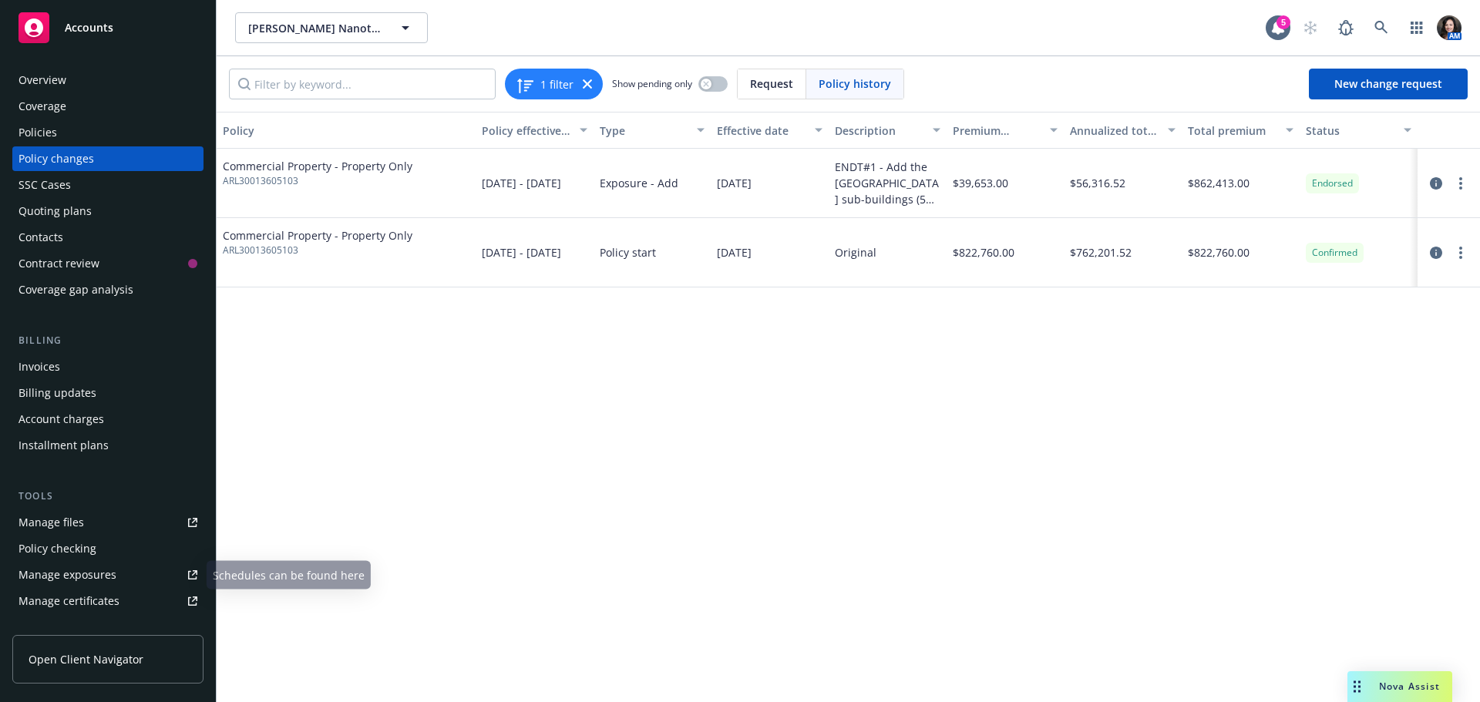
click at [69, 521] on div "Manage files" at bounding box center [51, 522] width 66 height 25
click at [76, 516] on div "Manage files" at bounding box center [51, 522] width 66 height 25
click at [1432, 178] on icon "circleInformation" at bounding box center [1436, 183] width 12 height 12
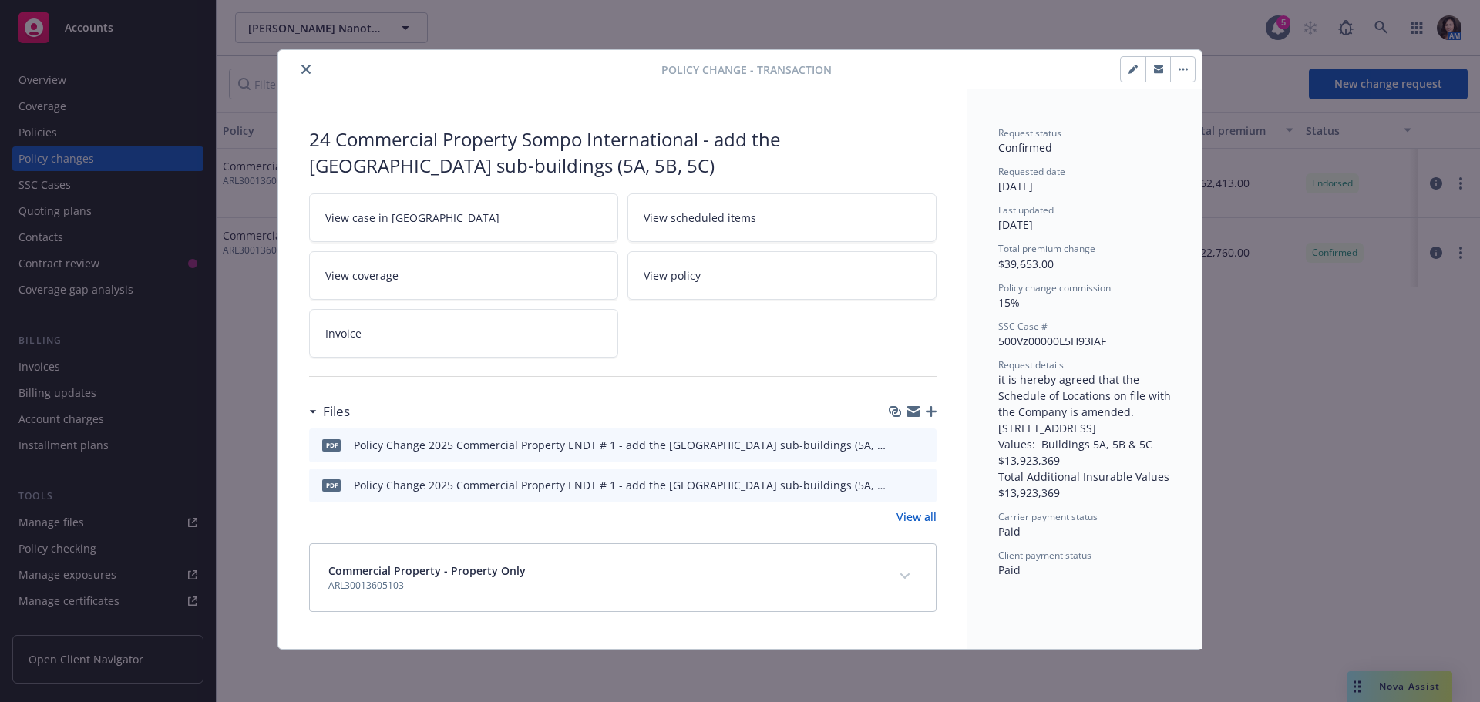
click at [313, 72] on button "close" at bounding box center [306, 69] width 18 height 18
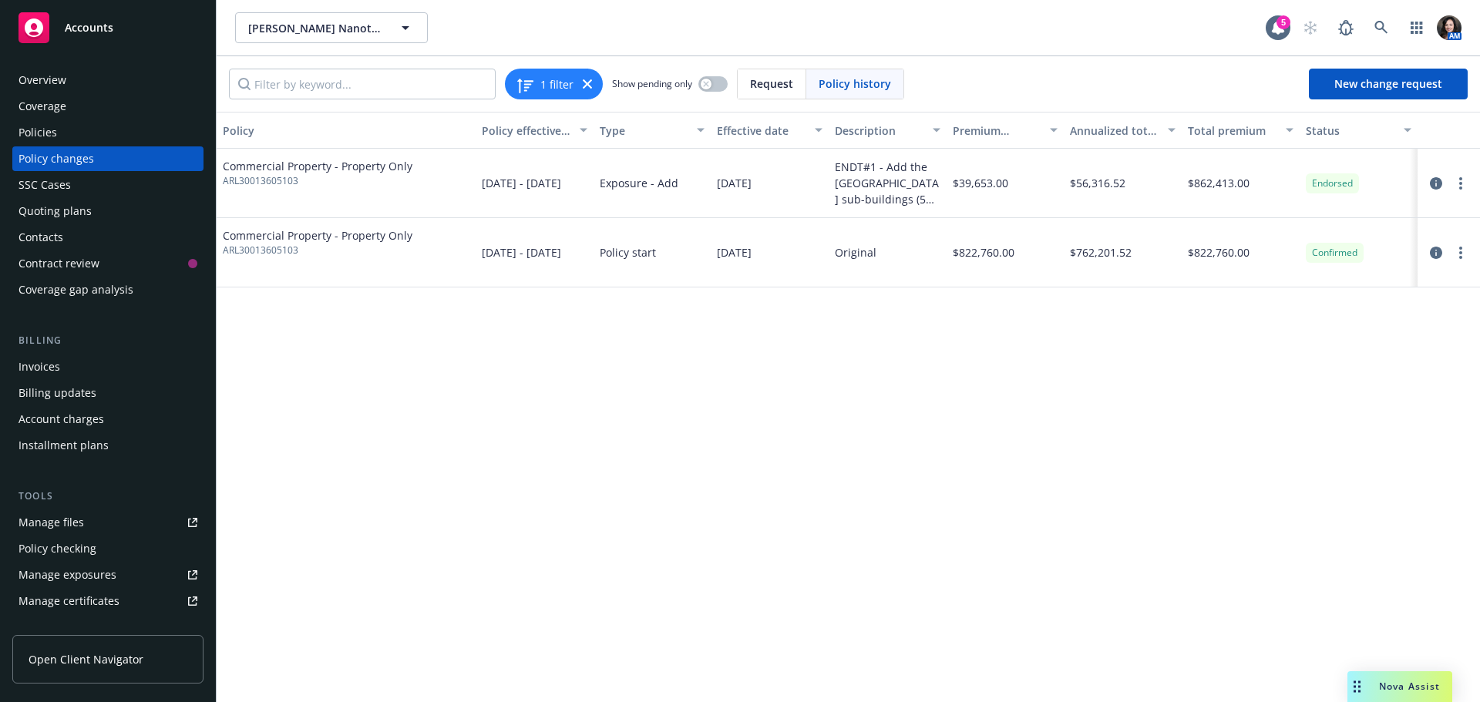
click at [76, 160] on div "Policy changes" at bounding box center [56, 158] width 76 height 25
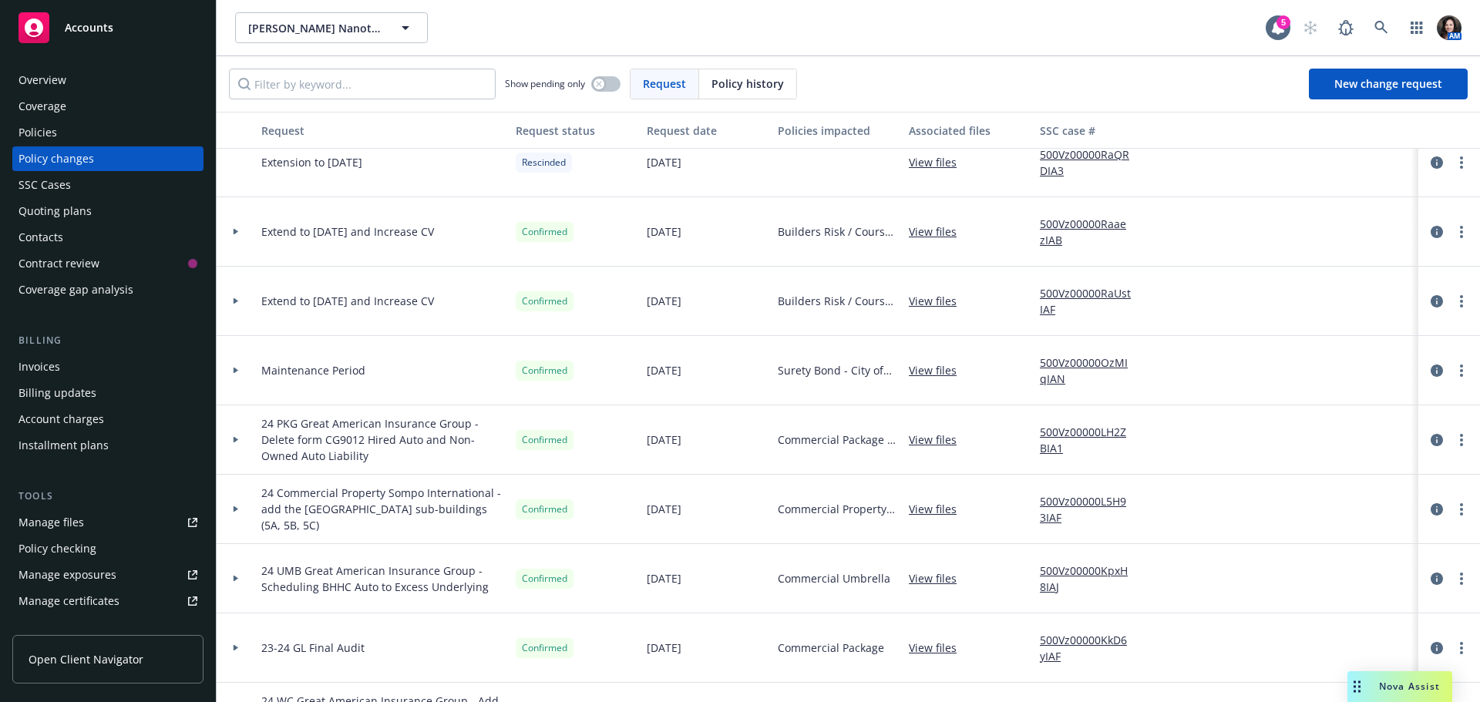
scroll to position [231, 0]
click at [940, 503] on link "View files" at bounding box center [939, 507] width 60 height 16
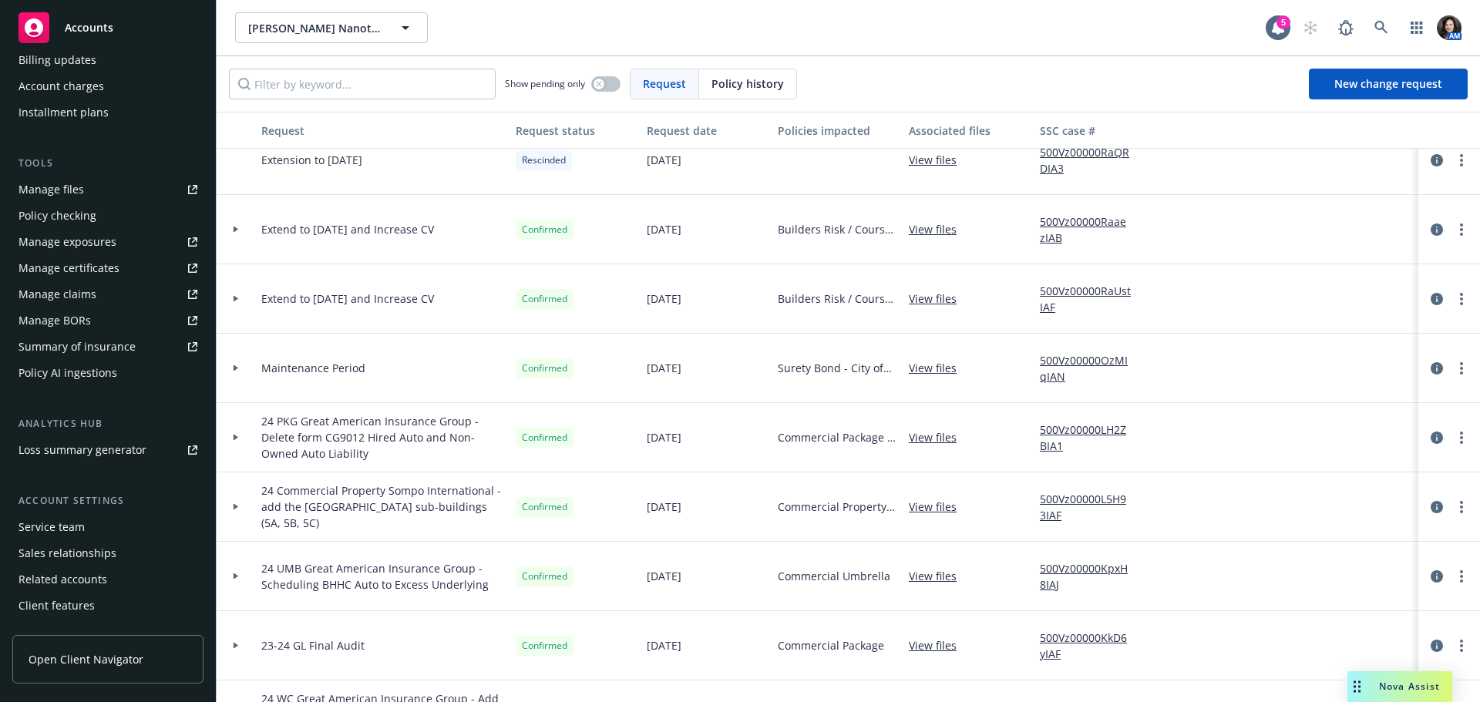
scroll to position [355, 0]
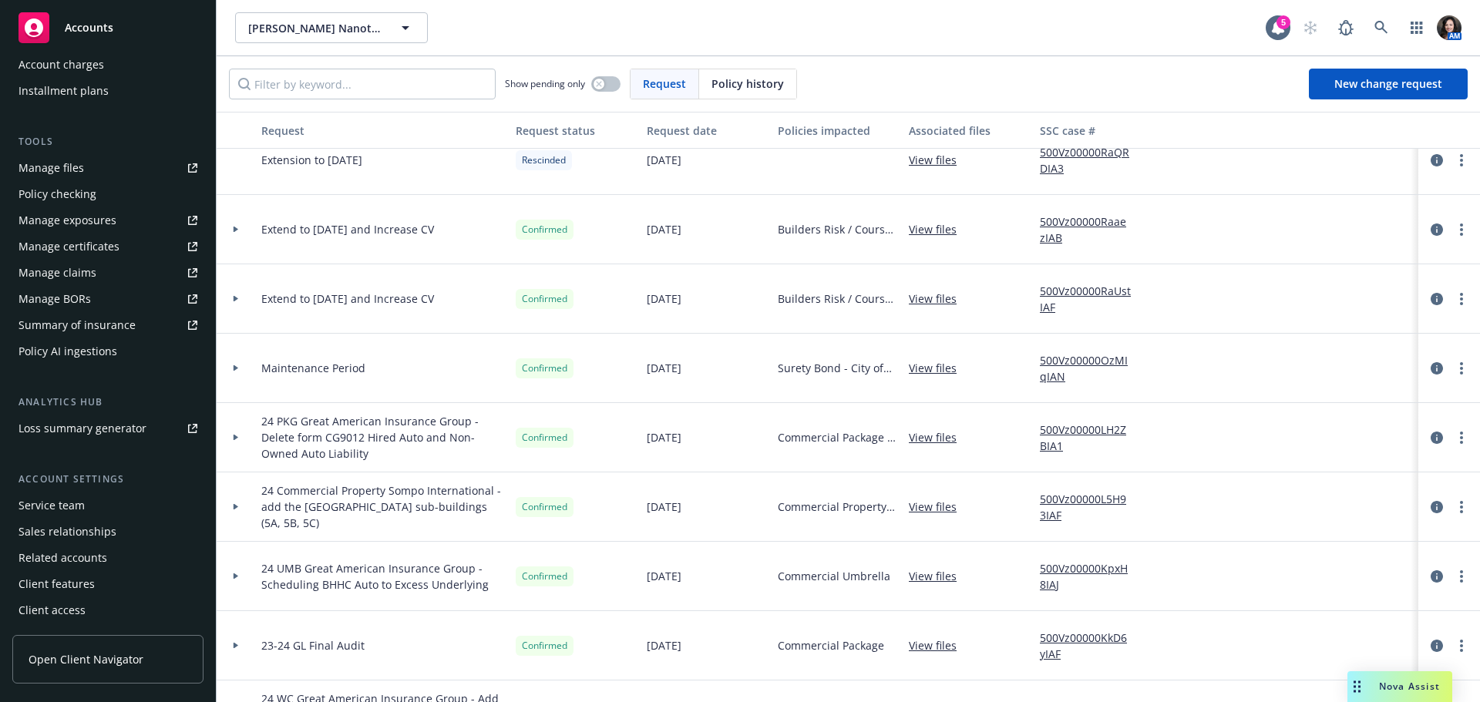
drag, startPoint x: 66, startPoint y: 506, endPoint x: 75, endPoint y: 502, distance: 9.7
click at [66, 506] on div "Service team" at bounding box center [51, 505] width 66 height 25
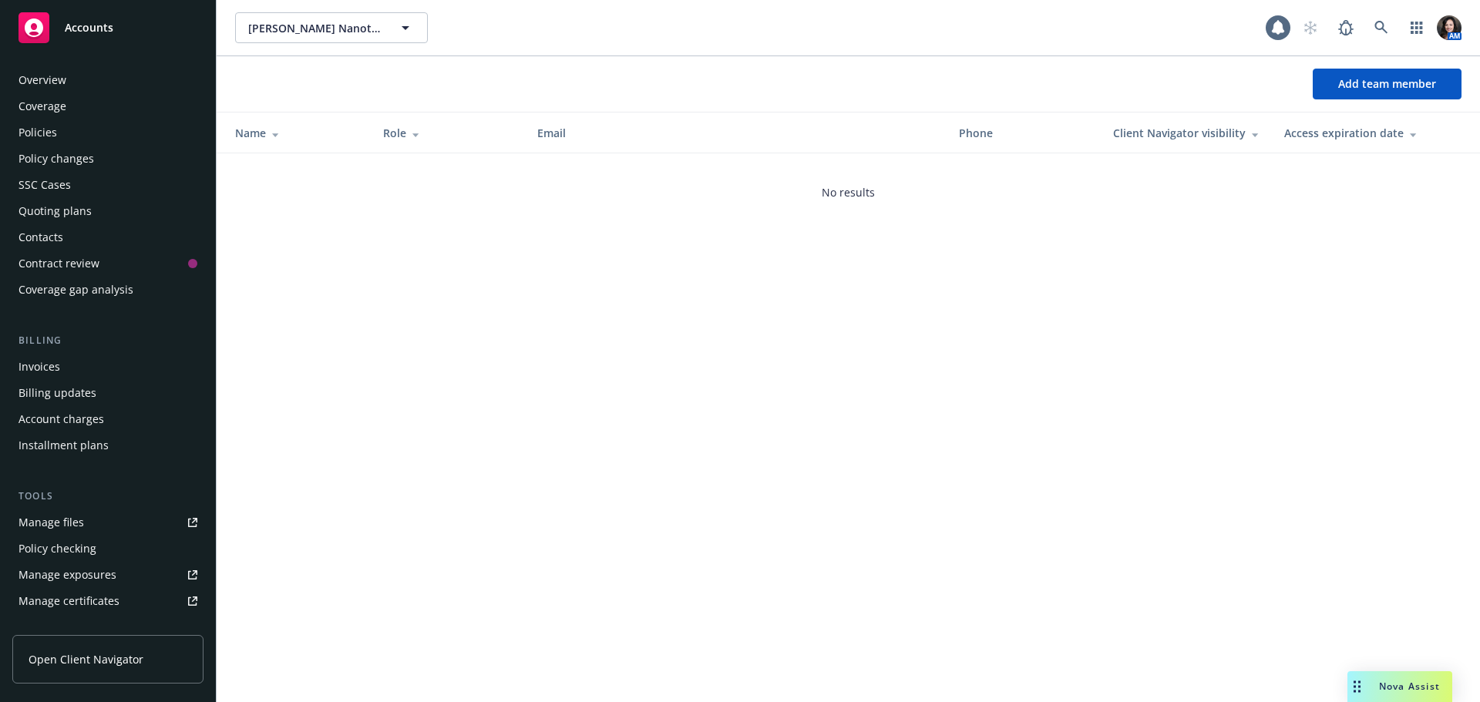
scroll to position [355, 0]
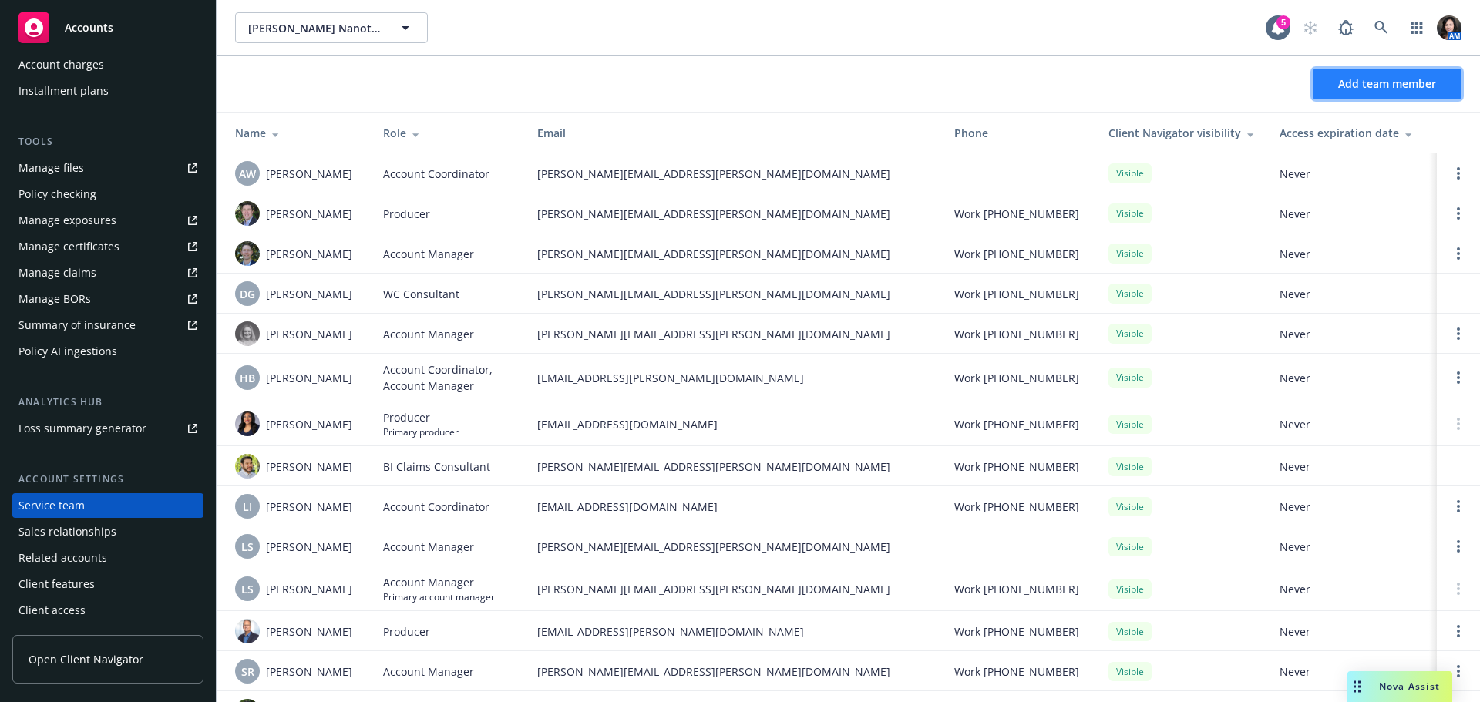
click at [1363, 83] on span "Add team member" at bounding box center [1387, 83] width 98 height 15
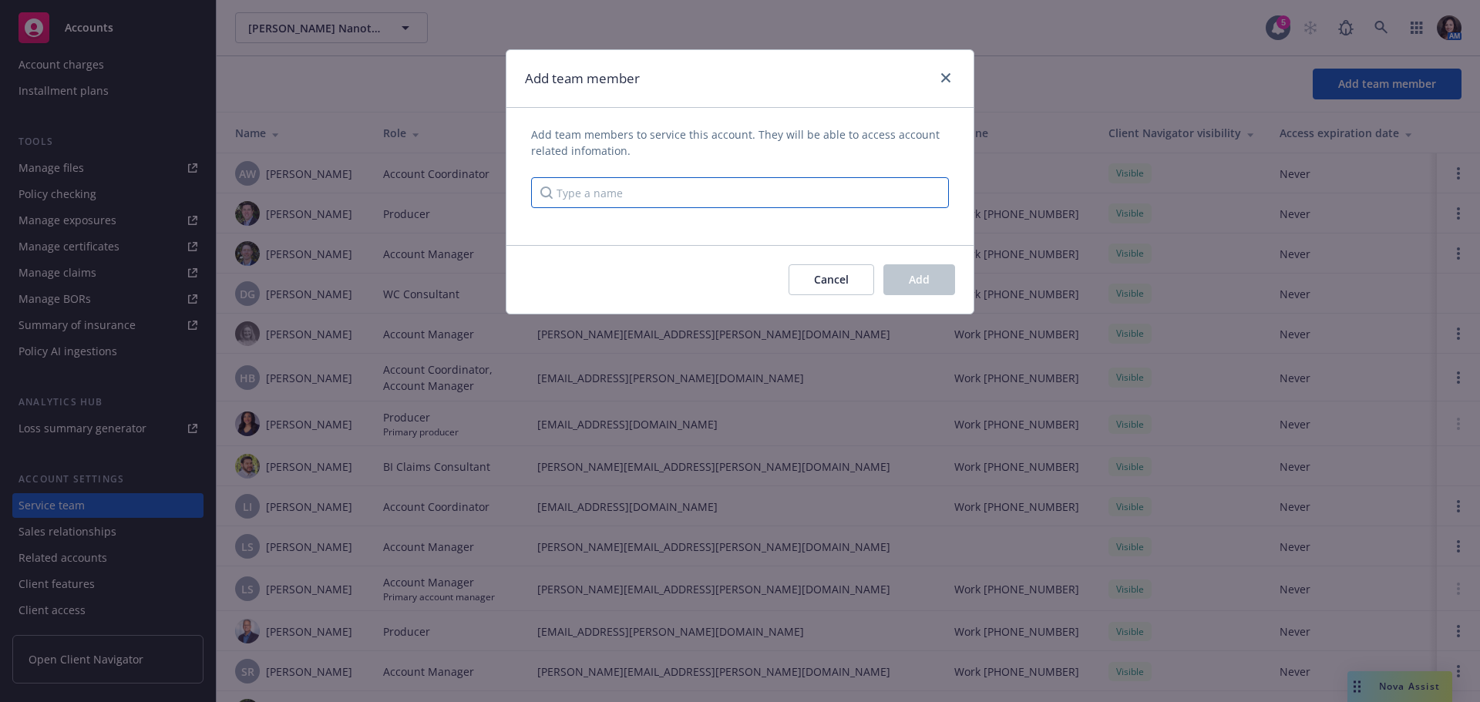
click at [650, 195] on input "Type a name" at bounding box center [740, 192] width 418 height 31
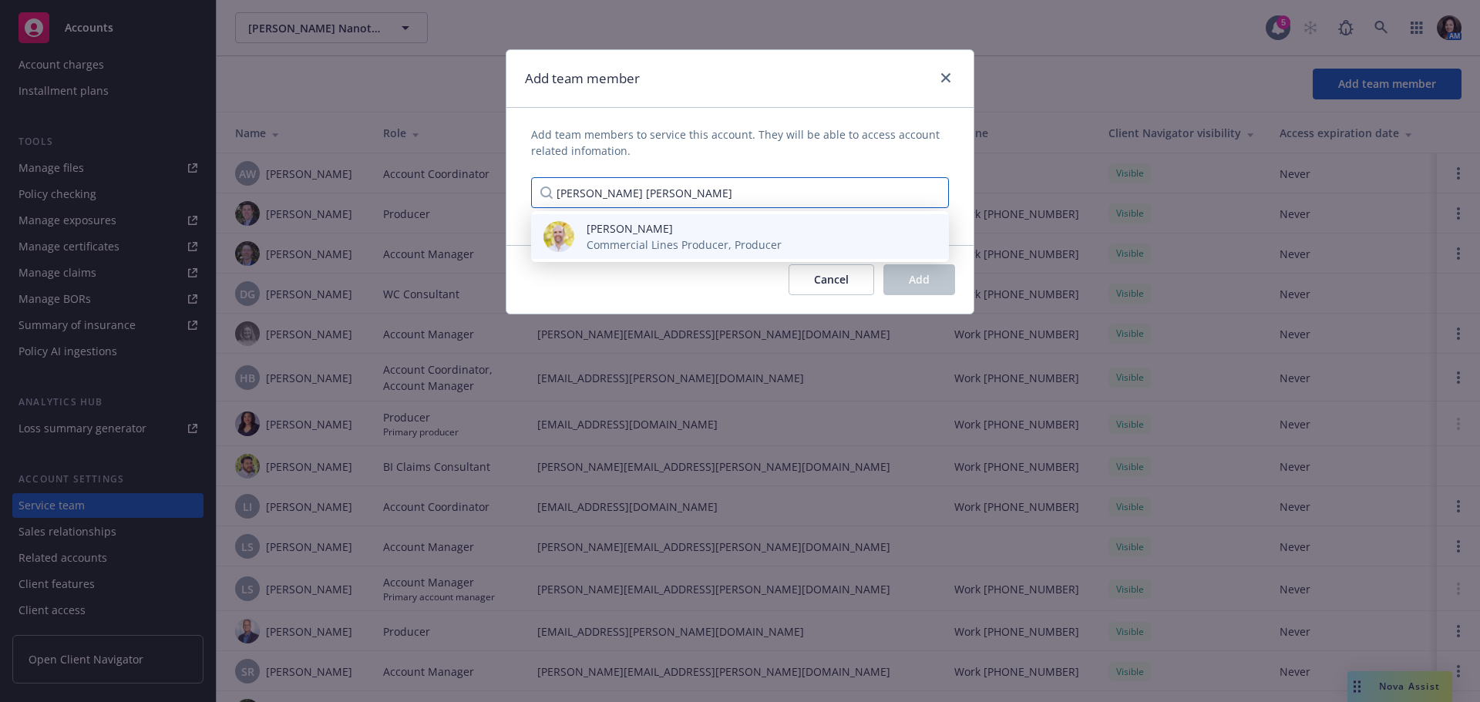
type input "Chris jame"
click at [629, 228] on span "Chris James" at bounding box center [684, 228] width 195 height 16
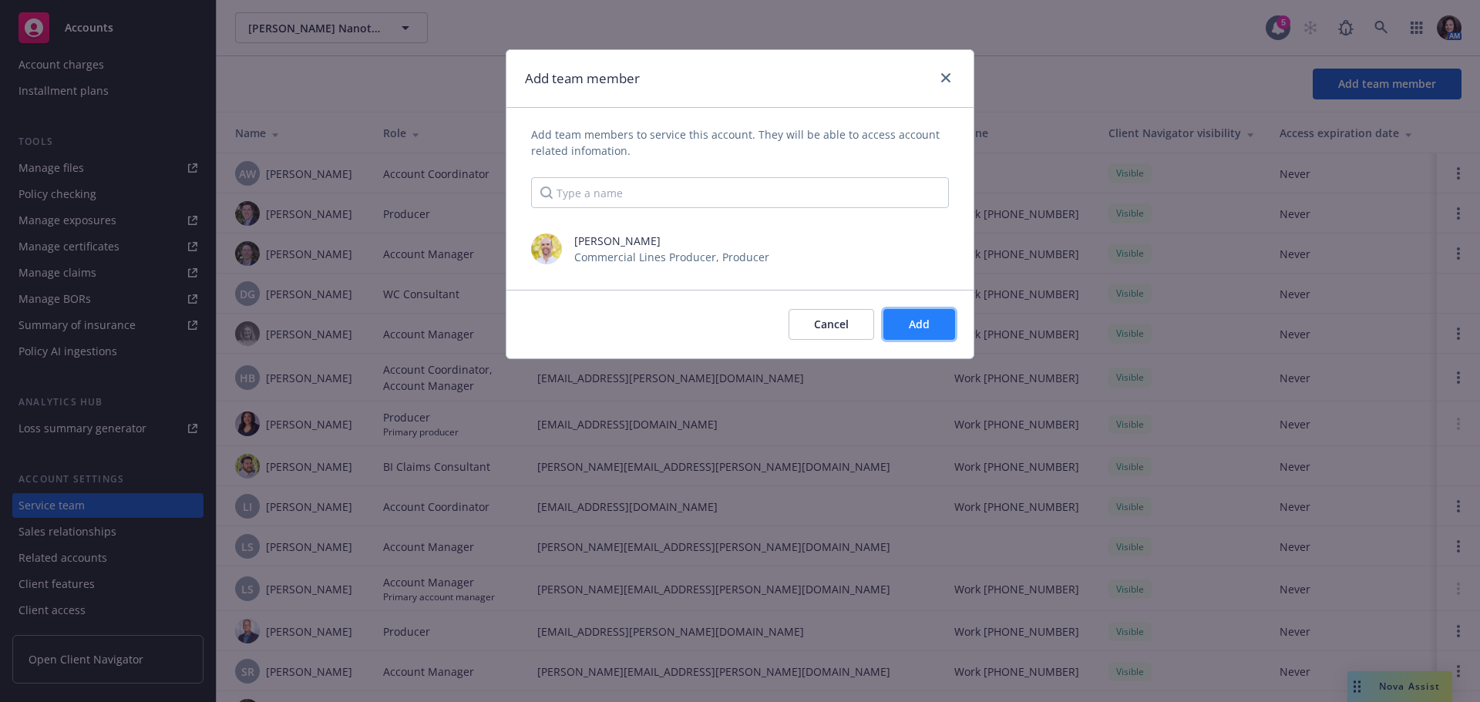
click at [943, 321] on button "Add" at bounding box center [919, 324] width 72 height 31
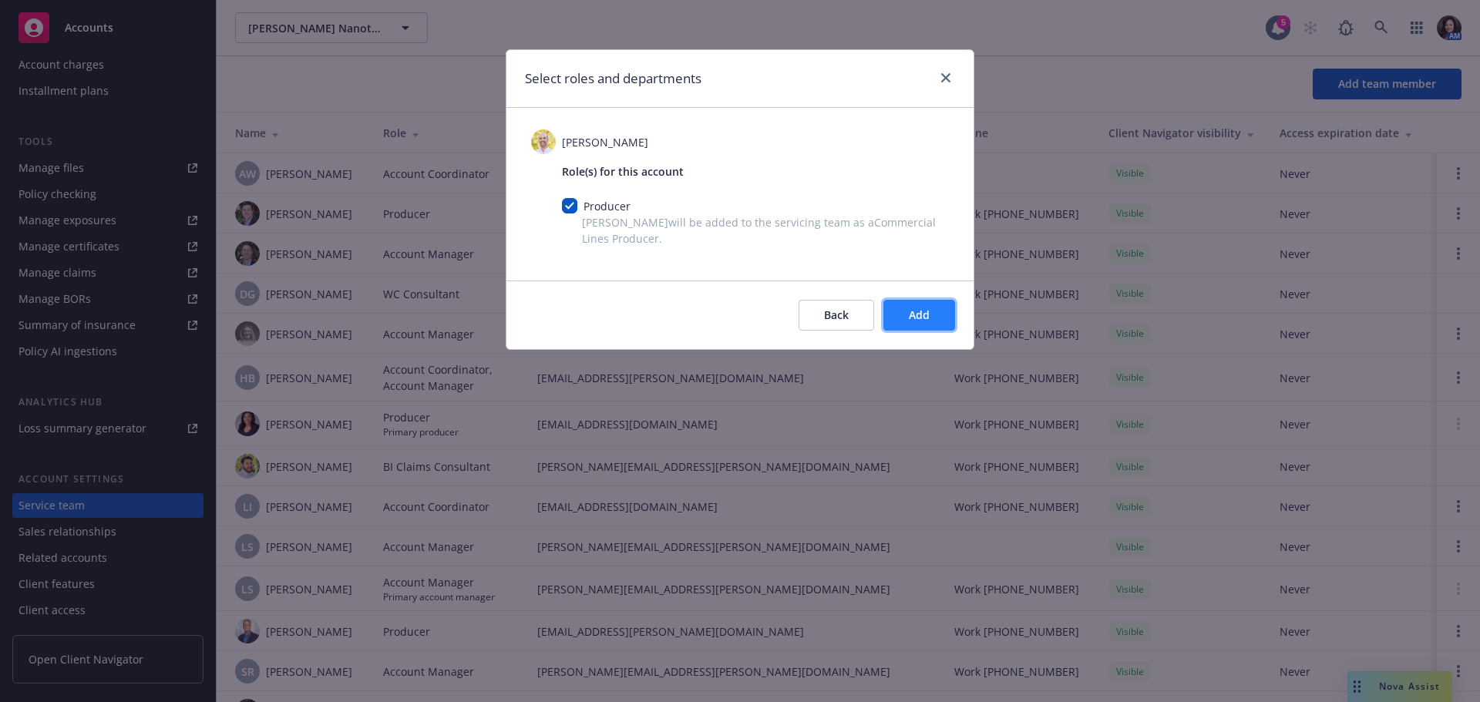
click at [943, 318] on button "Add" at bounding box center [919, 315] width 72 height 31
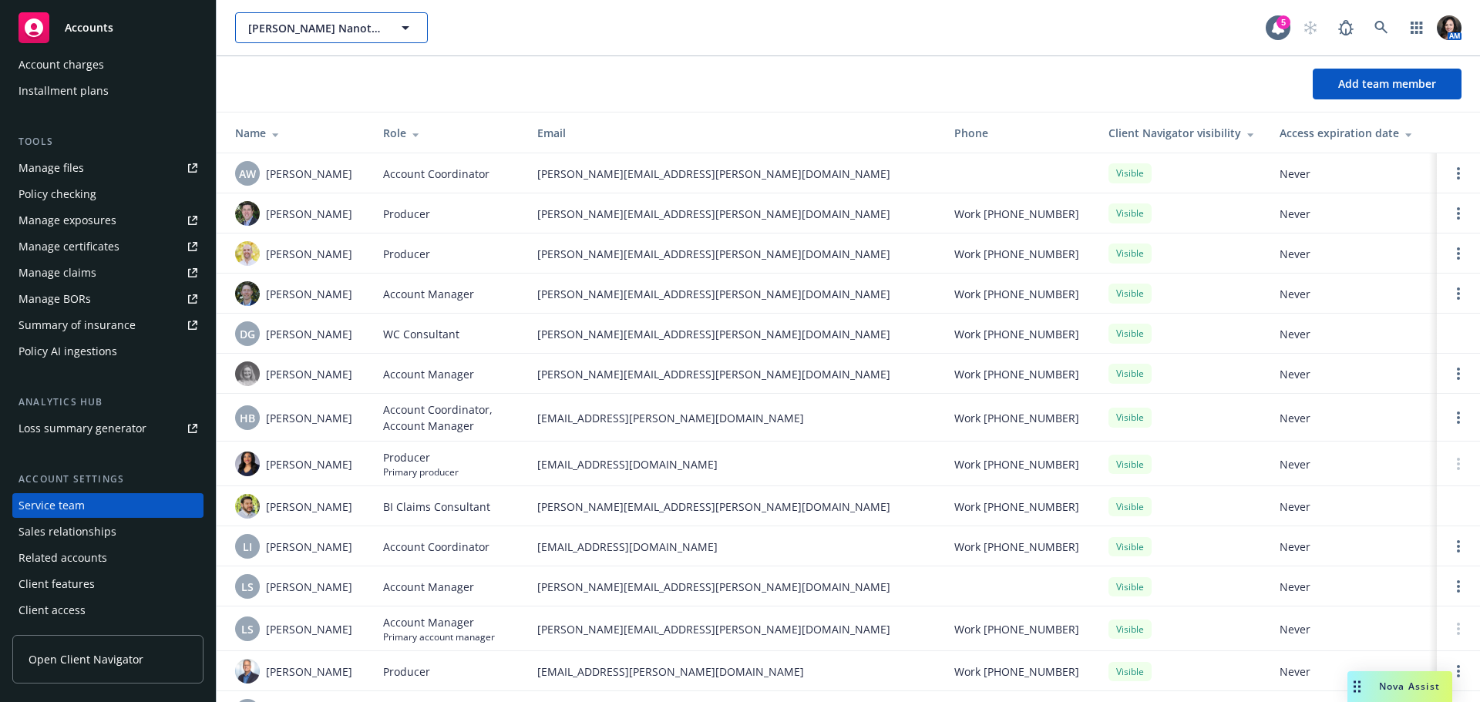
click at [277, 29] on span "Sila Nanotechnologies, Inc." at bounding box center [314, 28] width 133 height 16
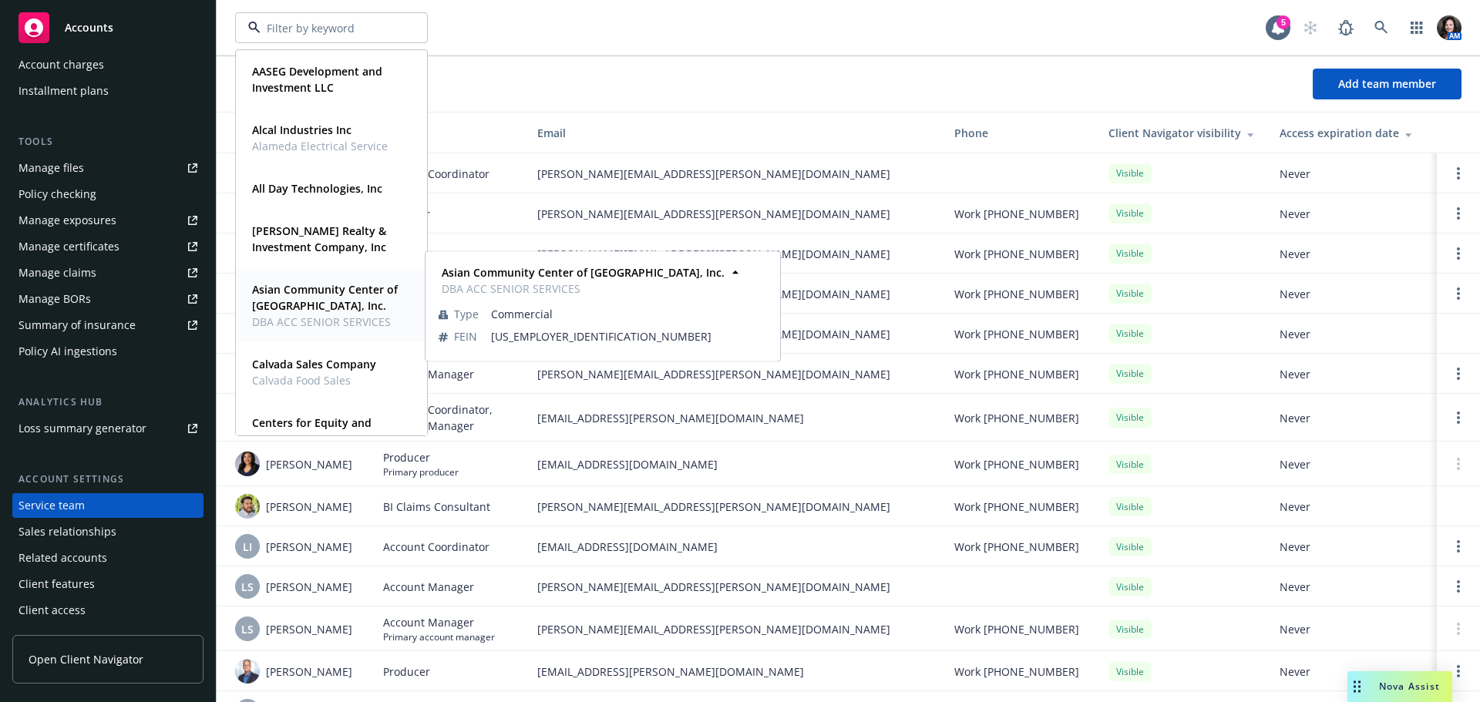
click at [311, 281] on span "Asian Community Center of [GEOGRAPHIC_DATA], Inc." at bounding box center [330, 297] width 156 height 32
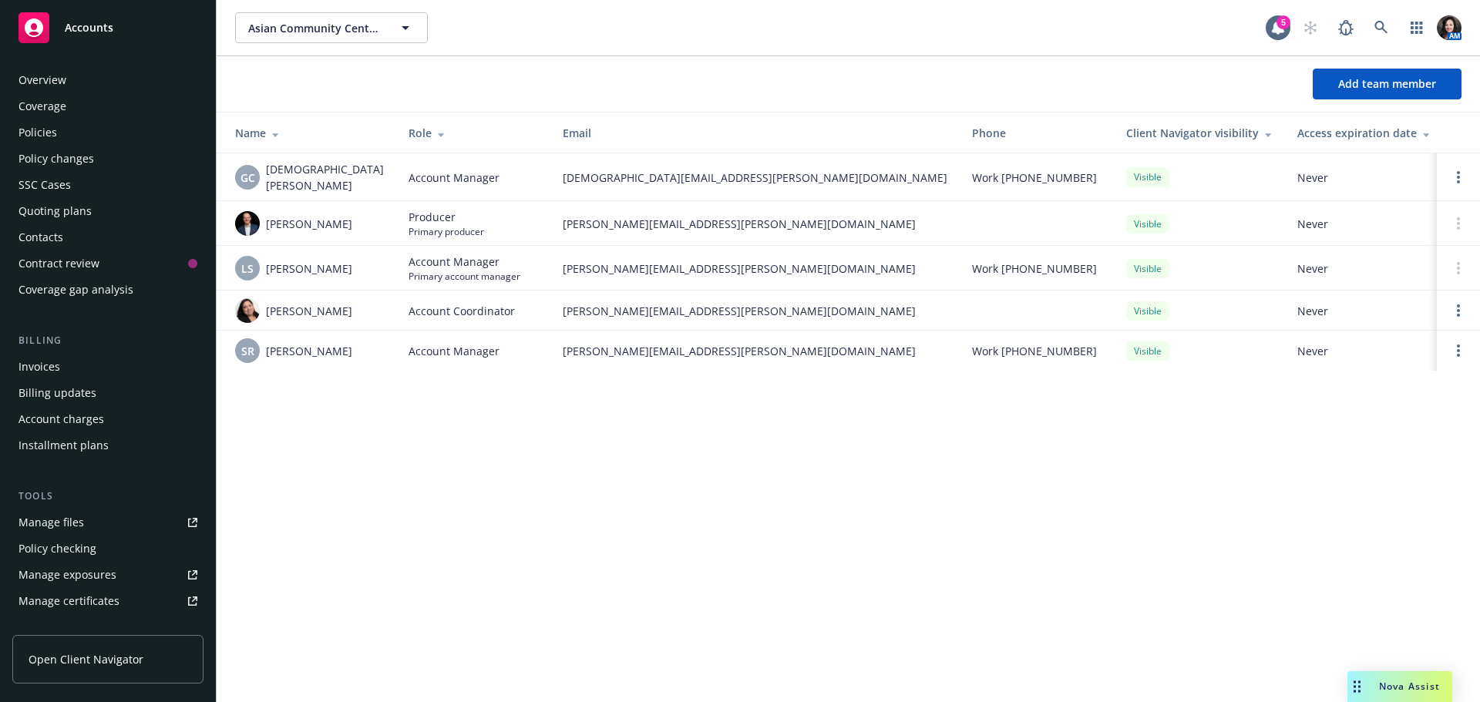
click at [134, 132] on div "Policies" at bounding box center [107, 132] width 179 height 25
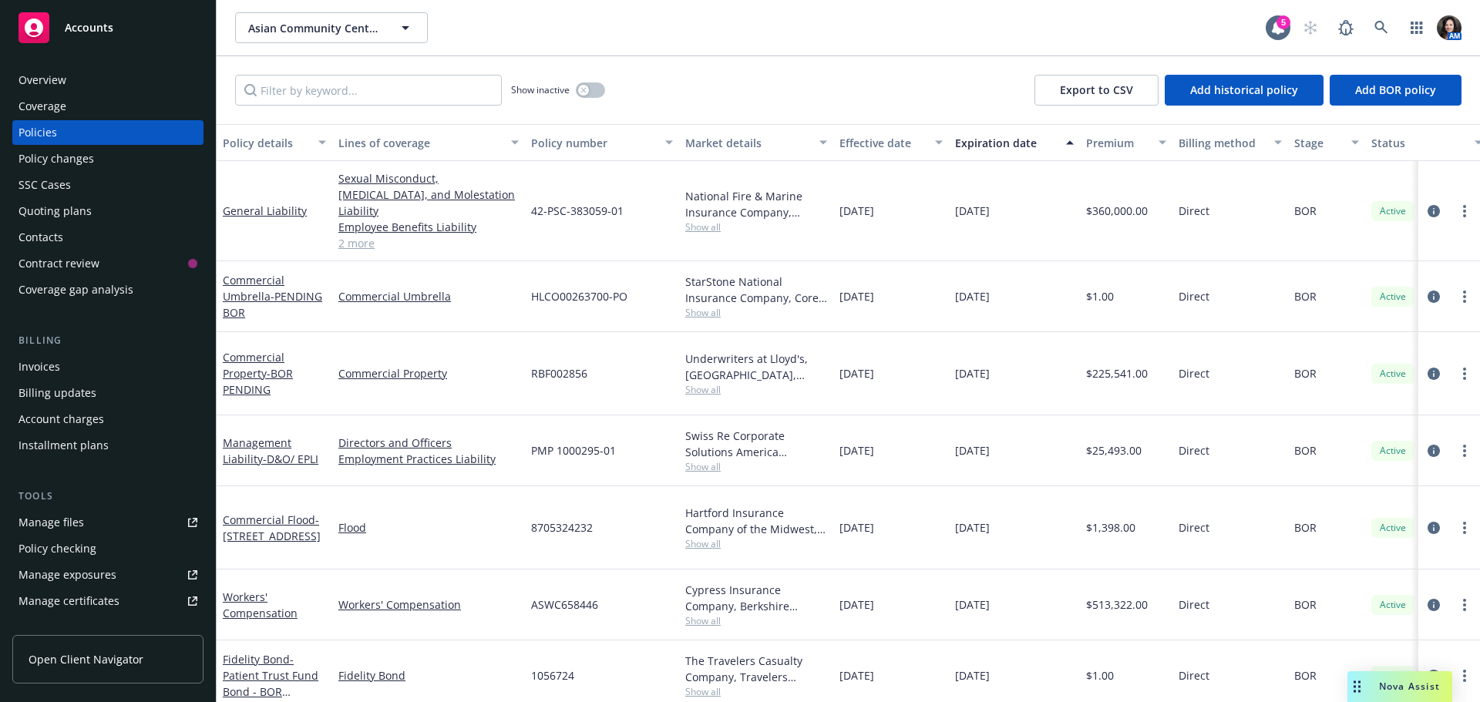
click at [52, 208] on div "Quoting plans" at bounding box center [54, 211] width 73 height 25
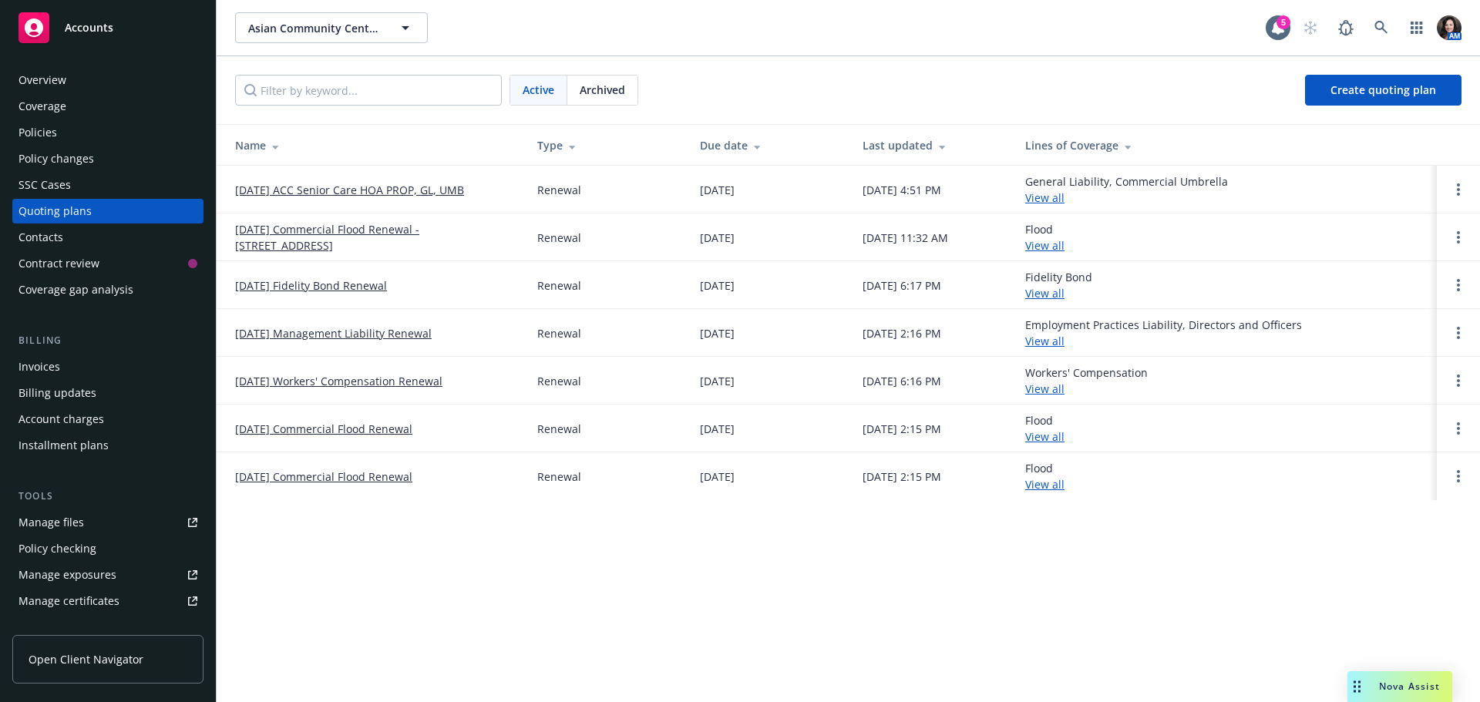
click at [287, 193] on link "[DATE] ACC Senior Care HOA PROP, GL, UMB" at bounding box center [349, 190] width 229 height 16
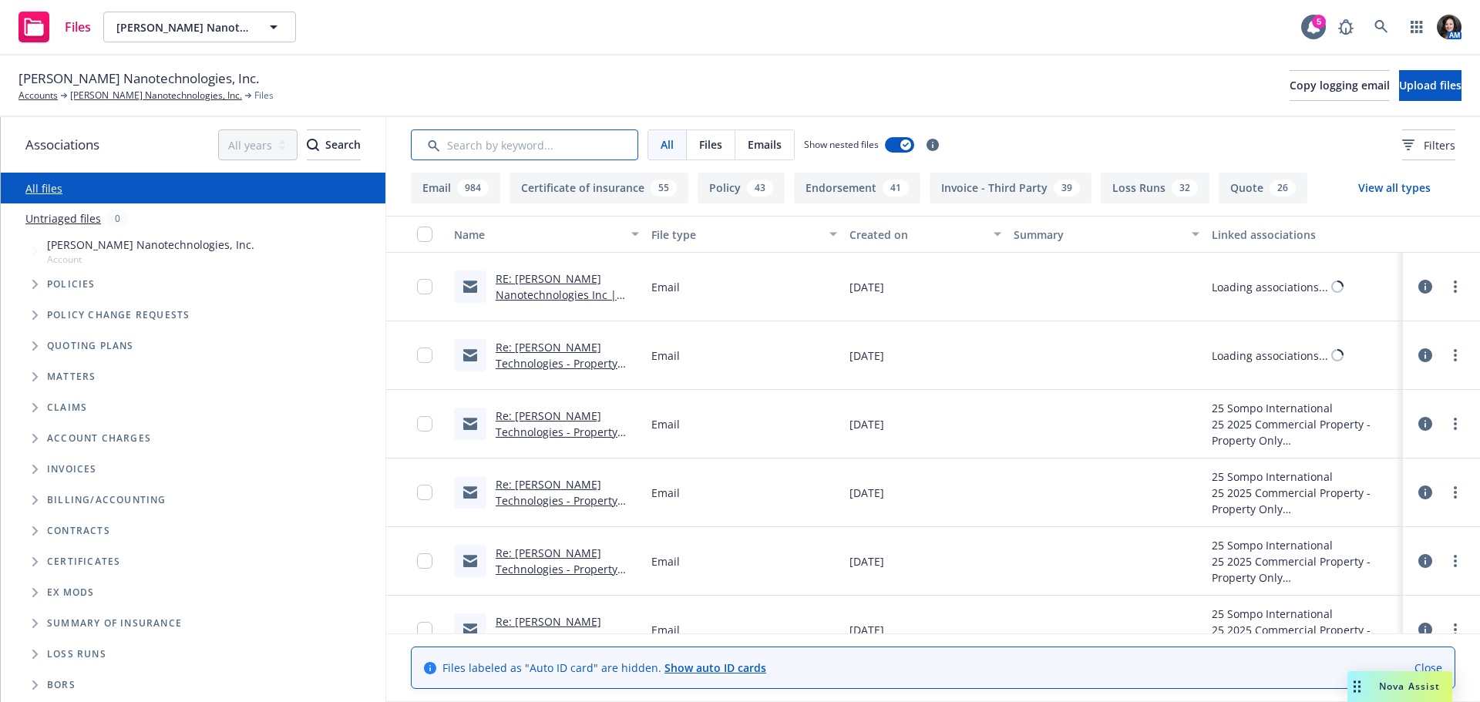
click at [515, 134] on input "Search by keyword..." at bounding box center [524, 144] width 227 height 31
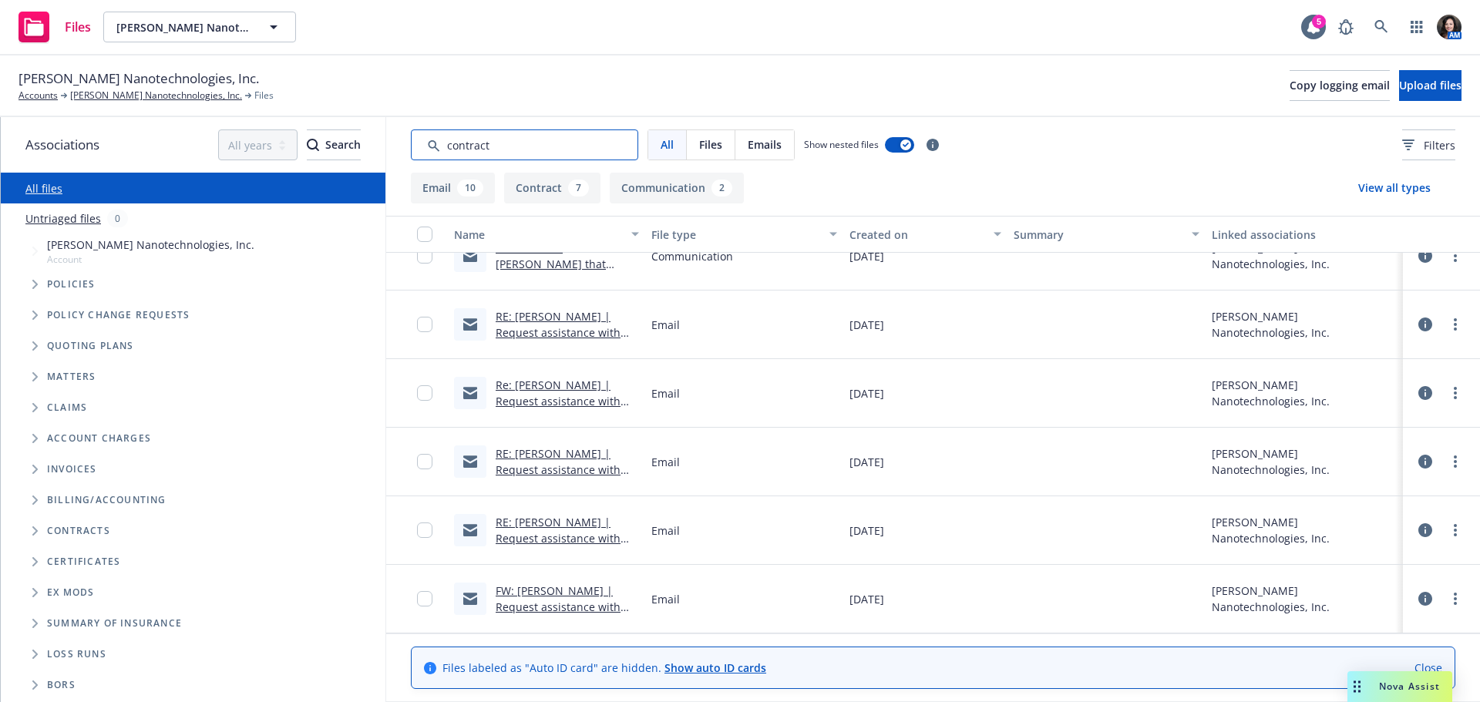
scroll to position [913, 0]
drag, startPoint x: 516, startPoint y: 156, endPoint x: 402, endPoint y: 149, distance: 114.3
click at [402, 149] on div "All Files Emails Show nested files Filters" at bounding box center [933, 144] width 1094 height 55
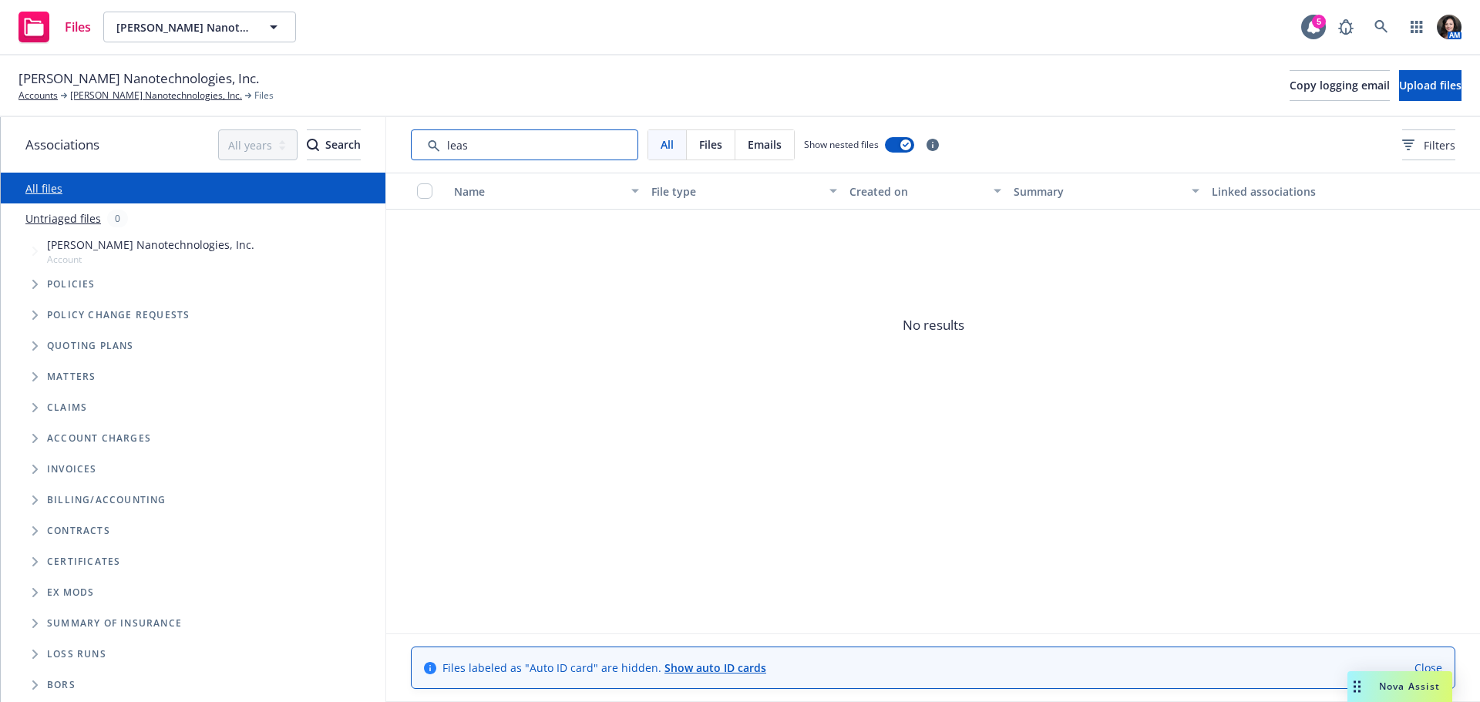
type input "lease"
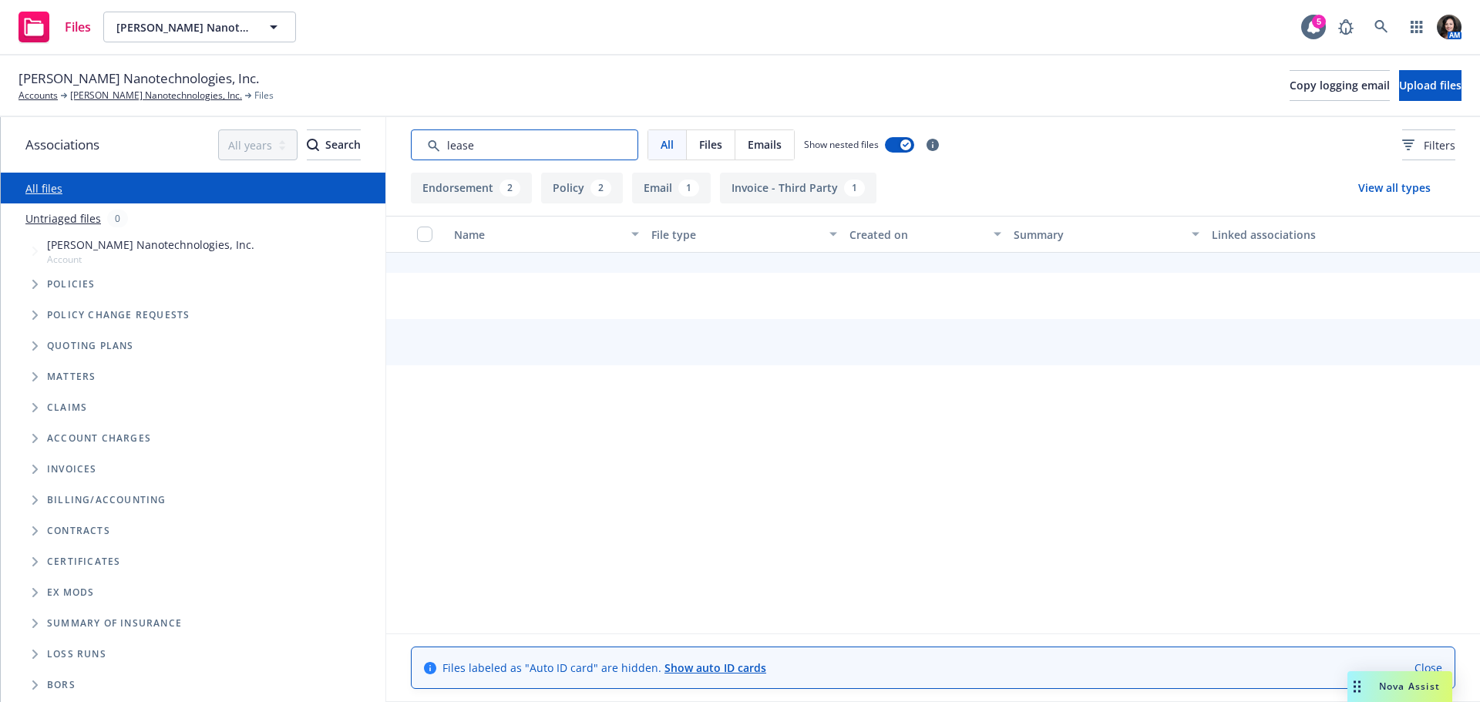
scroll to position [0, 0]
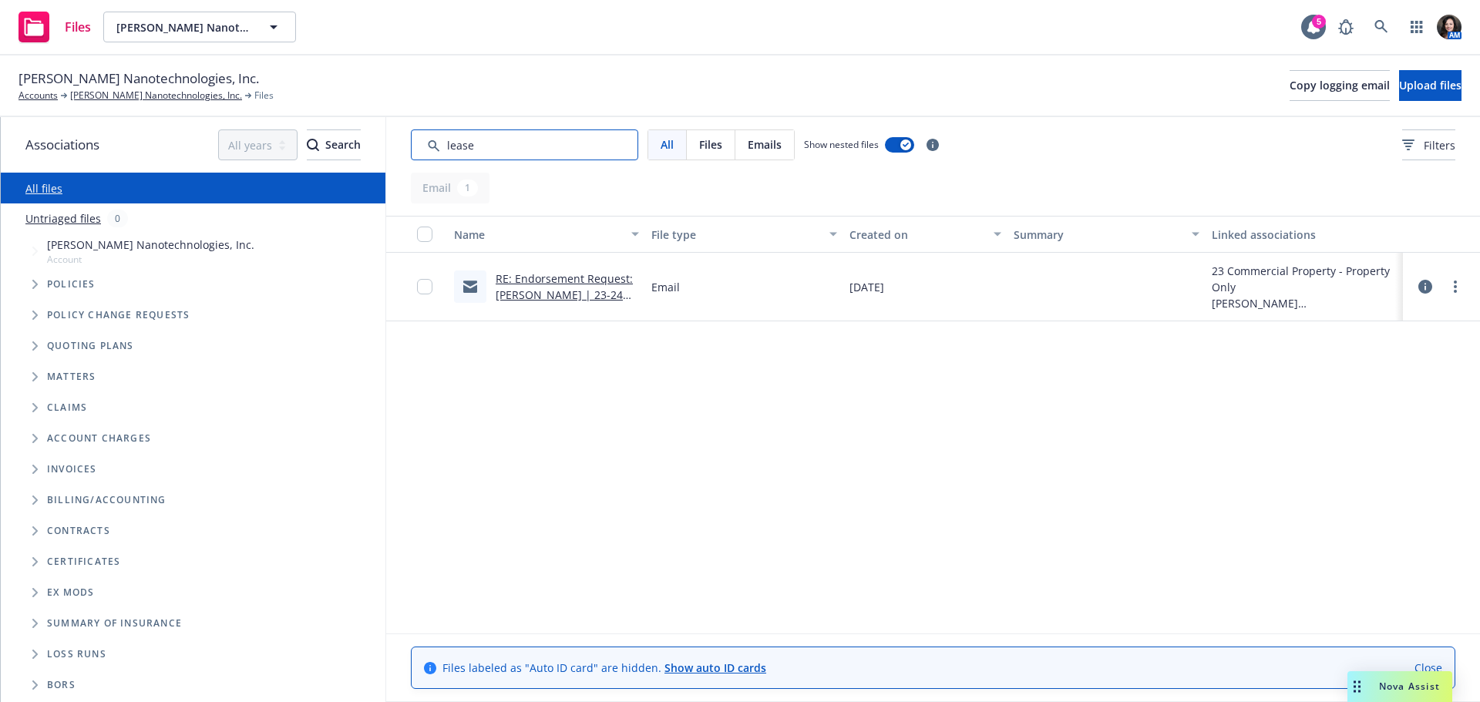
click at [623, 145] on input "Search by keyword..." at bounding box center [524, 144] width 227 height 31
drag, startPoint x: 522, startPoint y: 145, endPoint x: 396, endPoint y: 145, distance: 125.6
click at [396, 145] on div "All Files Emails Show nested files Filters" at bounding box center [933, 144] width 1094 height 55
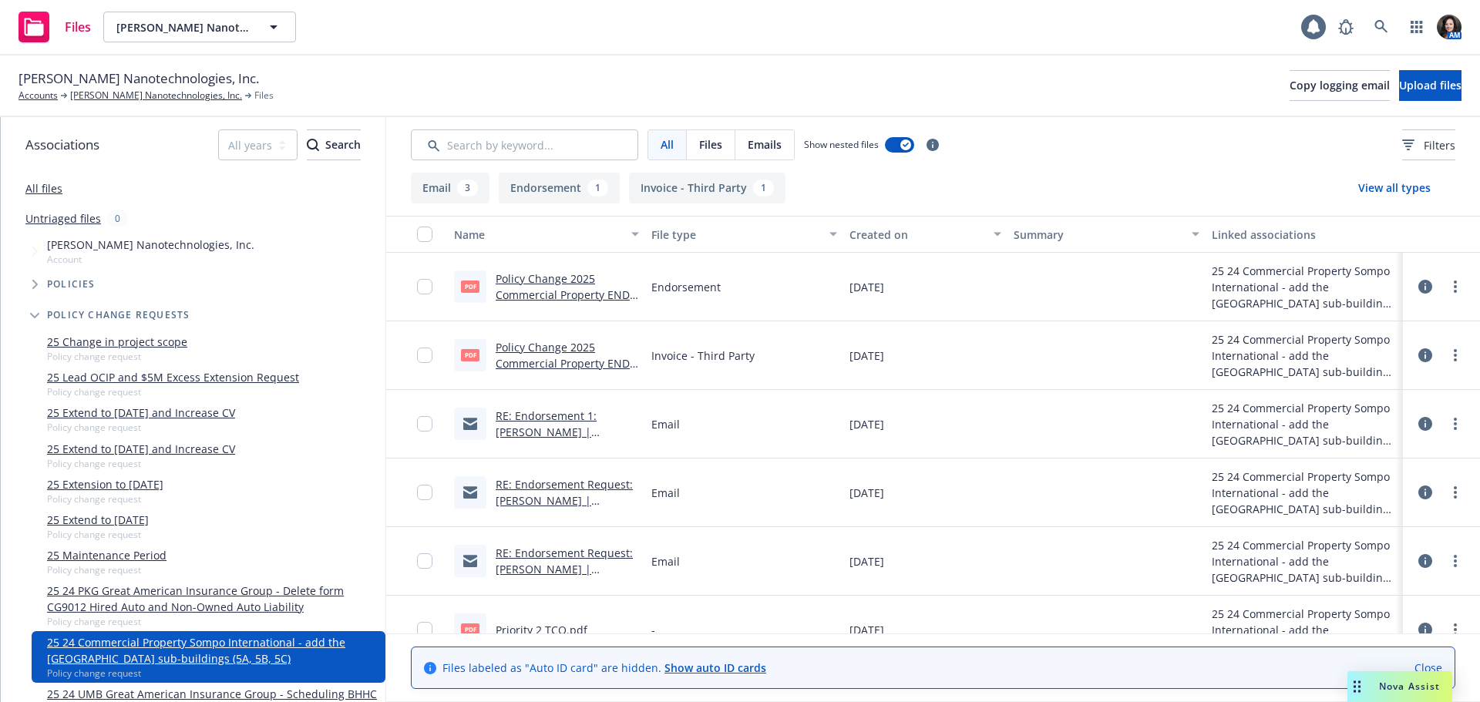
scroll to position [99, 0]
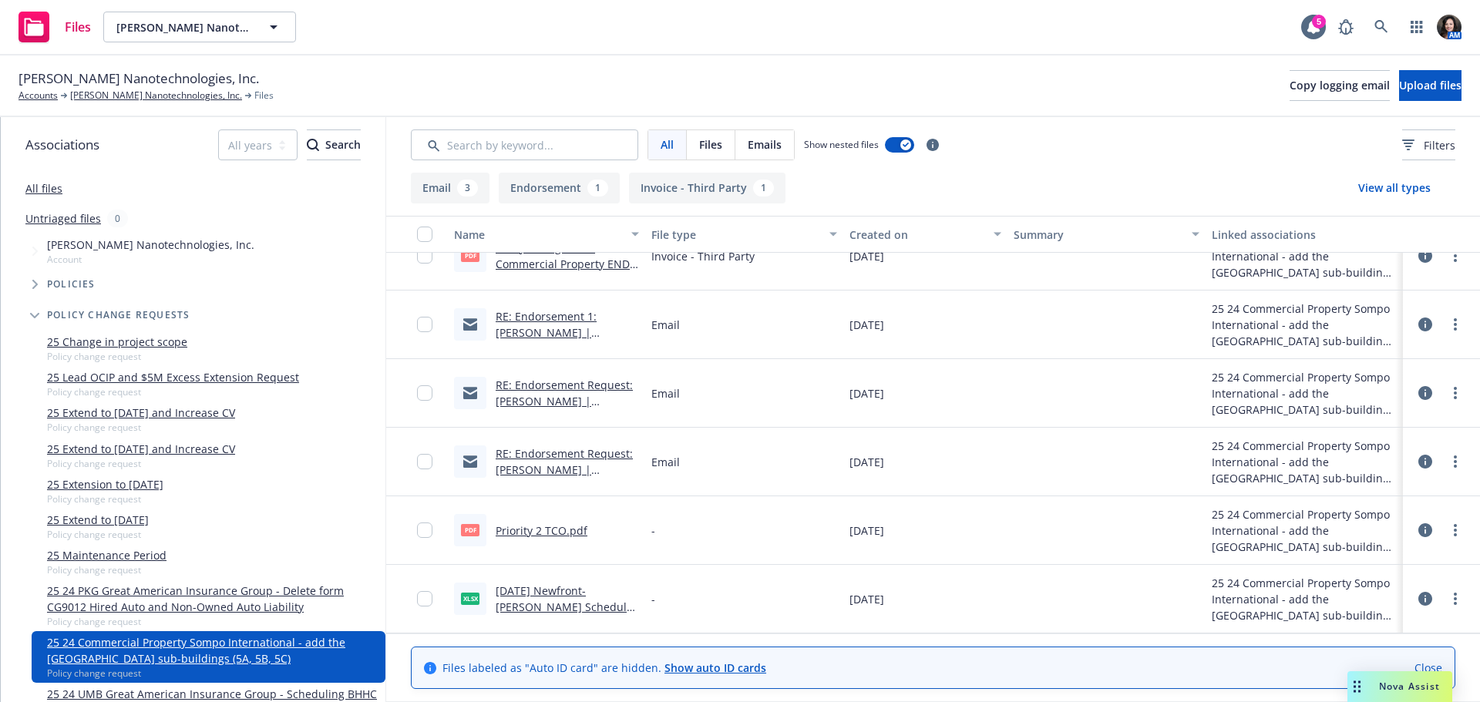
click at [550, 597] on link "2025-03-24 Newfront-Sila Schedule REV SOV - Moses Lake Project.xlsx" at bounding box center [564, 614] width 137 height 63
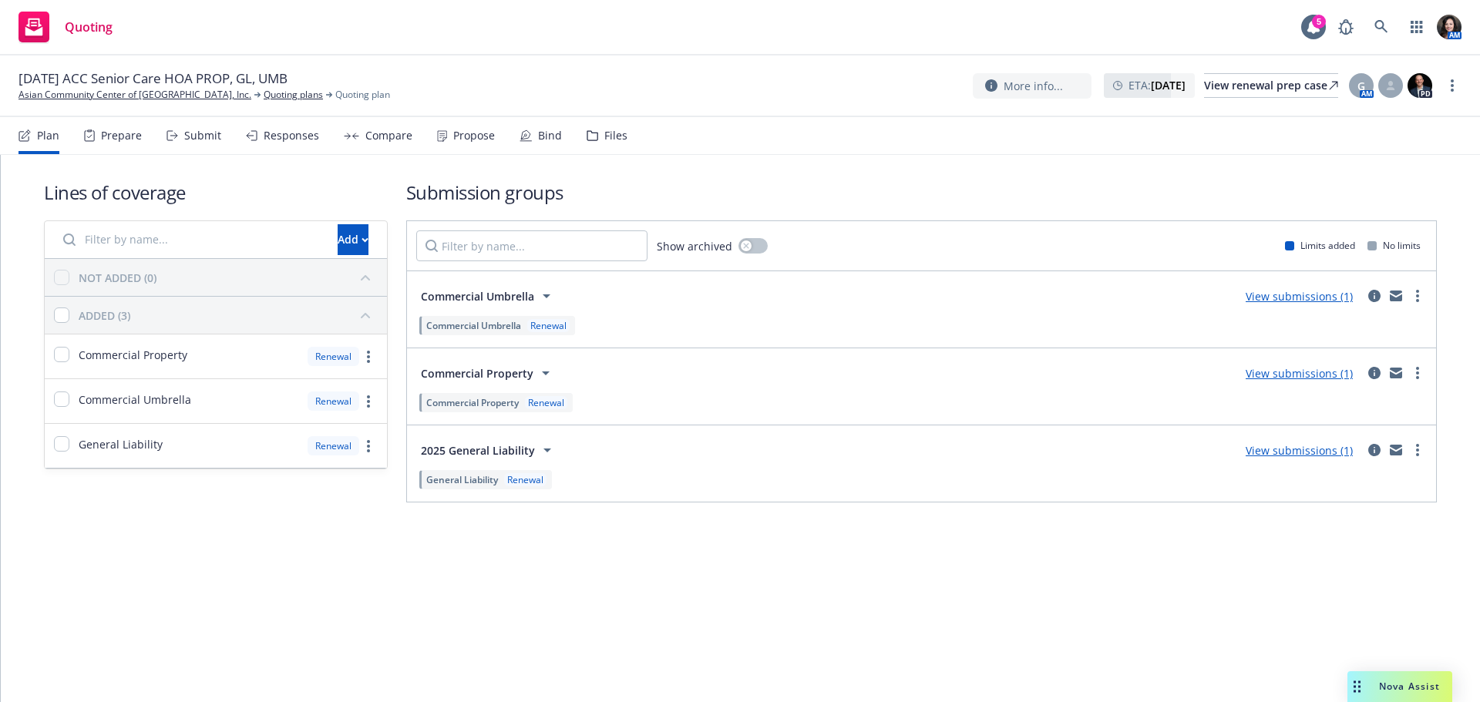
click at [381, 136] on div "Compare" at bounding box center [388, 135] width 47 height 12
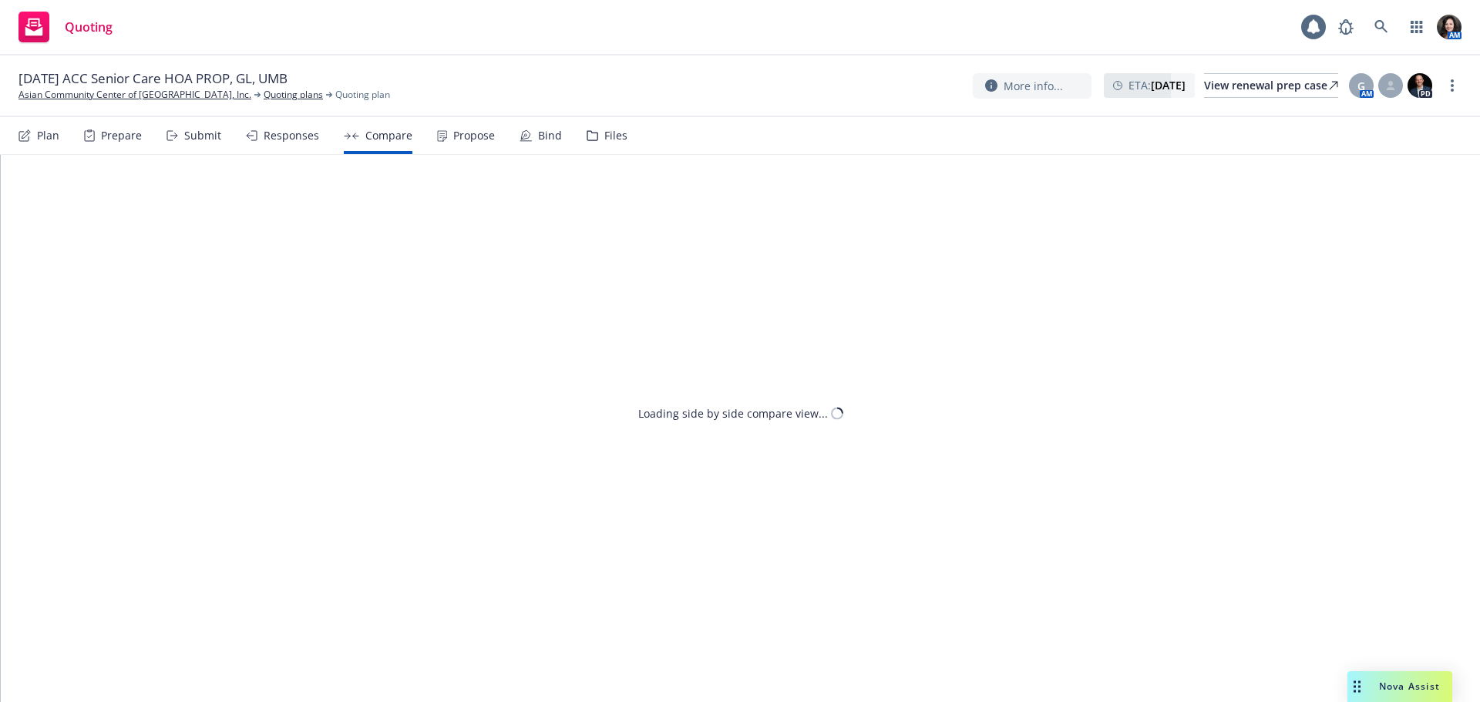
click at [302, 141] on div "Responses" at bounding box center [291, 135] width 55 height 12
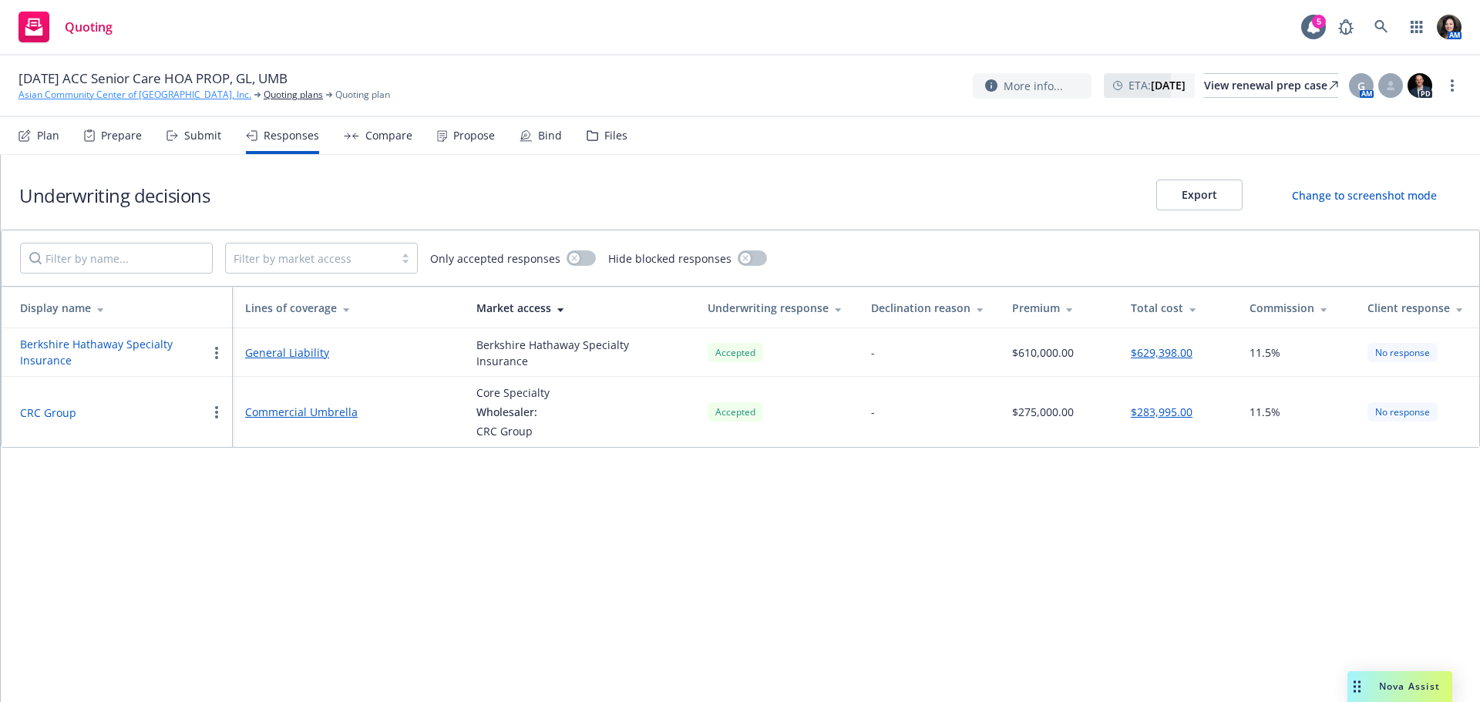
click at [111, 95] on link "Asian Community Center of [GEOGRAPHIC_DATA], Inc." at bounding box center [134, 95] width 233 height 14
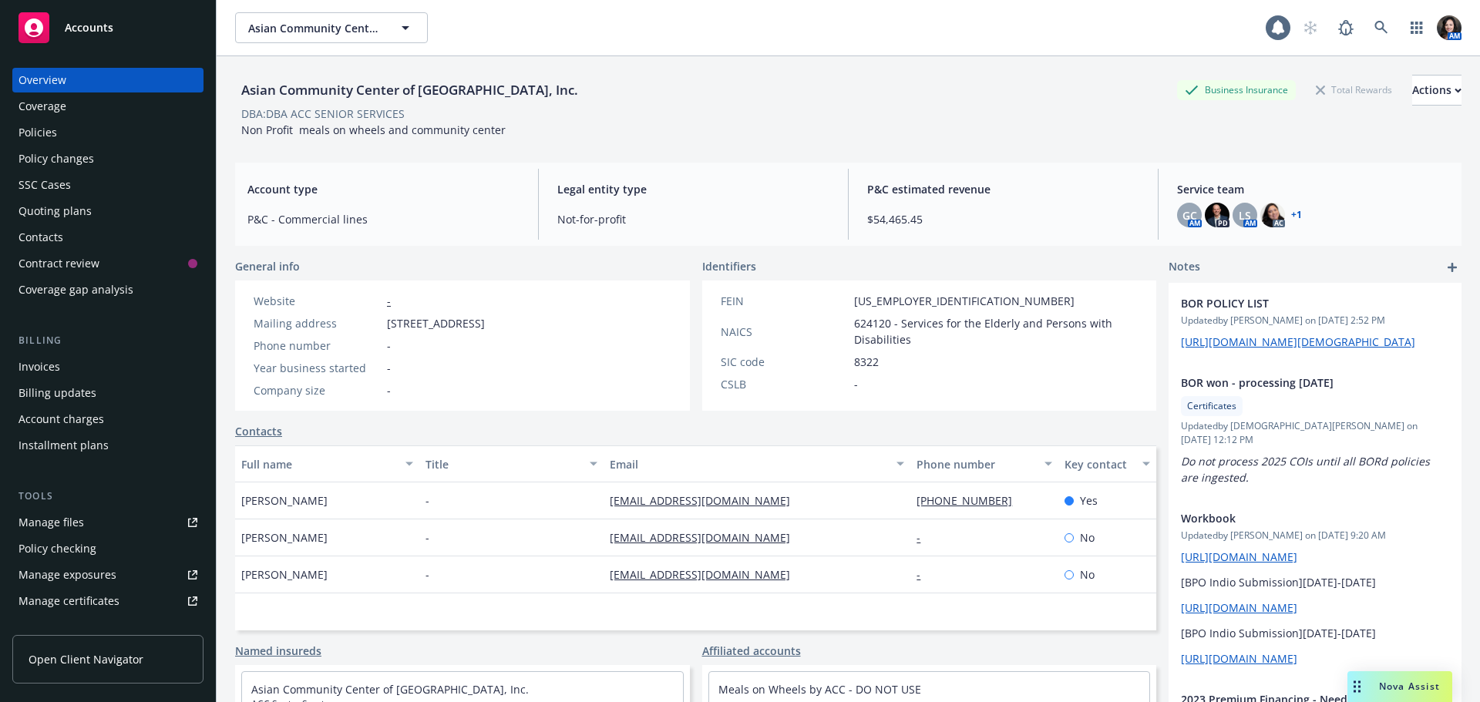
click at [49, 125] on div "Policies" at bounding box center [37, 132] width 39 height 25
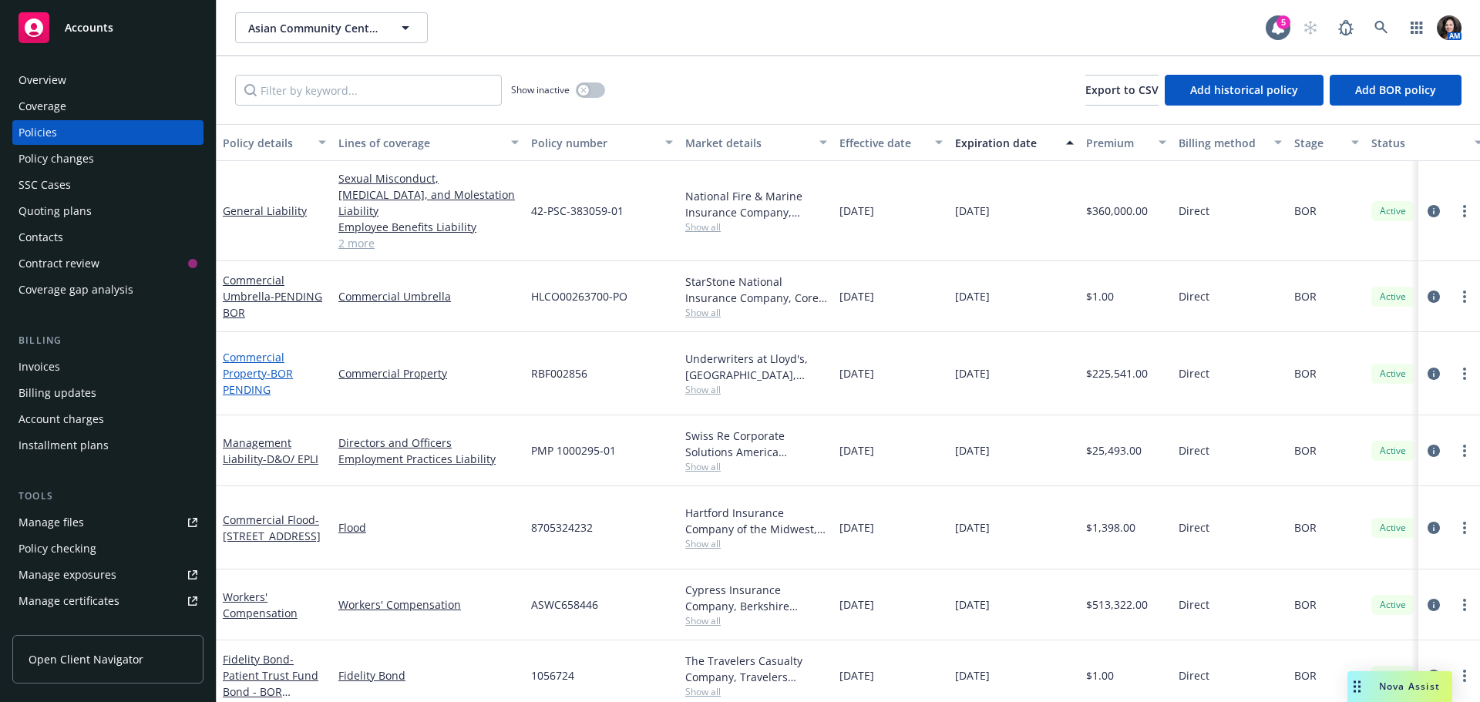
click at [252, 350] on link "Commercial Property - BOR PENDING" at bounding box center [258, 373] width 70 height 47
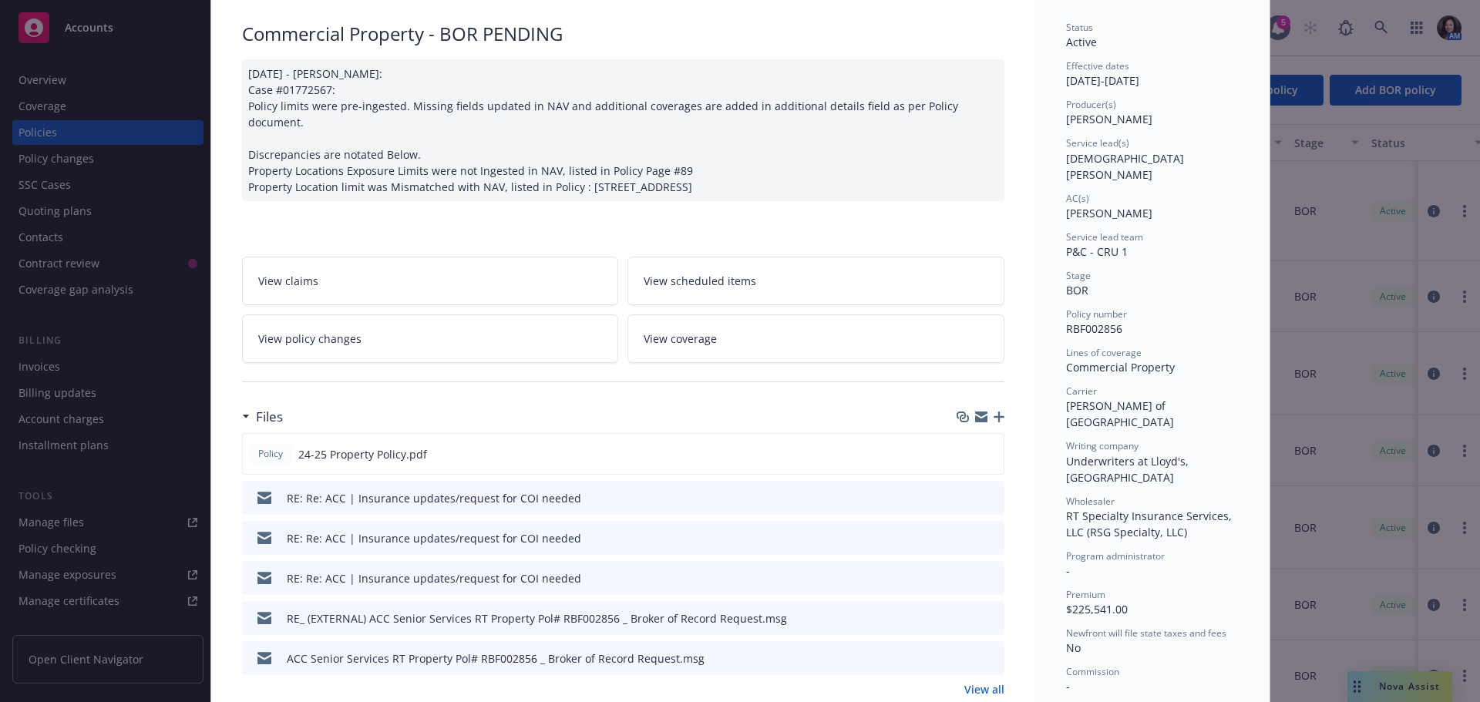
scroll to position [154, 0]
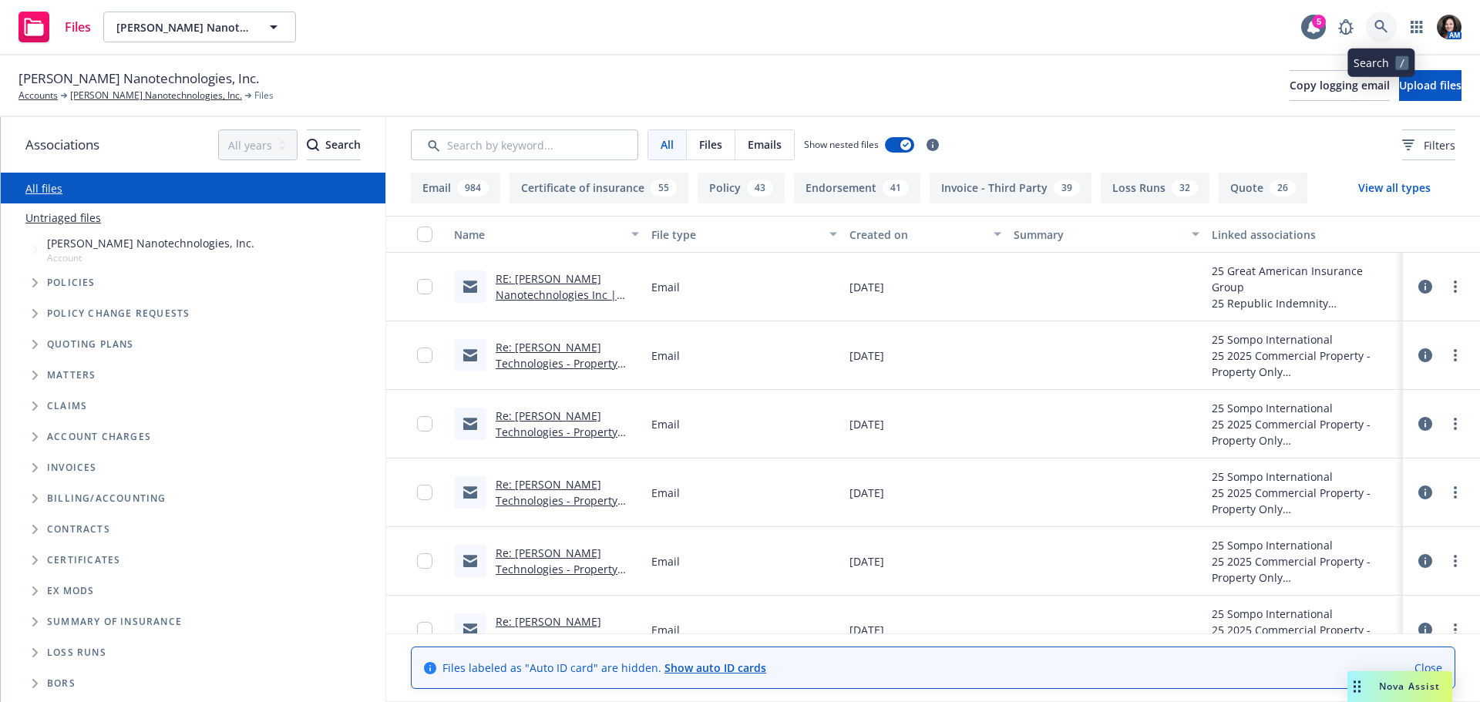
click at [1379, 27] on icon at bounding box center [1381, 27] width 14 height 14
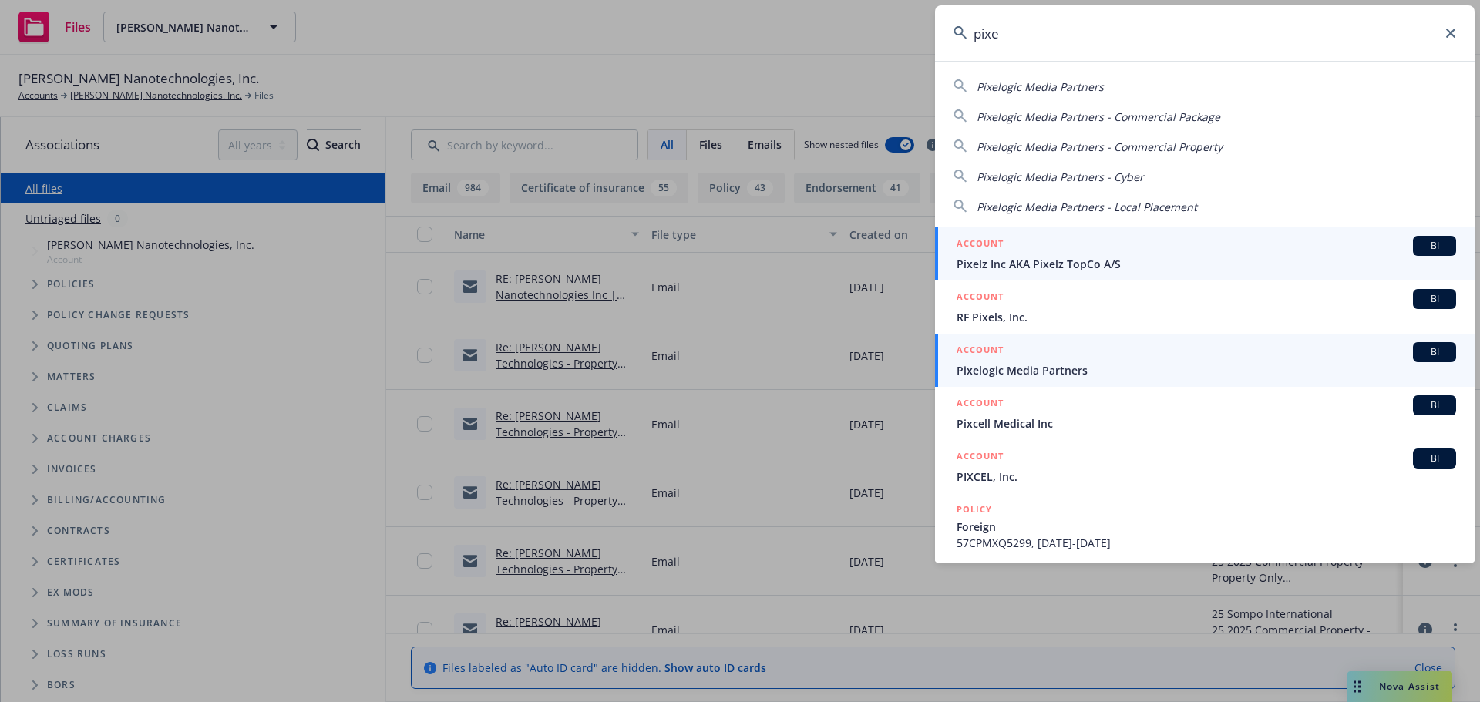
type input "pixe"
click at [1034, 362] on span "Pixelogic Media Partners" at bounding box center [1205, 370] width 499 height 16
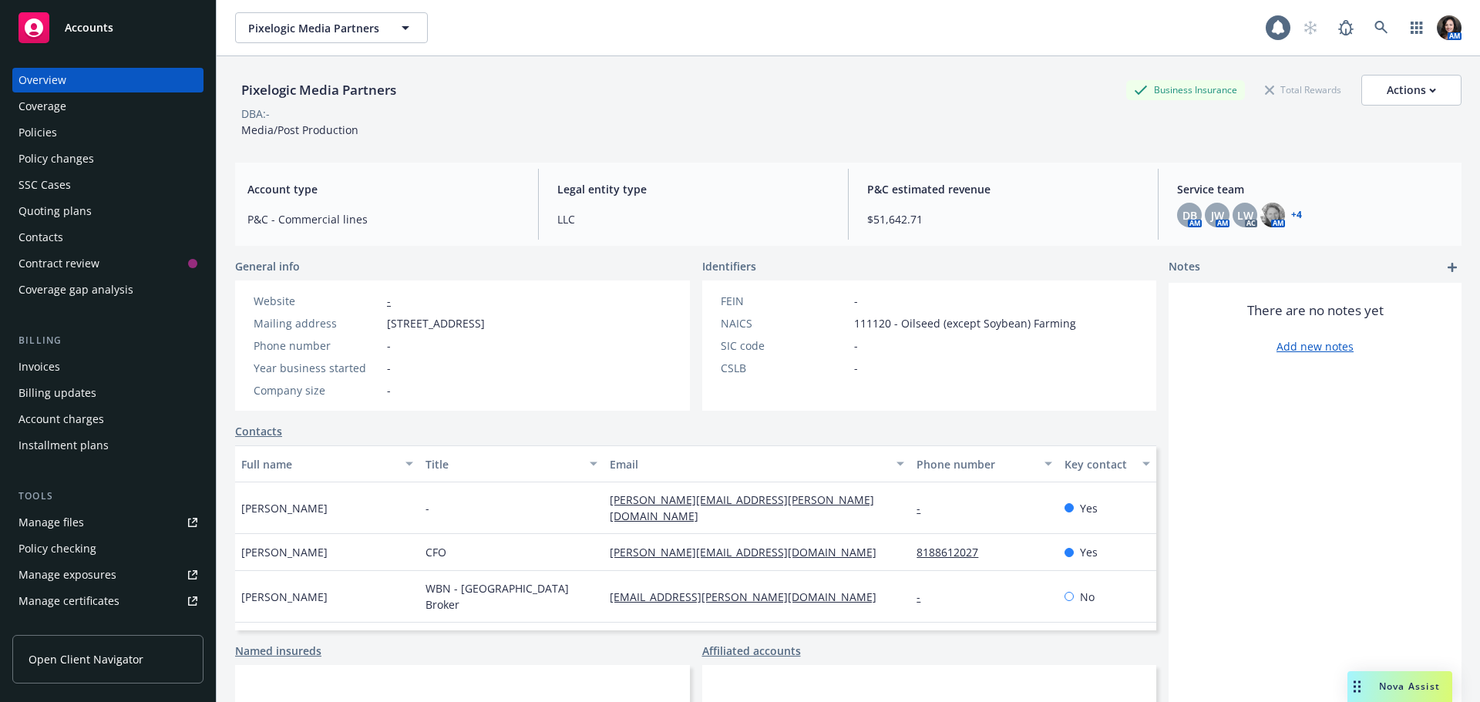
click at [46, 123] on div "Policies" at bounding box center [37, 132] width 39 height 25
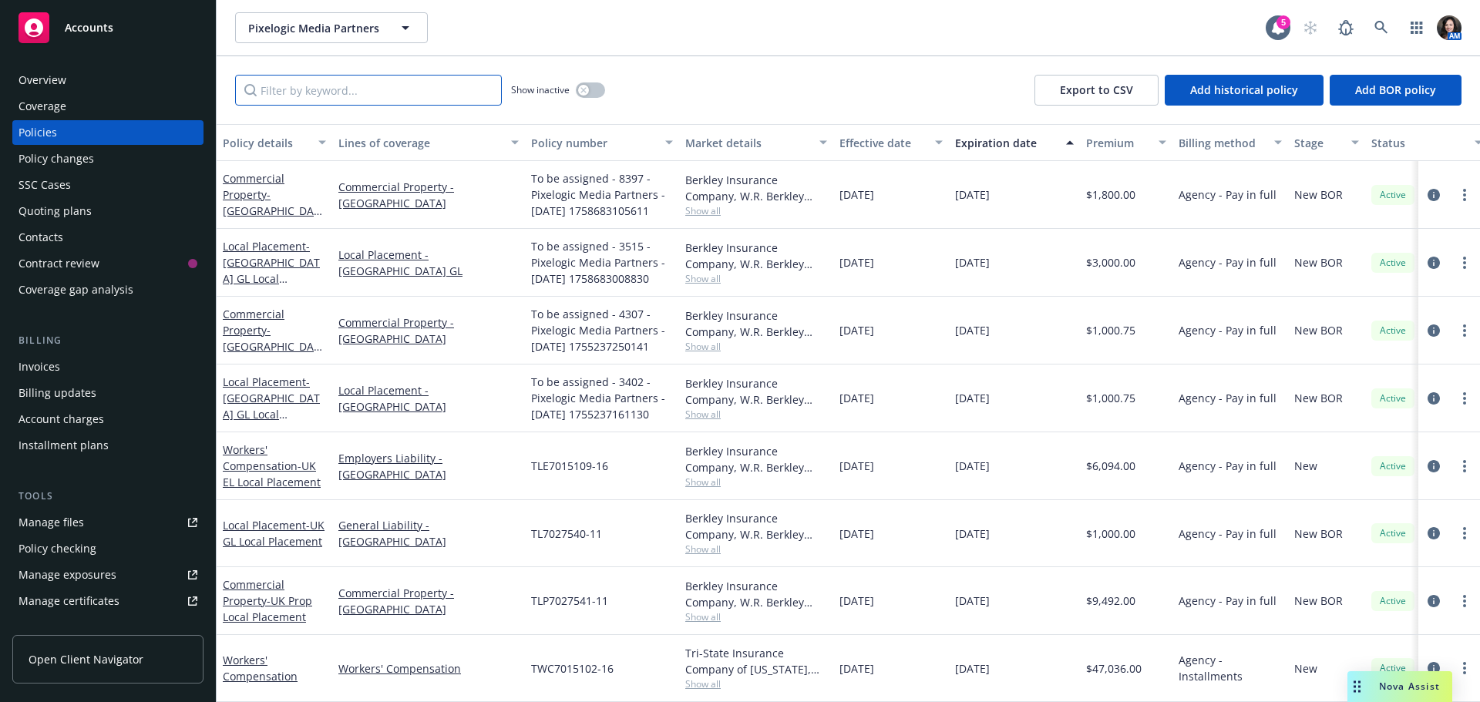
click at [313, 91] on input "Filter by keyword..." at bounding box center [368, 90] width 267 height 31
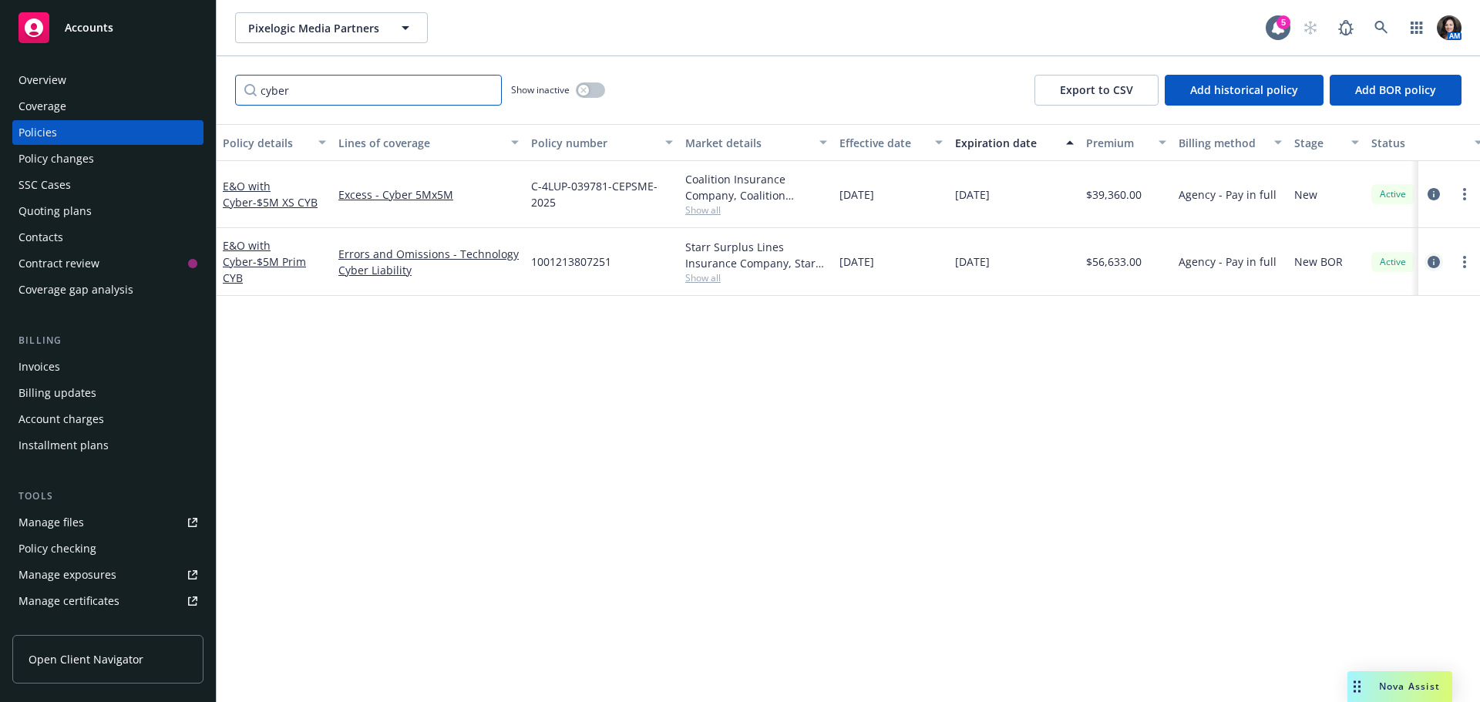
type input "cyber"
click at [1434, 261] on icon "circleInformation" at bounding box center [1433, 262] width 12 height 12
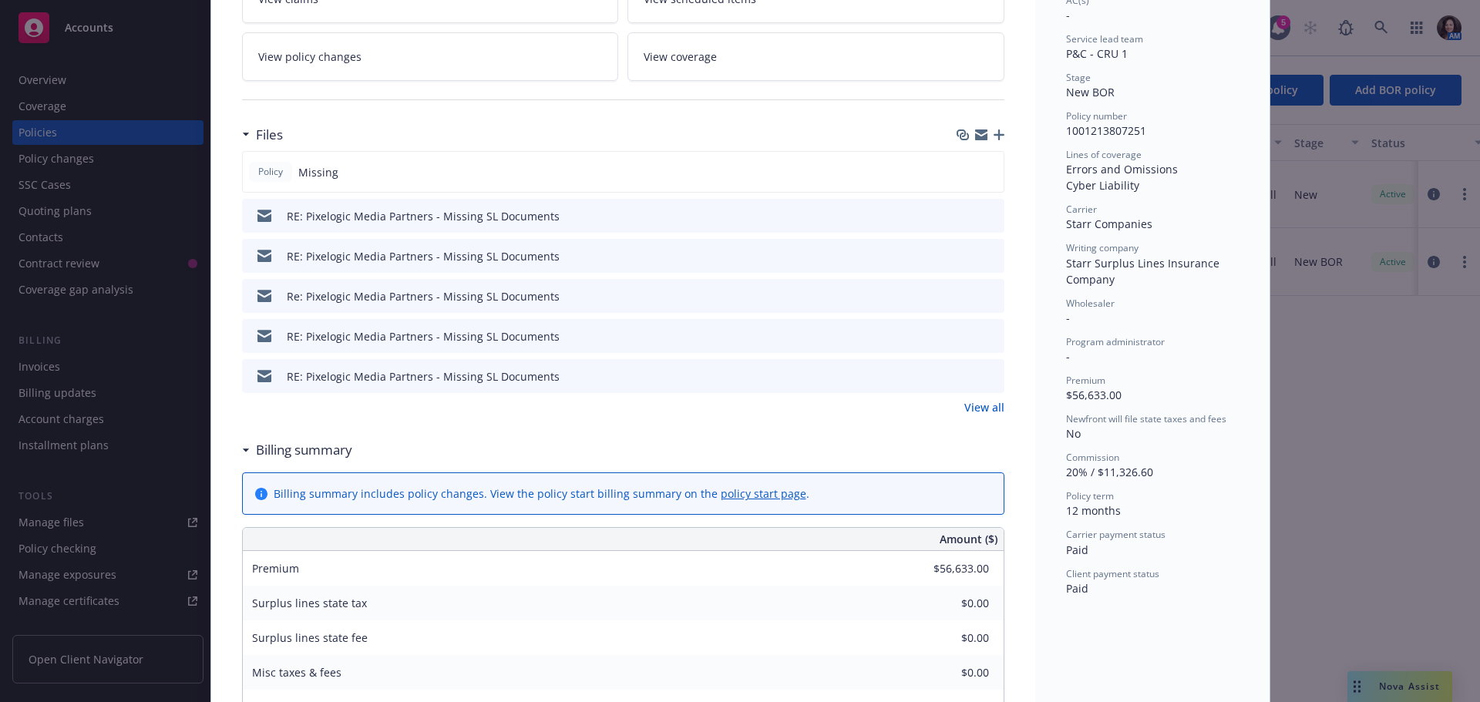
scroll to position [308, 0]
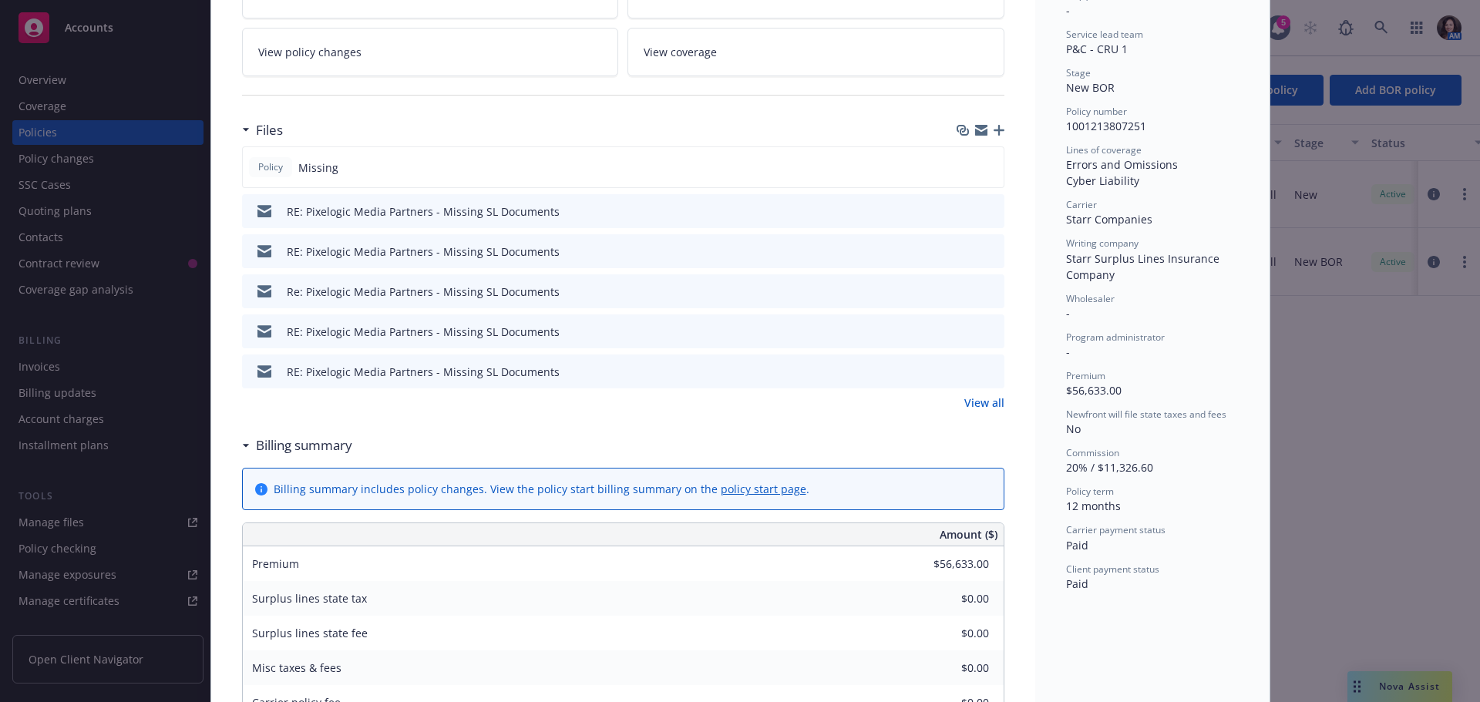
click at [987, 398] on link "View all" at bounding box center [984, 403] width 40 height 16
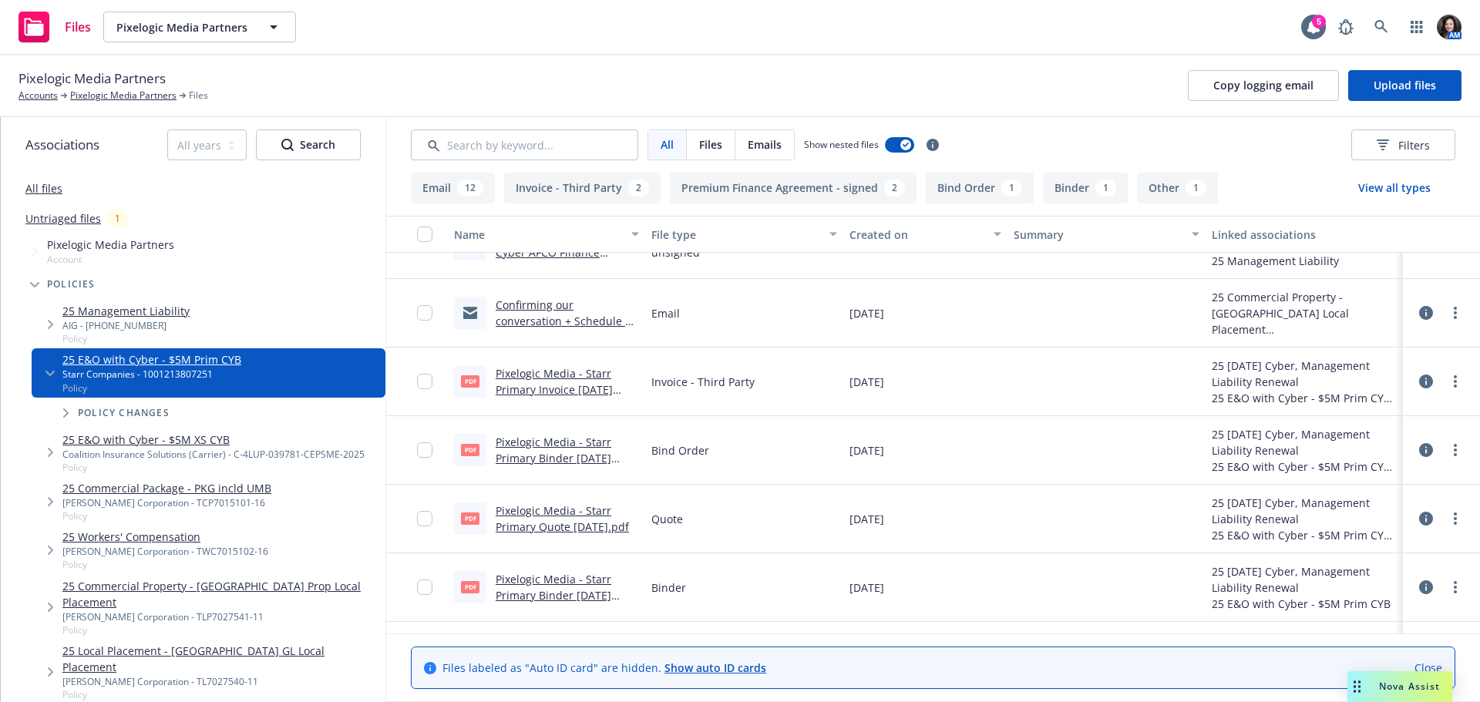
scroll to position [1002, 0]
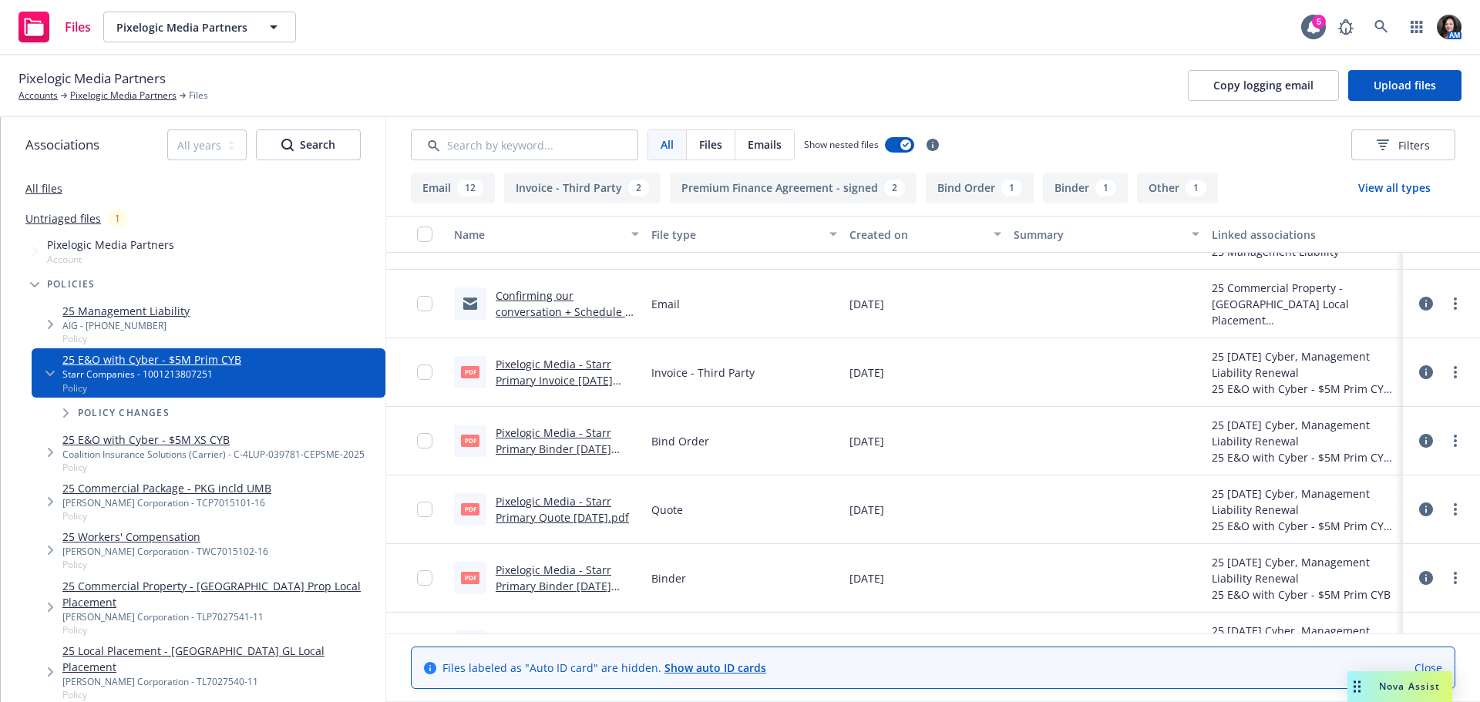
click at [550, 372] on div "Pixelogic Media - Starr Primary Invoice [DATE] (003).pdf" at bounding box center [567, 372] width 143 height 32
click at [550, 382] on link "Pixelogic Media - Starr Primary Invoice [DATE] (003).pdf" at bounding box center [554, 380] width 117 height 47
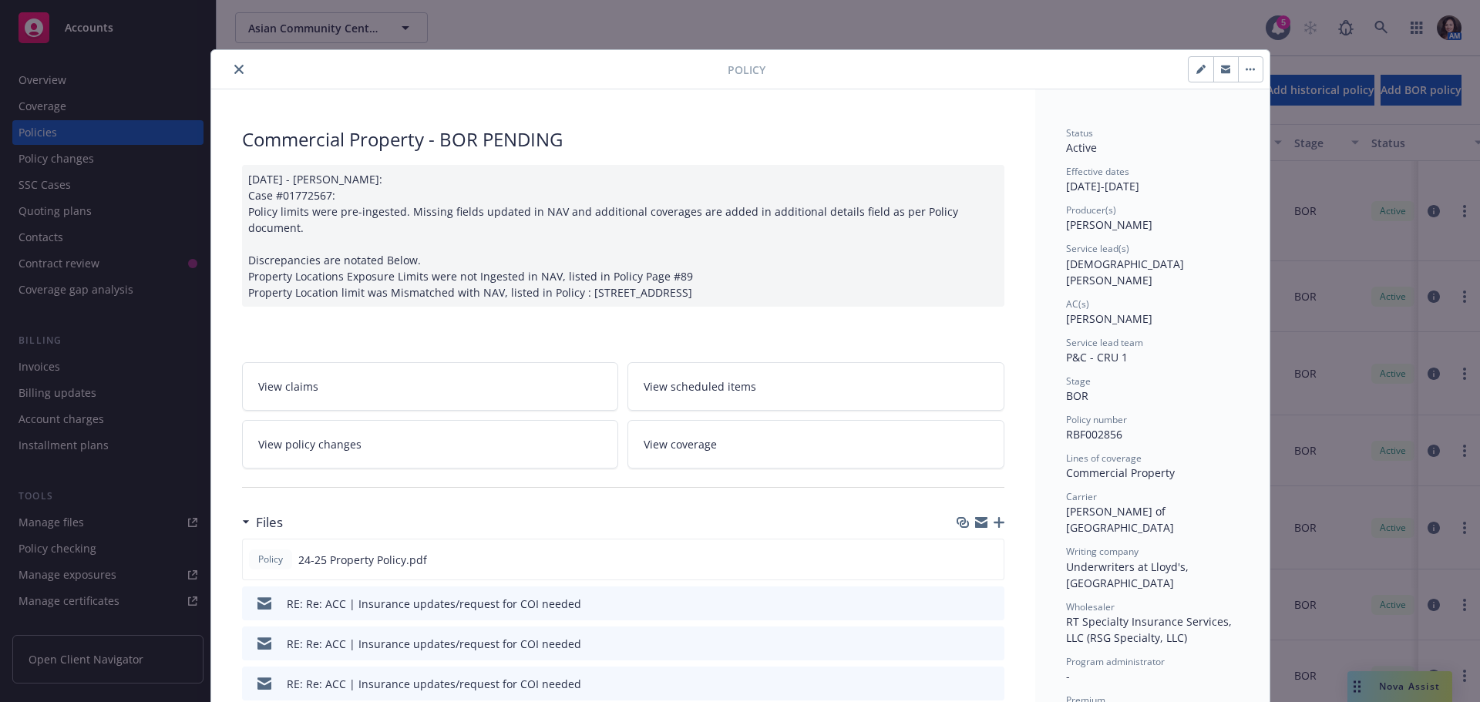
click at [230, 60] on button "close" at bounding box center [239, 69] width 18 height 18
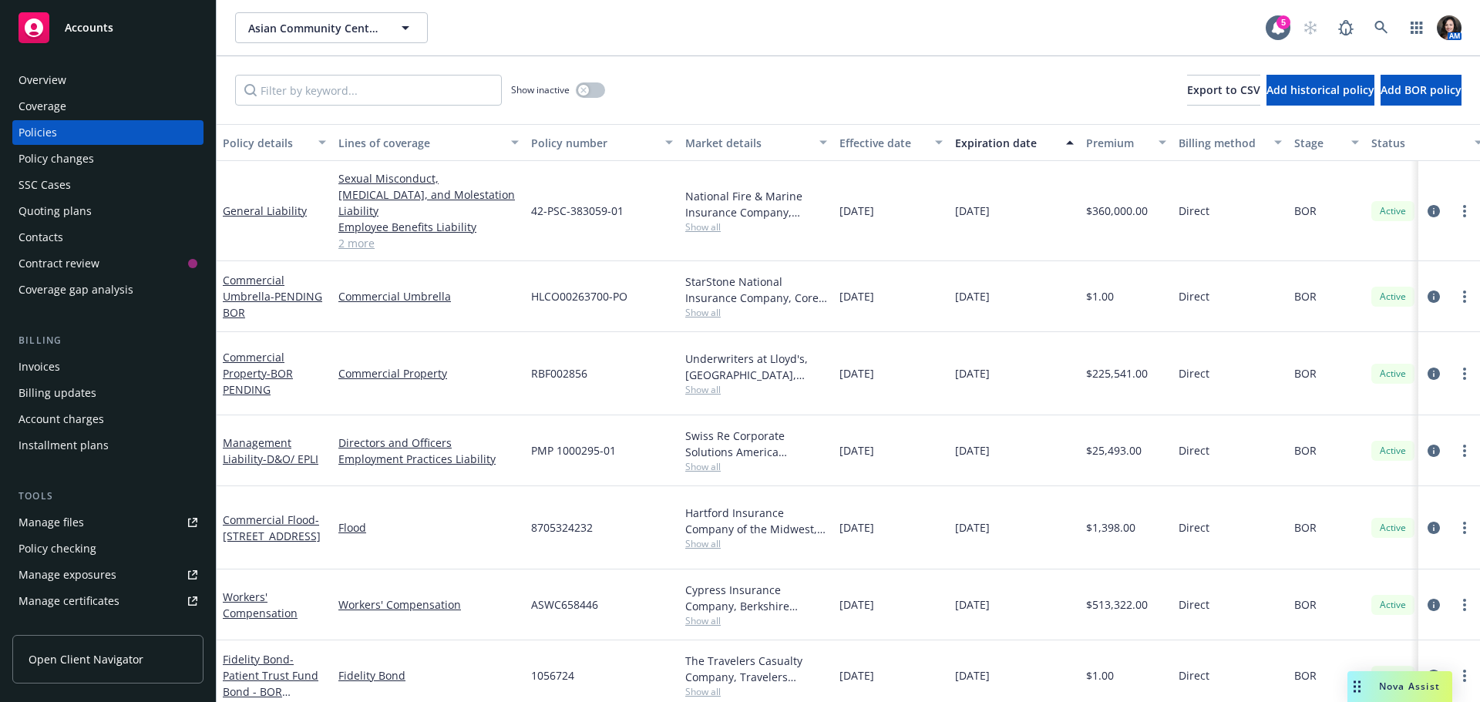
click at [67, 217] on div "Quoting plans" at bounding box center [54, 211] width 73 height 25
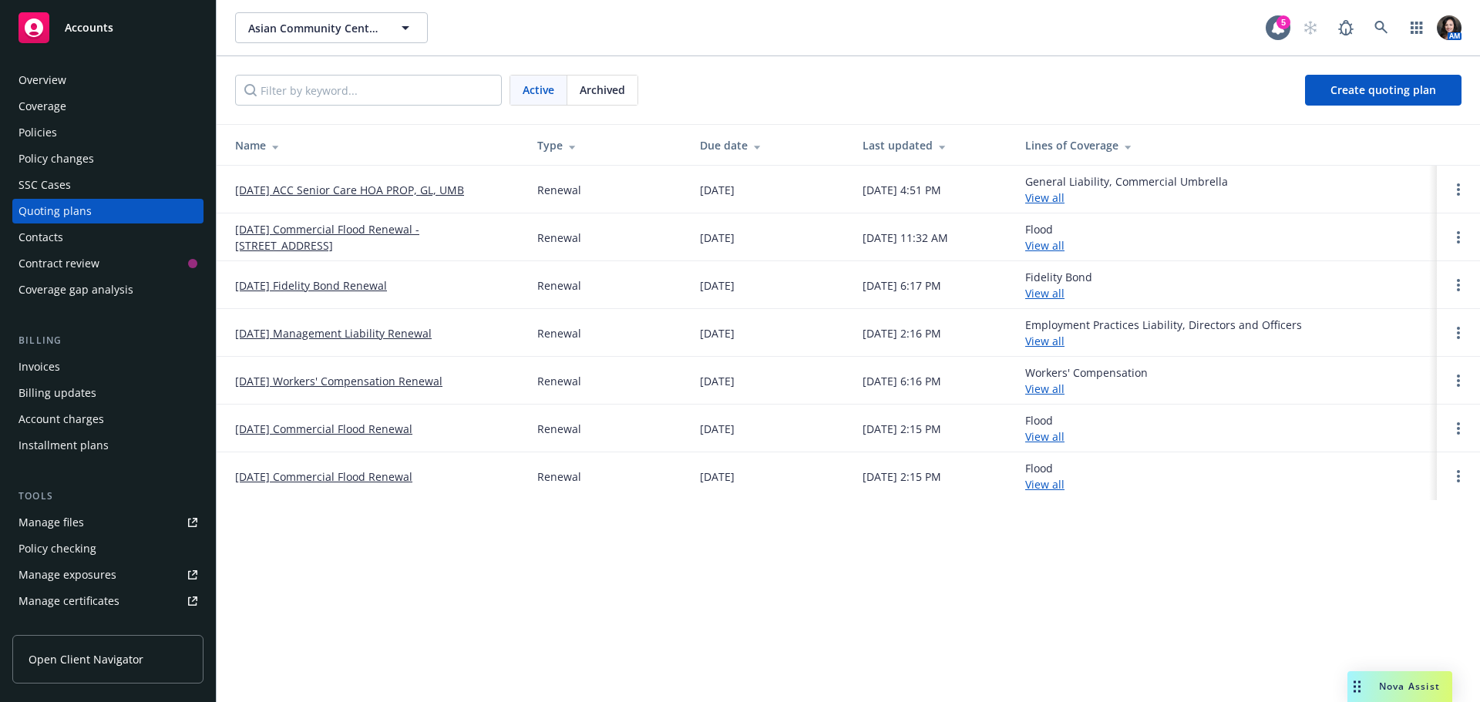
click at [318, 191] on link "[DATE] ACC Senior Care HOA PROP, GL, UMB" at bounding box center [349, 190] width 229 height 16
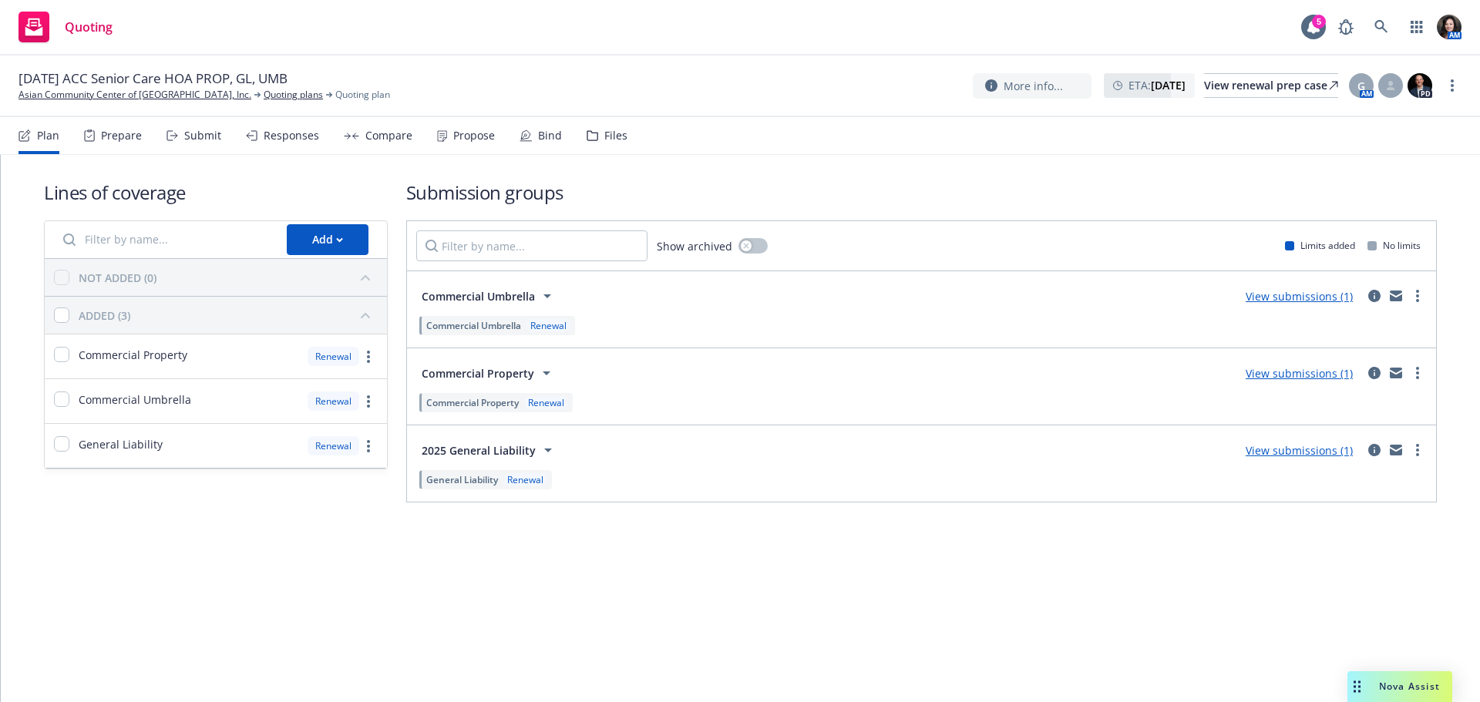
click at [598, 142] on div "Files" at bounding box center [607, 135] width 41 height 37
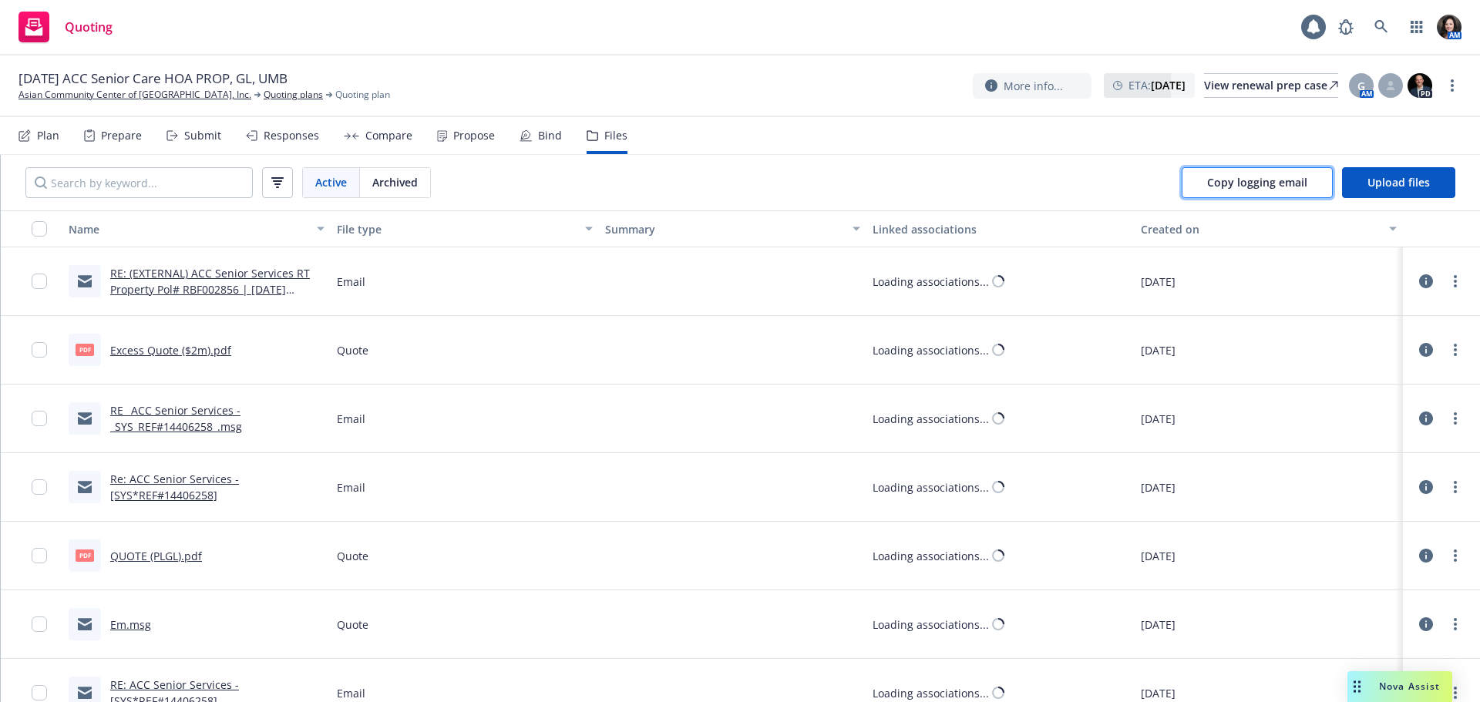
click at [1229, 183] on span "Copy logging email" at bounding box center [1257, 182] width 100 height 15
